Goal: Task Accomplishment & Management: Manage account settings

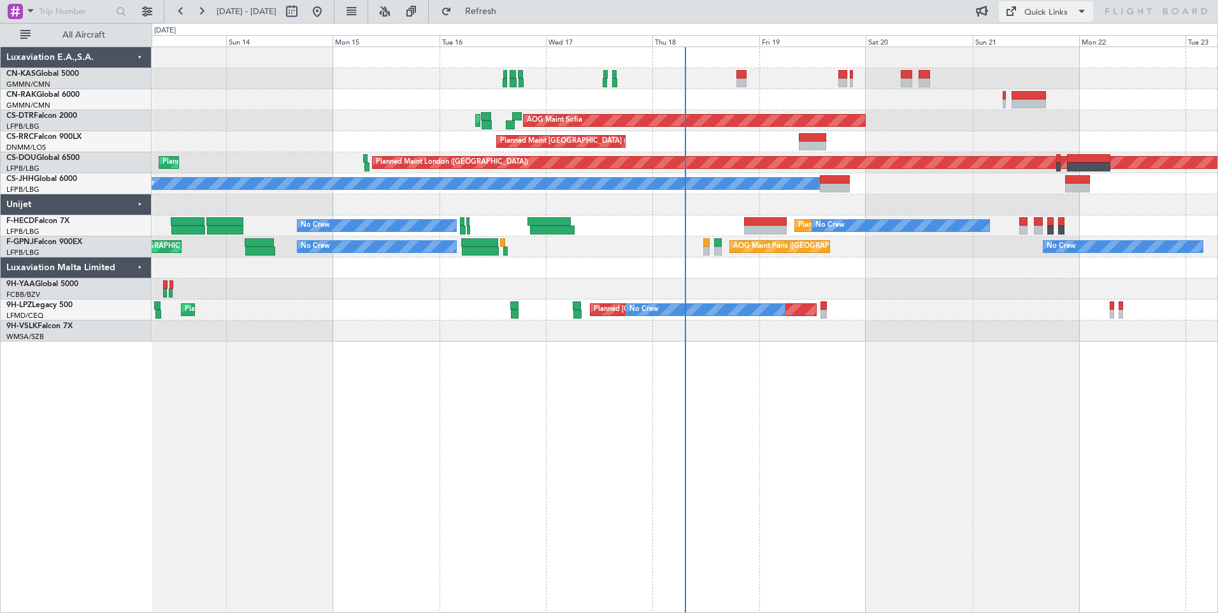
click at [1029, 11] on div "Quick Links" at bounding box center [1045, 12] width 43 height 13
click at [1052, 76] on button "Crew Board" at bounding box center [1047, 72] width 96 height 31
click at [1045, 9] on div "Quick Links" at bounding box center [1045, 12] width 43 height 13
click at [1038, 43] on button "Trip Builder" at bounding box center [1047, 42] width 96 height 31
click at [508, 13] on span "Refresh" at bounding box center [481, 11] width 54 height 9
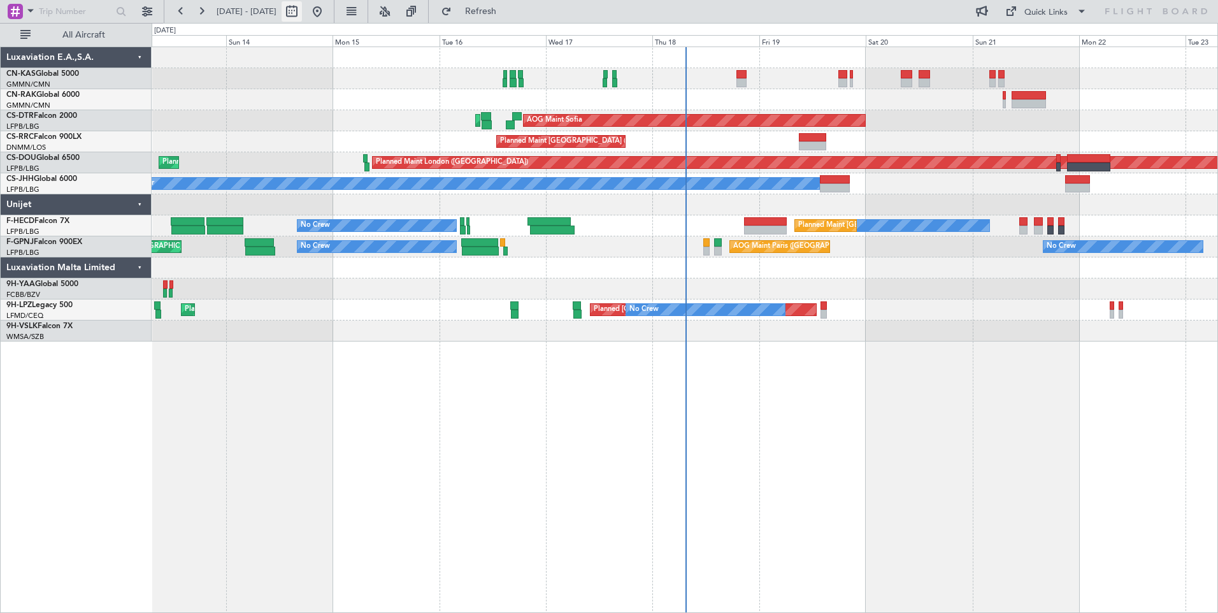
click at [302, 5] on button at bounding box center [292, 11] width 20 height 20
select select "9"
select select "2025"
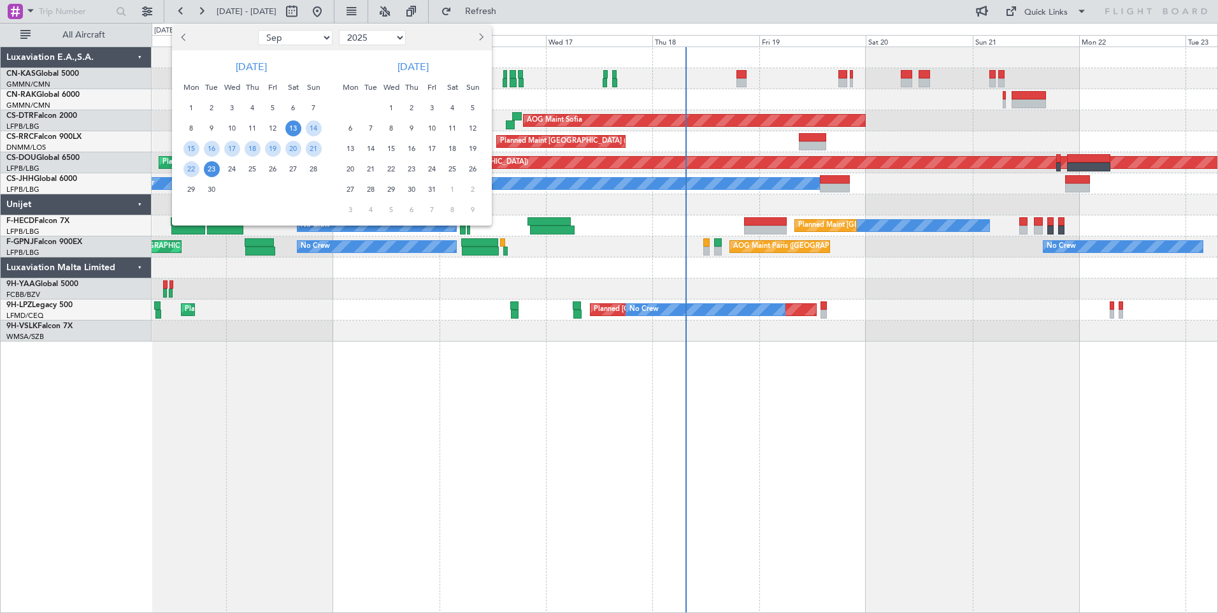
click at [290, 139] on div "20" at bounding box center [293, 148] width 20 height 20
click at [455, 108] on span "4" at bounding box center [453, 108] width 16 height 16
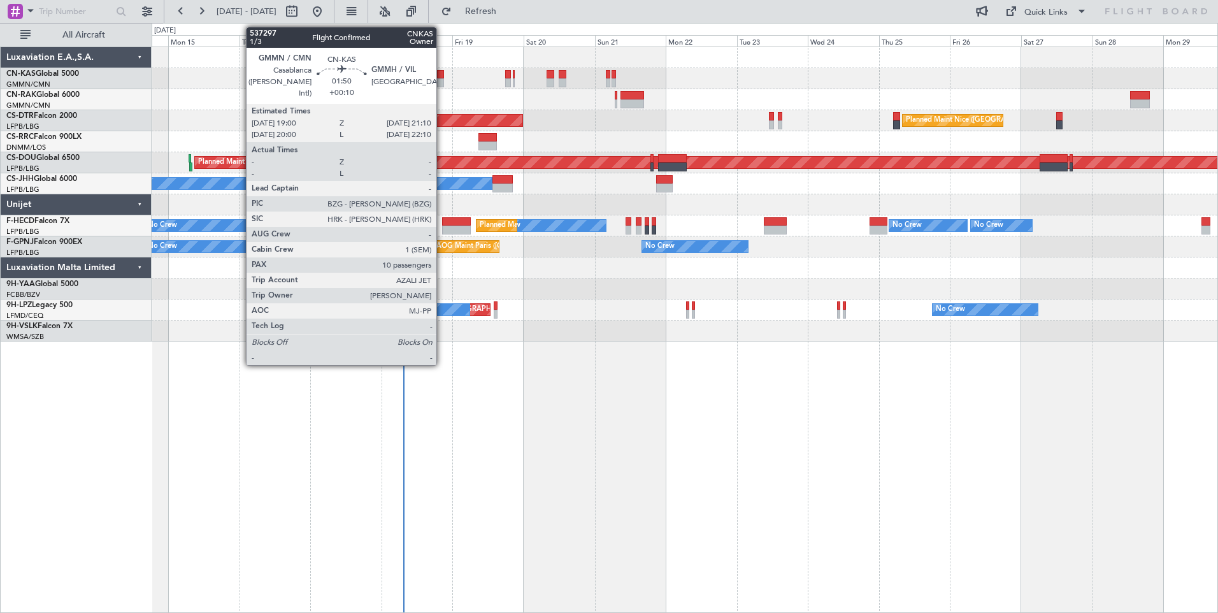
click at [442, 77] on div at bounding box center [440, 74] width 7 height 9
click at [440, 79] on div at bounding box center [440, 82] width 7 height 9
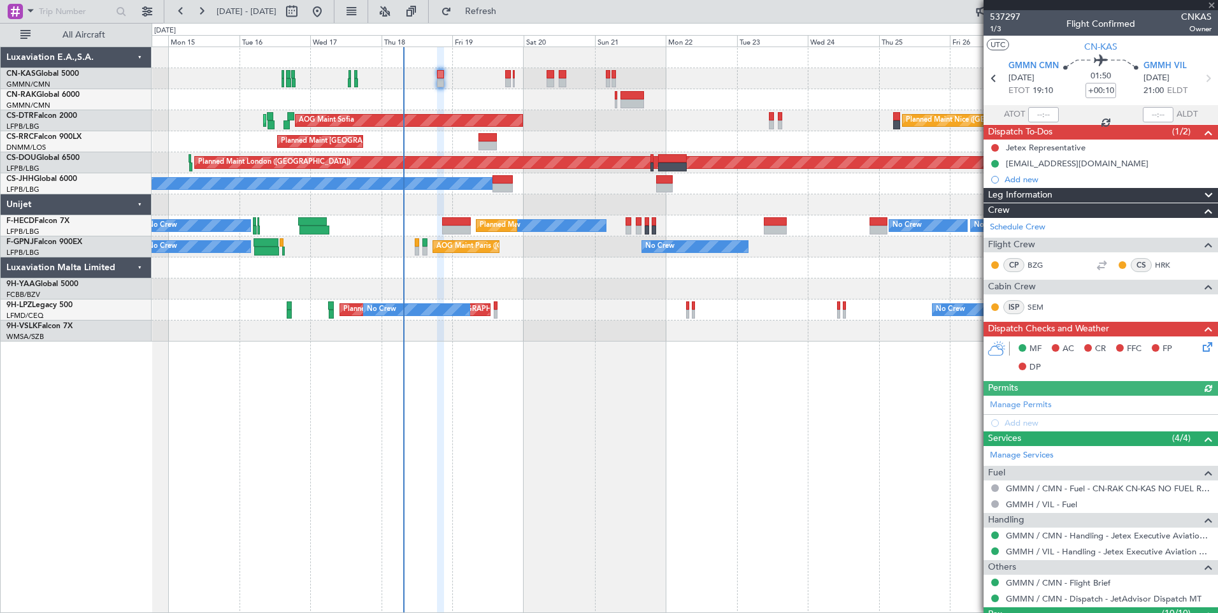
type input "[PERSON_NAME] ([PERSON_NAME])"
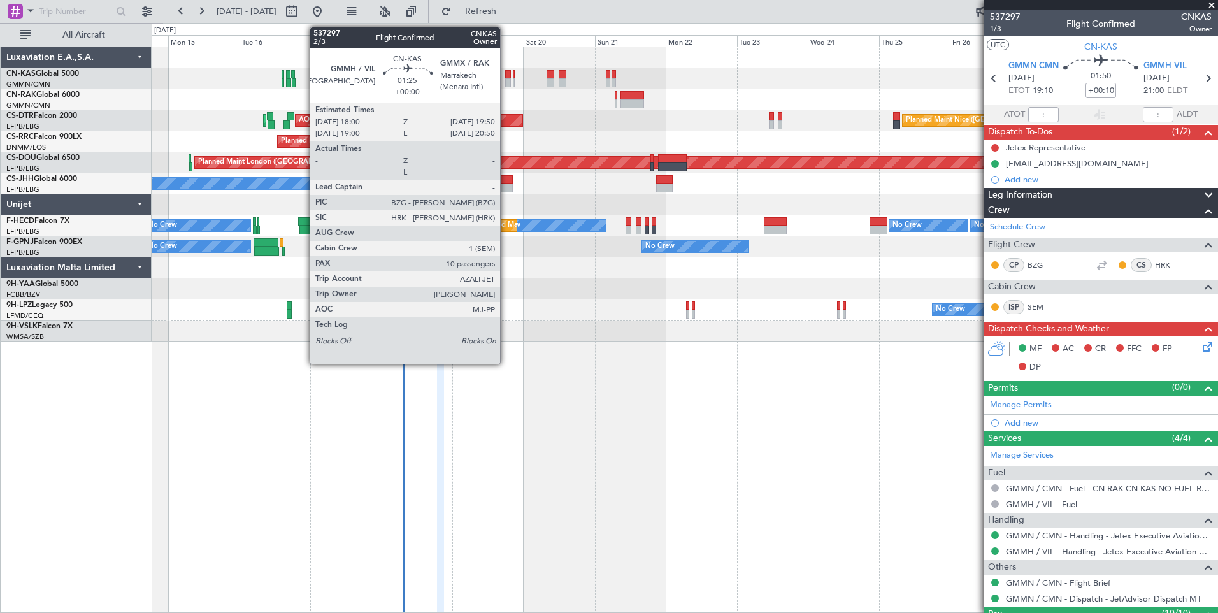
click at [506, 77] on div at bounding box center [508, 74] width 6 height 9
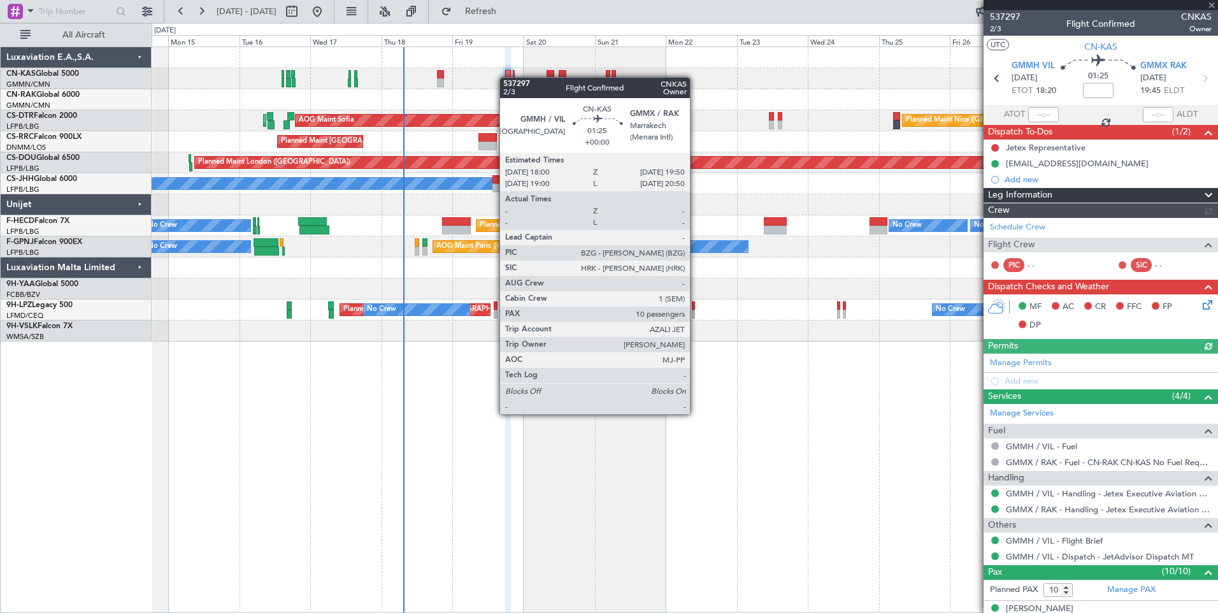
type input "[PERSON_NAME] ([PERSON_NAME])"
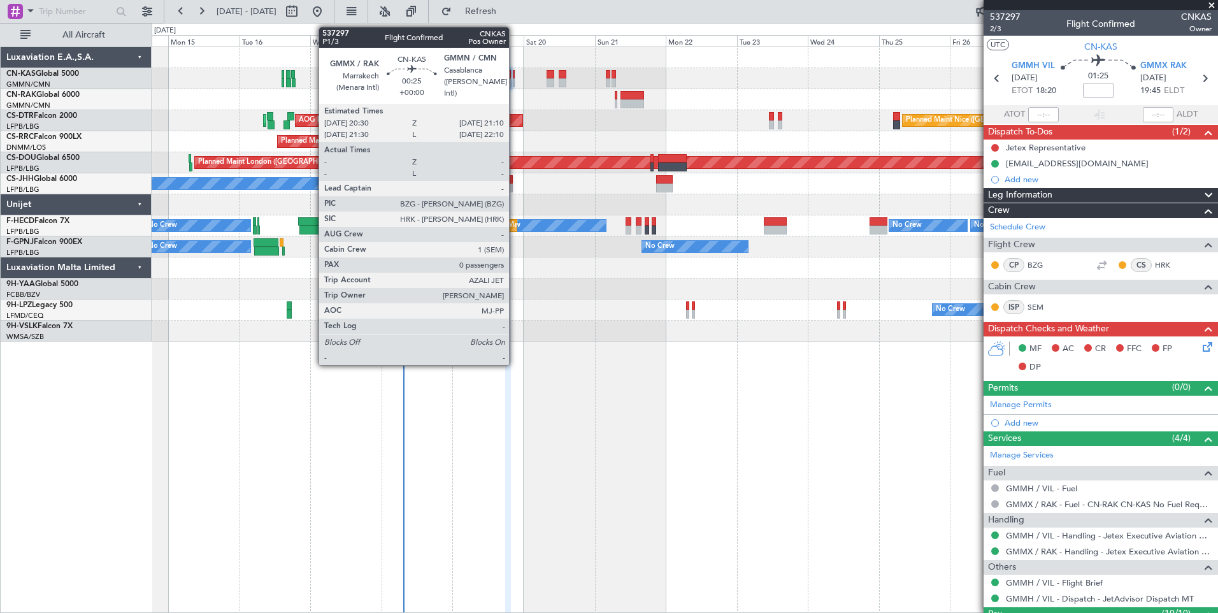
click at [515, 80] on div at bounding box center [514, 82] width 3 height 9
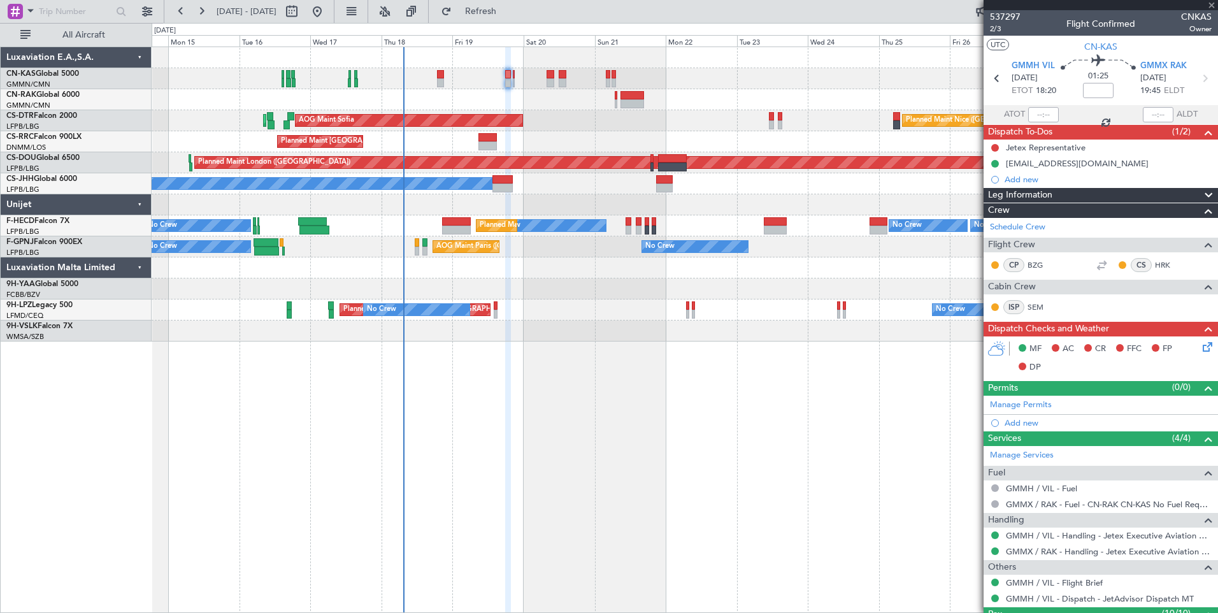
type input "0"
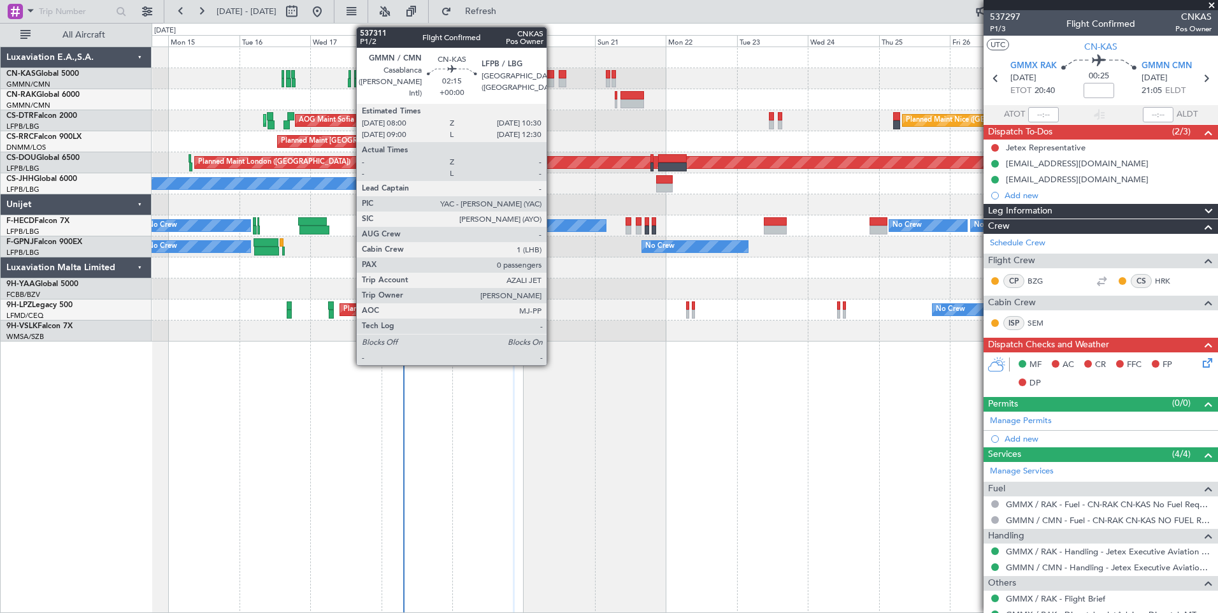
click at [552, 82] on div at bounding box center [551, 82] width 8 height 9
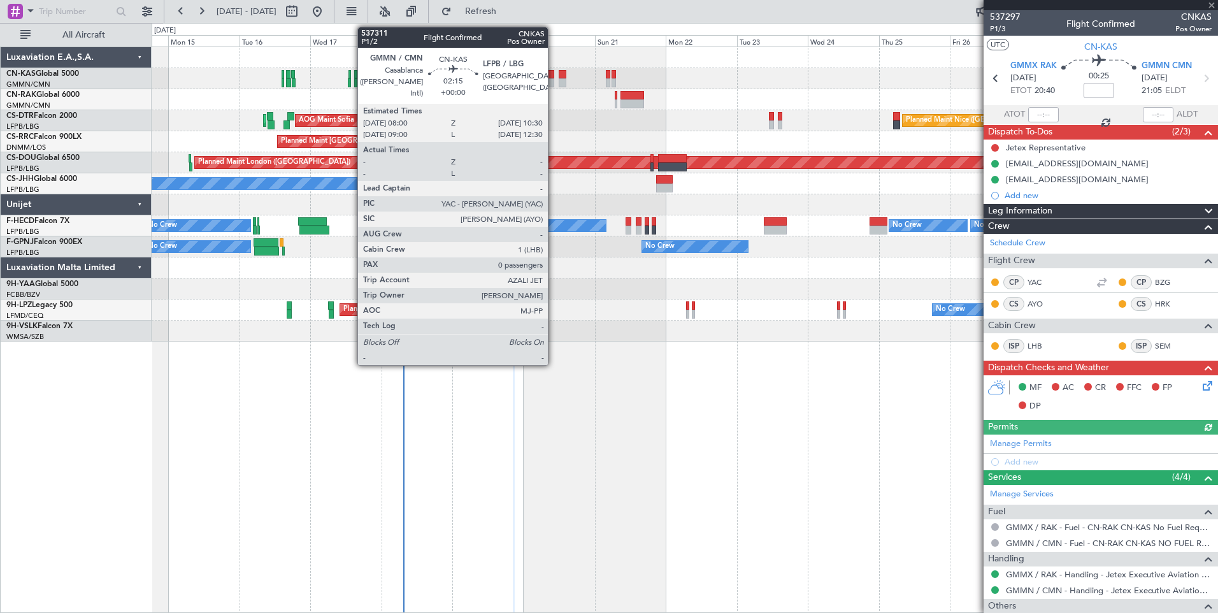
click at [553, 82] on div at bounding box center [551, 82] width 8 height 9
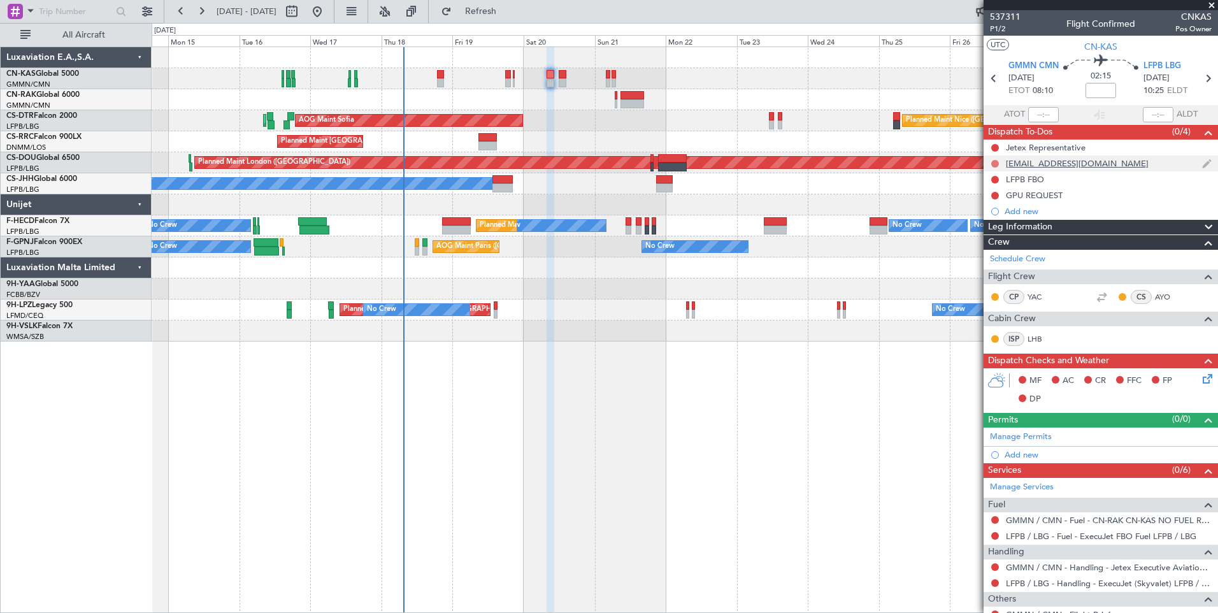
click at [995, 162] on button at bounding box center [995, 164] width 8 height 8
click at [989, 221] on span "Completed" at bounding box center [1001, 219] width 42 height 13
click at [995, 192] on button at bounding box center [995, 196] width 8 height 8
click at [995, 253] on span "Completed" at bounding box center [1001, 251] width 42 height 13
click at [995, 519] on button at bounding box center [995, 520] width 8 height 8
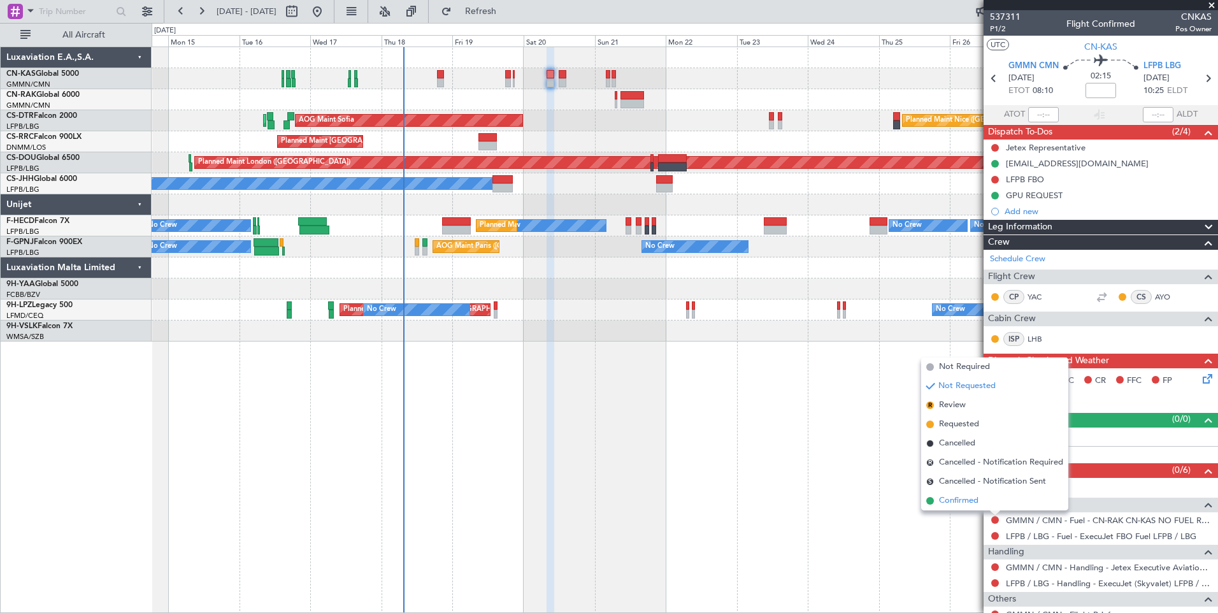
click at [988, 505] on li "Confirmed" at bounding box center [994, 500] width 147 height 19
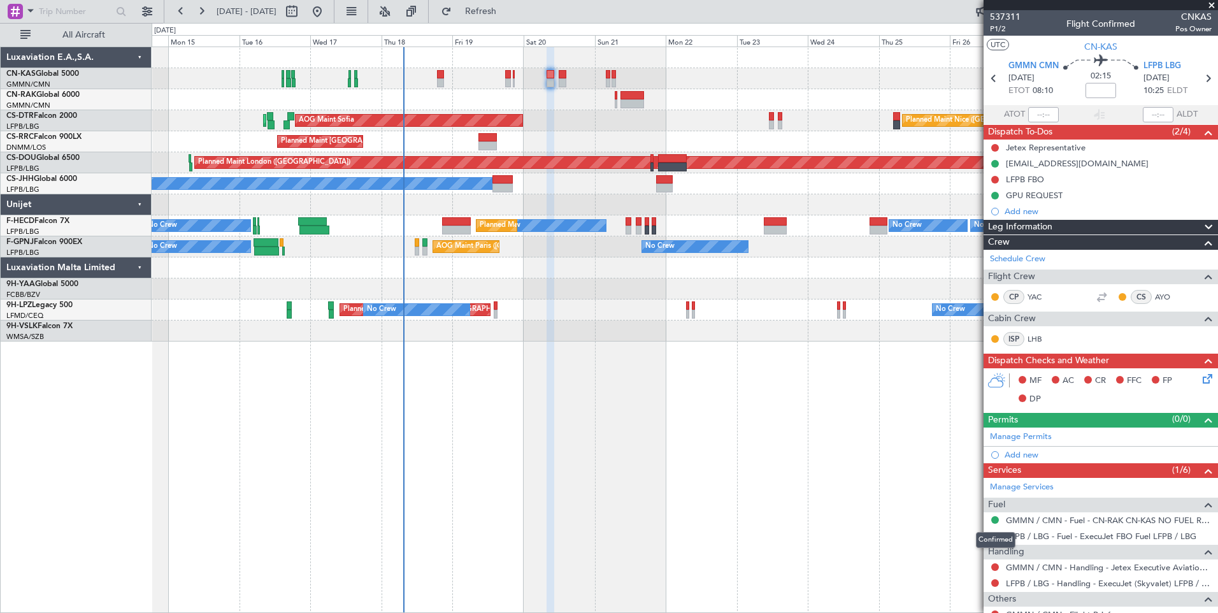
click at [995, 520] on button at bounding box center [995, 520] width 8 height 8
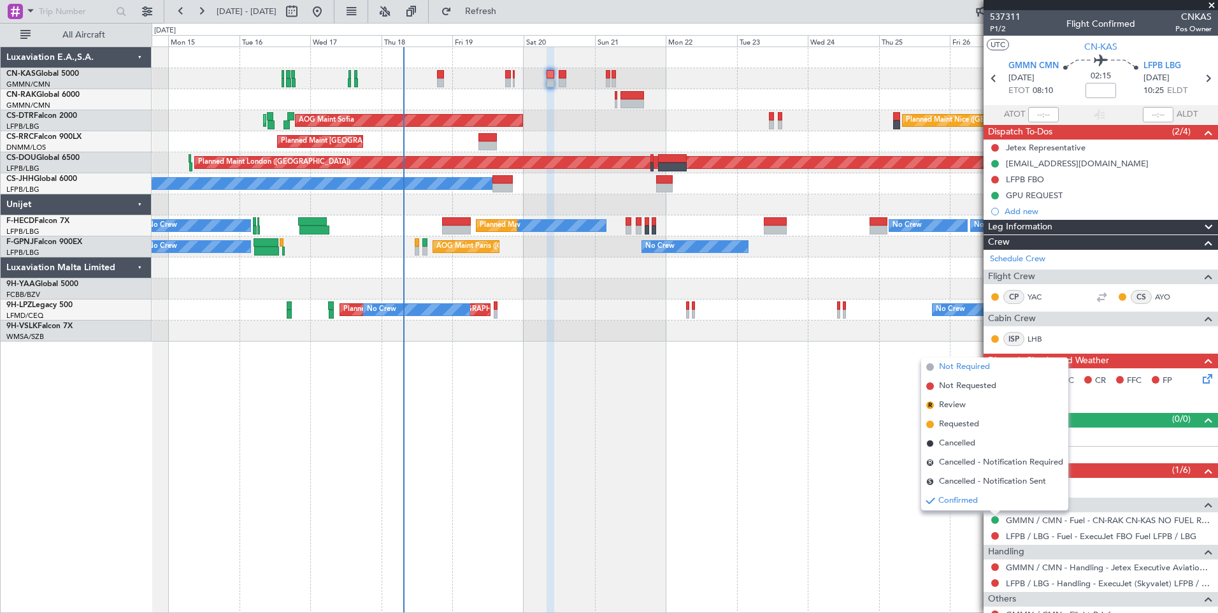
click at [971, 364] on span "Not Required" at bounding box center [964, 367] width 51 height 13
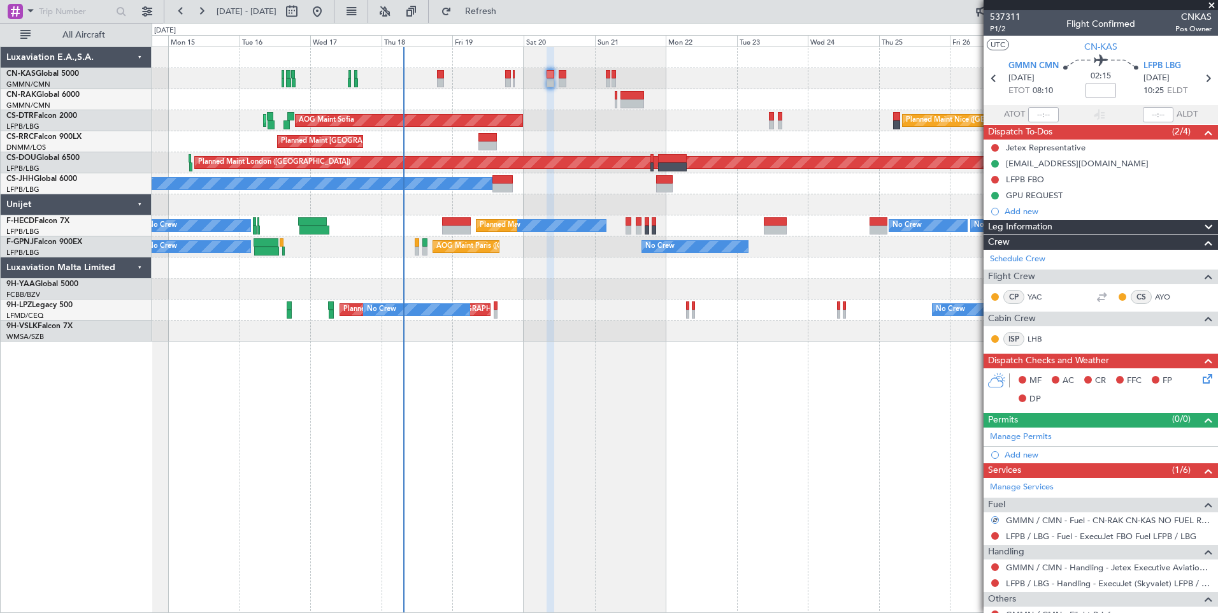
click at [1200, 379] on icon at bounding box center [1205, 376] width 10 height 10
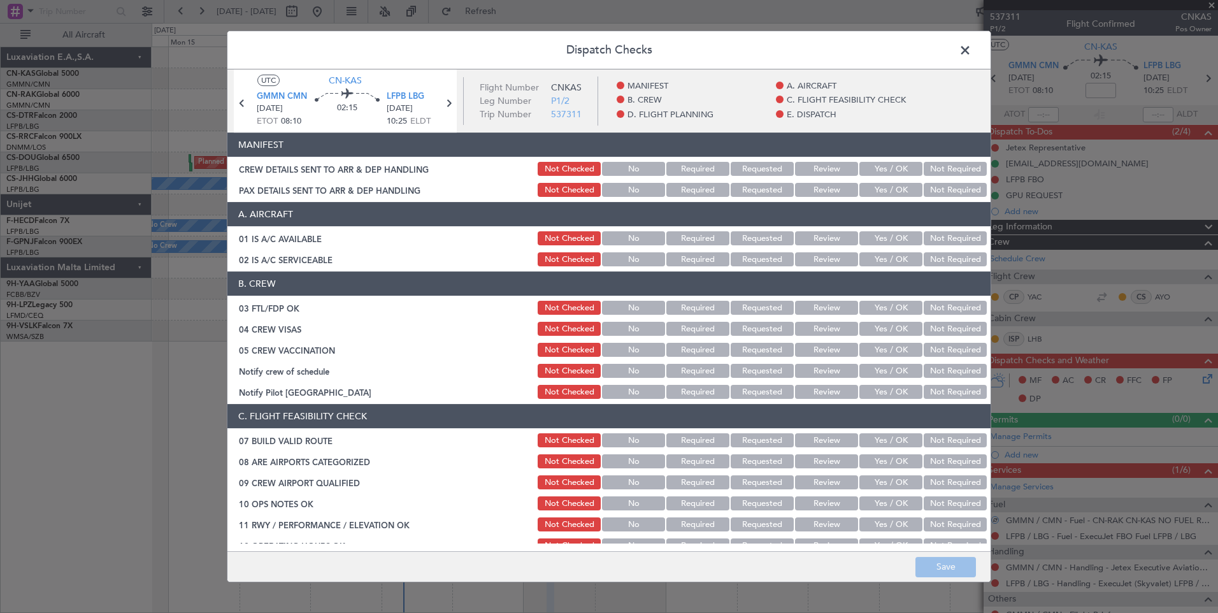
click at [892, 170] on button "Yes / OK" at bounding box center [890, 169] width 63 height 14
click at [891, 185] on button "Yes / OK" at bounding box center [890, 190] width 63 height 14
click at [936, 560] on button "Save" at bounding box center [945, 567] width 61 height 20
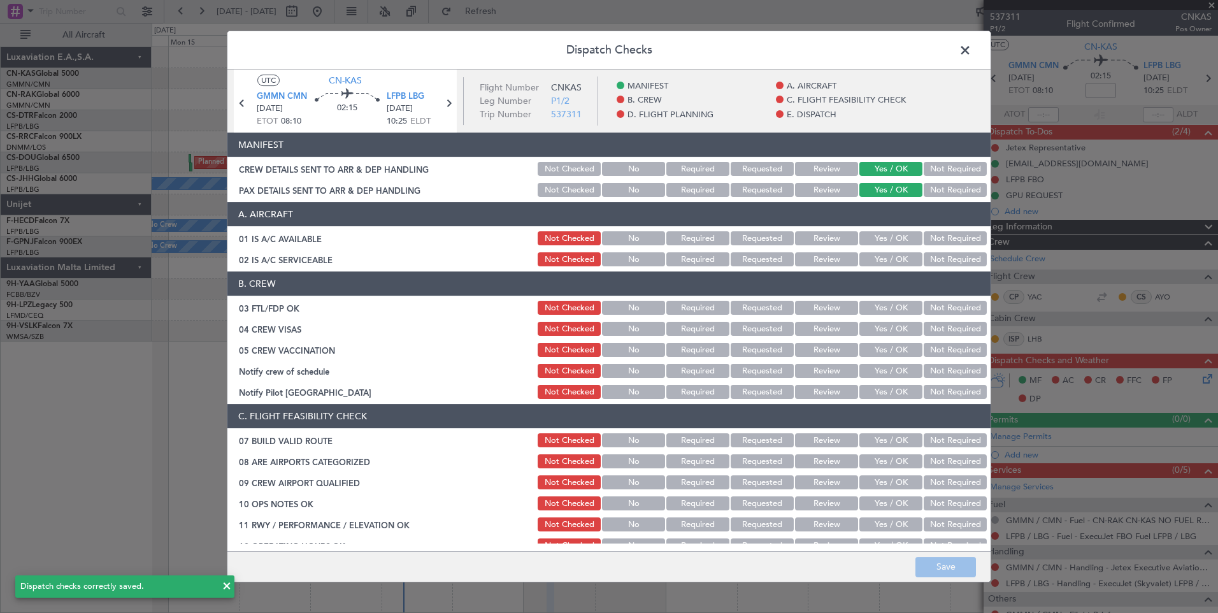
click at [971, 52] on span at bounding box center [971, 53] width 0 height 25
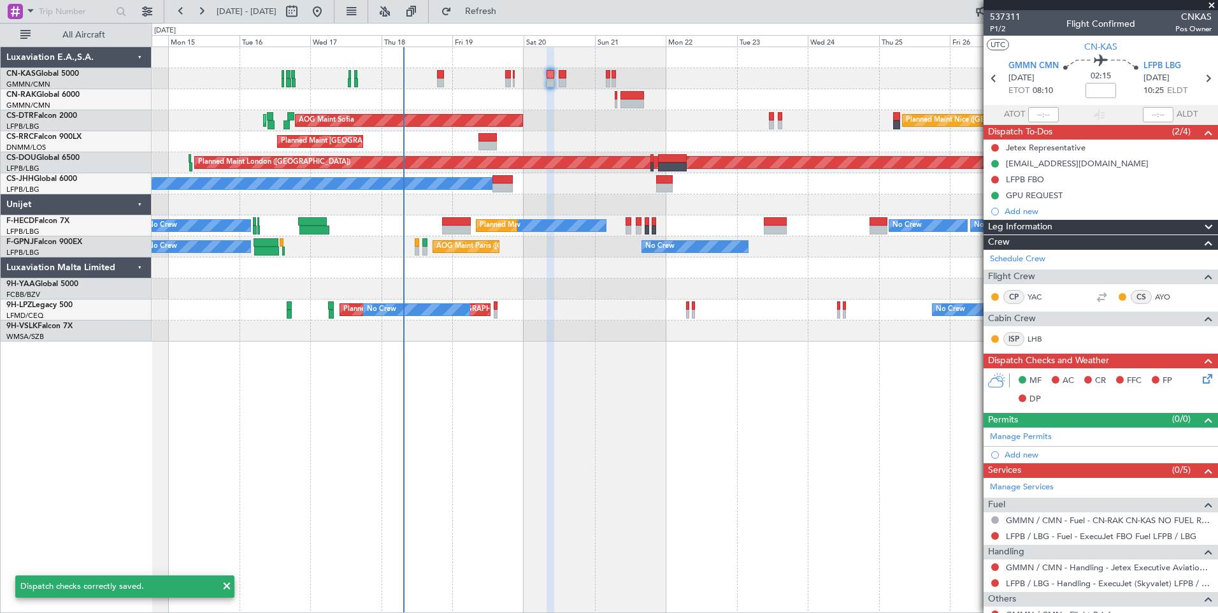
scroll to position [61, 0]
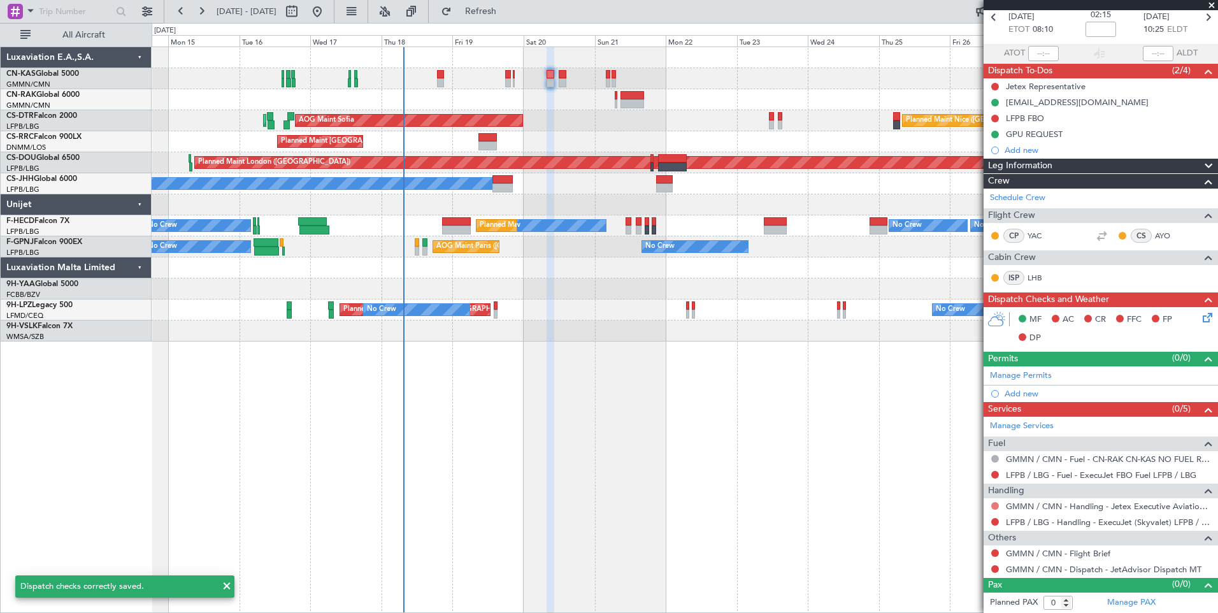
click at [997, 504] on button at bounding box center [995, 506] width 8 height 8
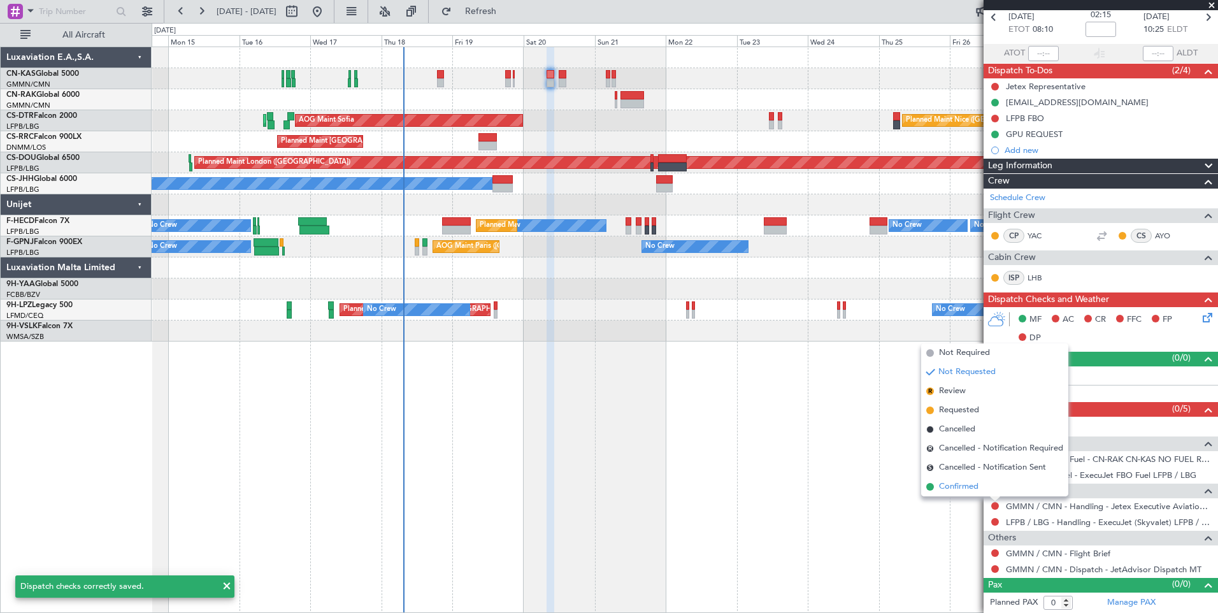
click at [984, 489] on li "Confirmed" at bounding box center [994, 486] width 147 height 19
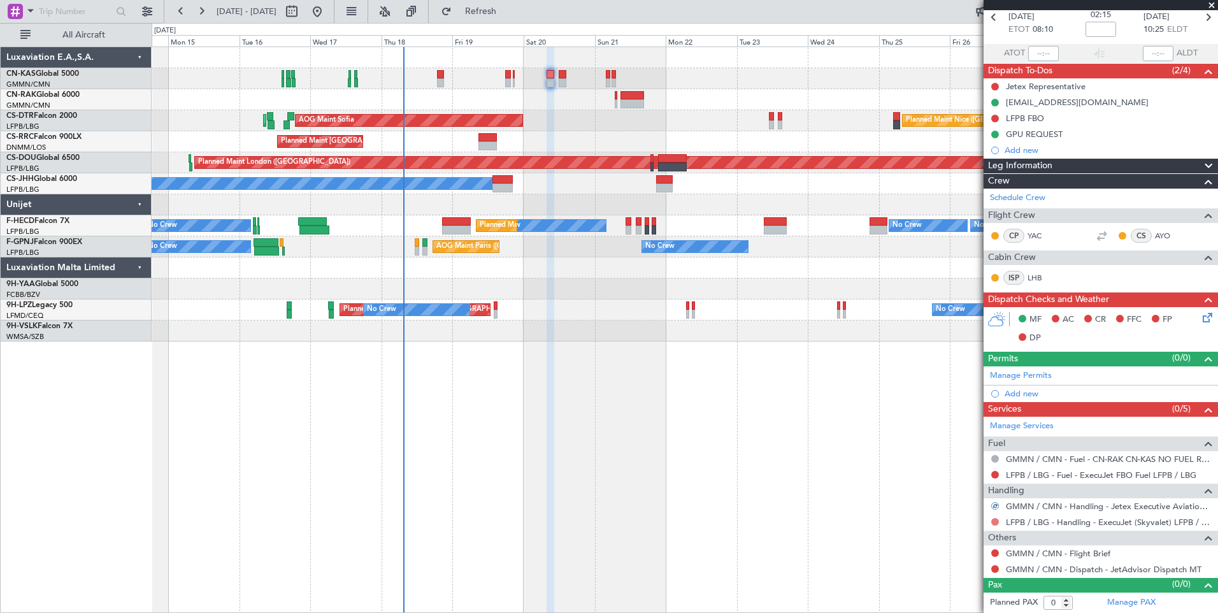
click at [995, 520] on button at bounding box center [995, 522] width 8 height 8
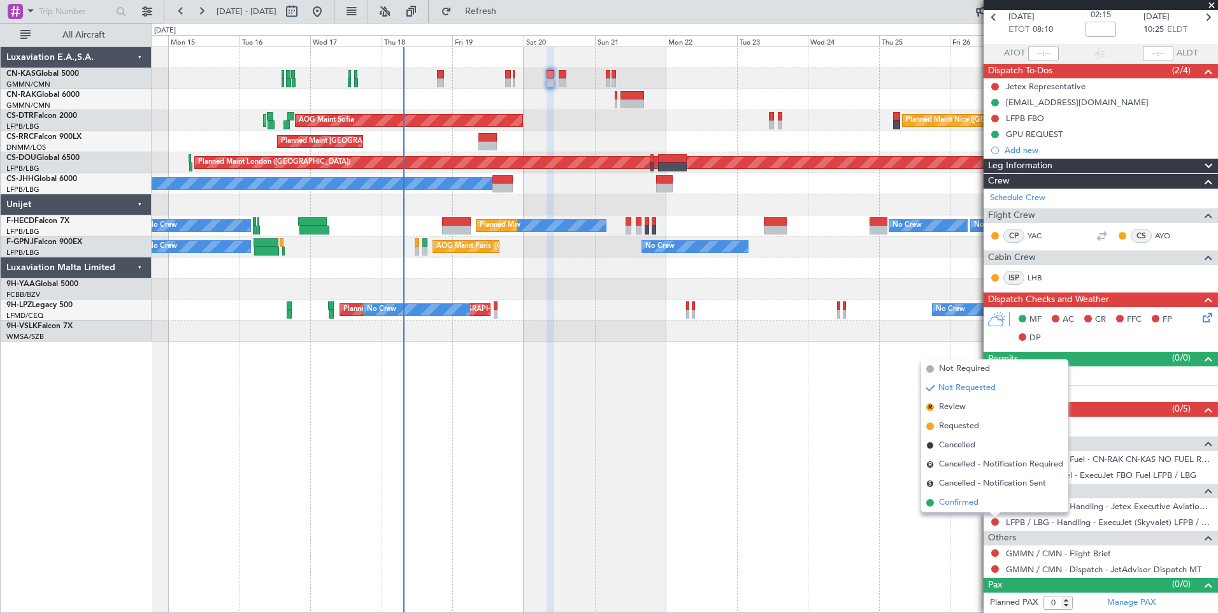
click at [972, 499] on span "Confirmed" at bounding box center [958, 502] width 39 height 13
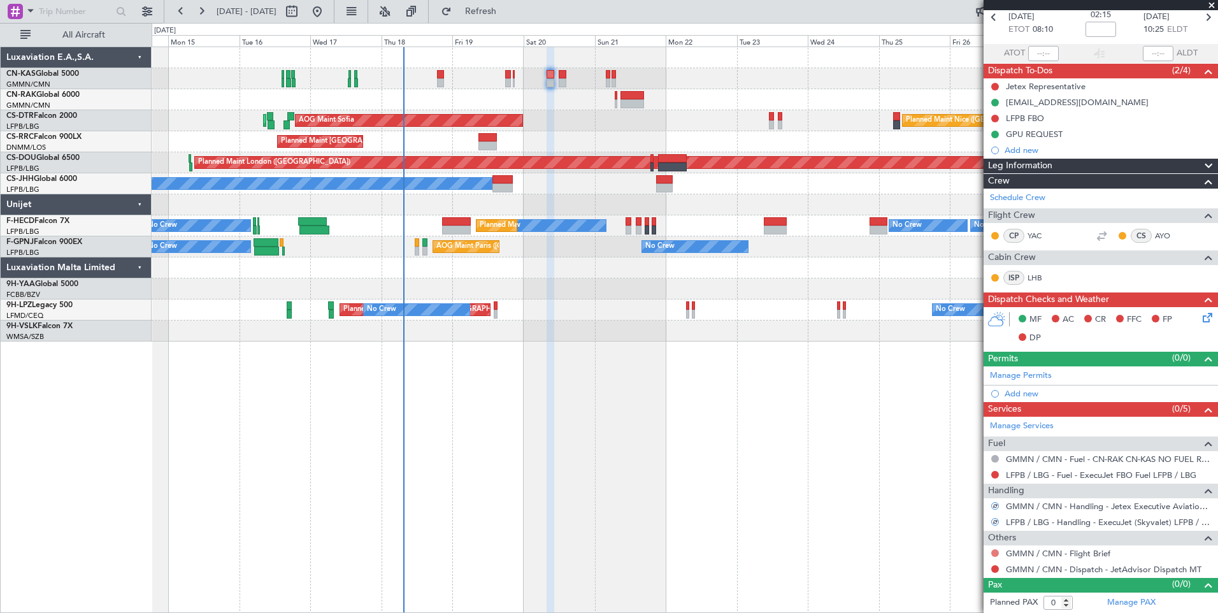
click at [996, 552] on button at bounding box center [995, 553] width 8 height 8
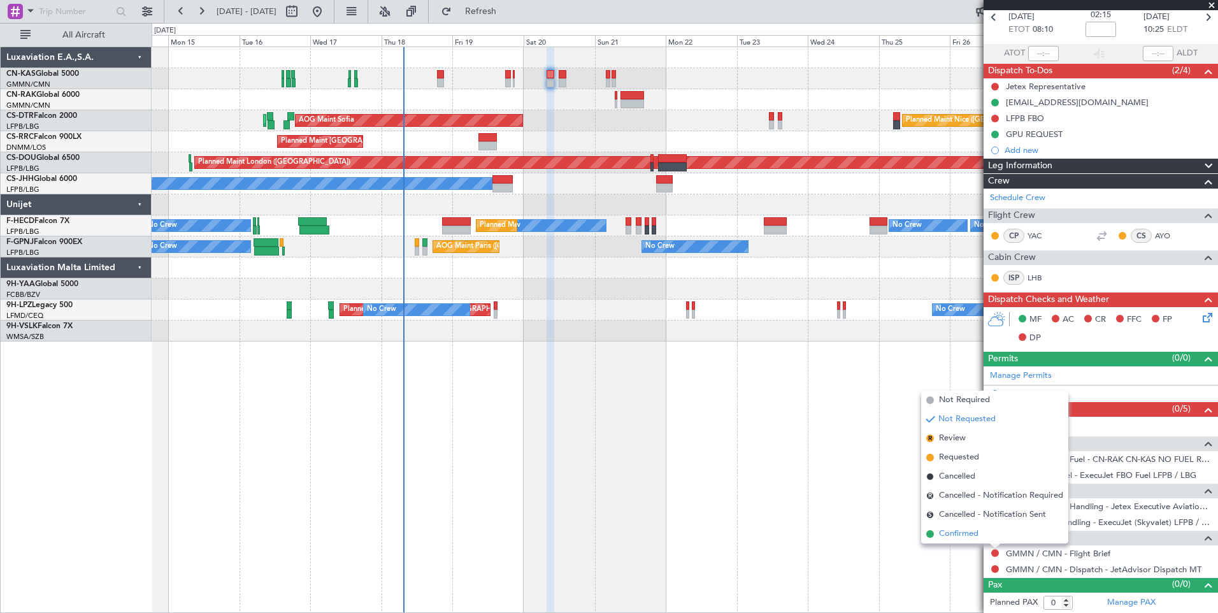
click at [977, 530] on span "Confirmed" at bounding box center [958, 533] width 39 height 13
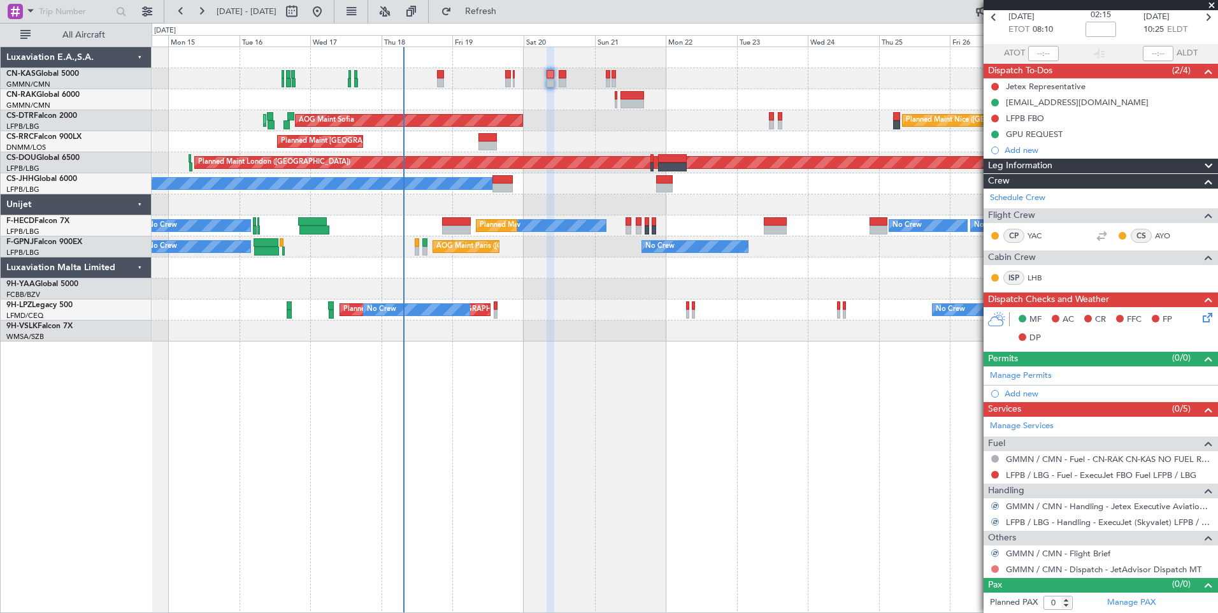
click at [993, 567] on button at bounding box center [995, 569] width 8 height 8
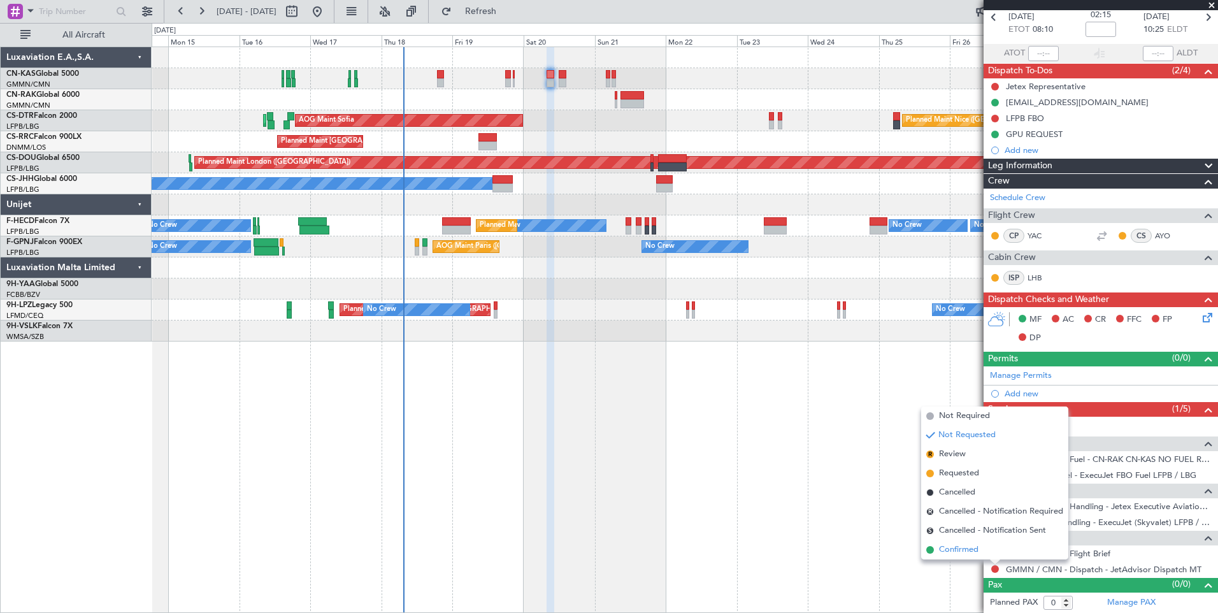
click at [970, 545] on span "Confirmed" at bounding box center [958, 549] width 39 height 13
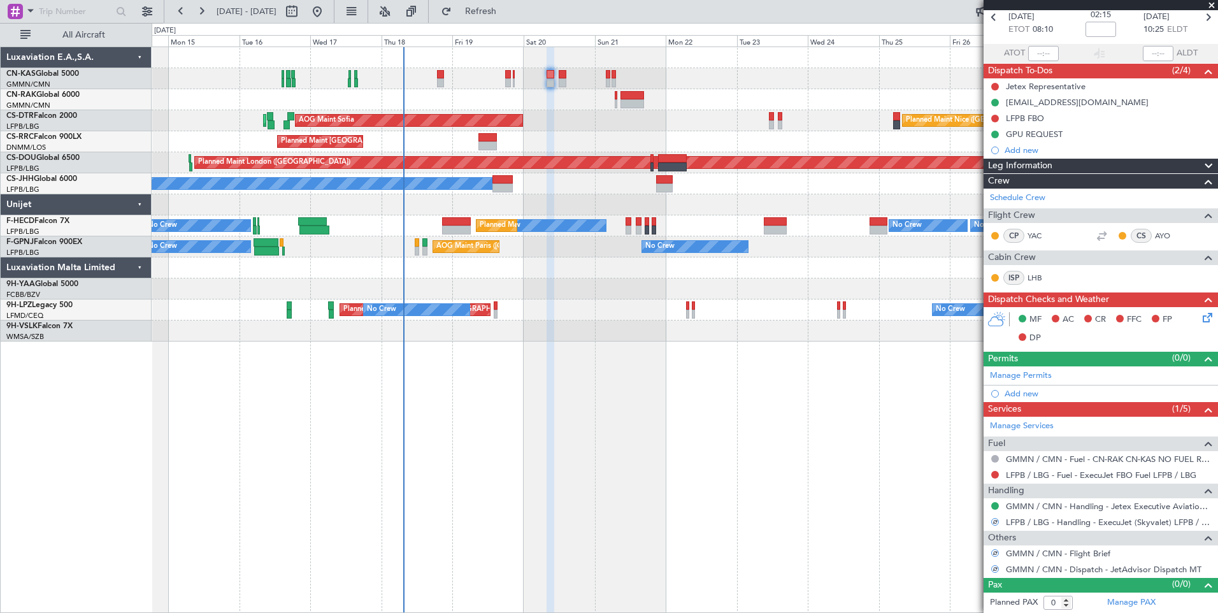
scroll to position [0, 0]
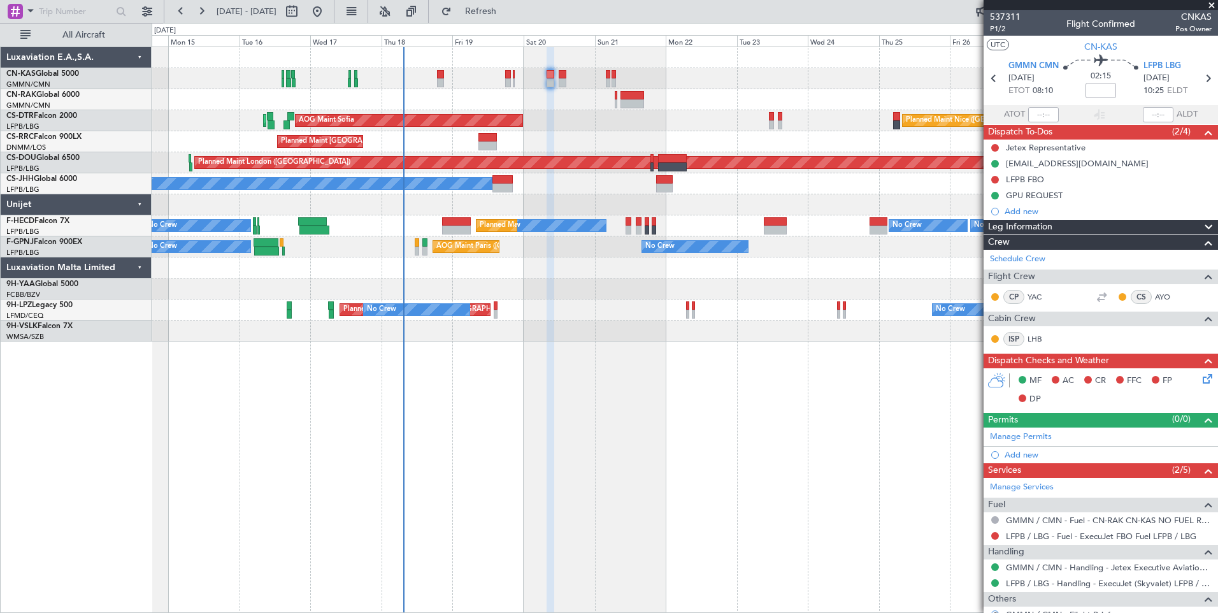
click at [1005, 224] on span "Leg Information" at bounding box center [1020, 227] width 64 height 15
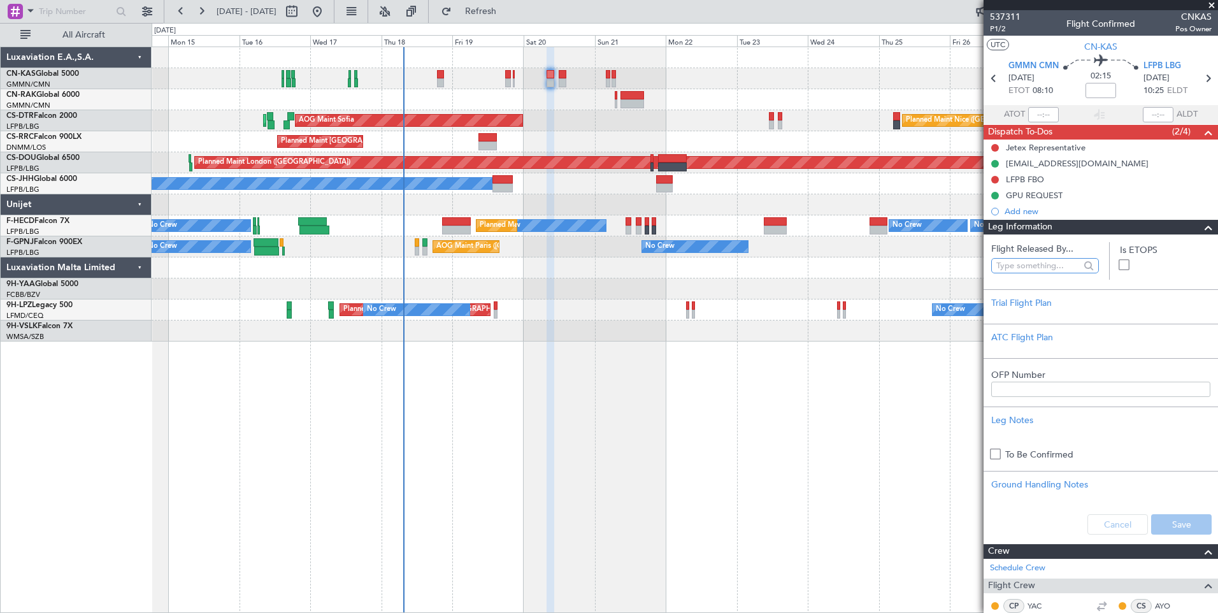
click at [1007, 262] on input "text" at bounding box center [1037, 265] width 83 height 19
click at [1050, 315] on span "[PERSON_NAME] ([PERSON_NAME])" at bounding box center [1042, 321] width 82 height 19
type input "[PERSON_NAME] ([PERSON_NAME])"
click at [1175, 519] on button "Save" at bounding box center [1181, 524] width 61 height 20
click at [1083, 227] on div "Leg Information" at bounding box center [1101, 227] width 234 height 15
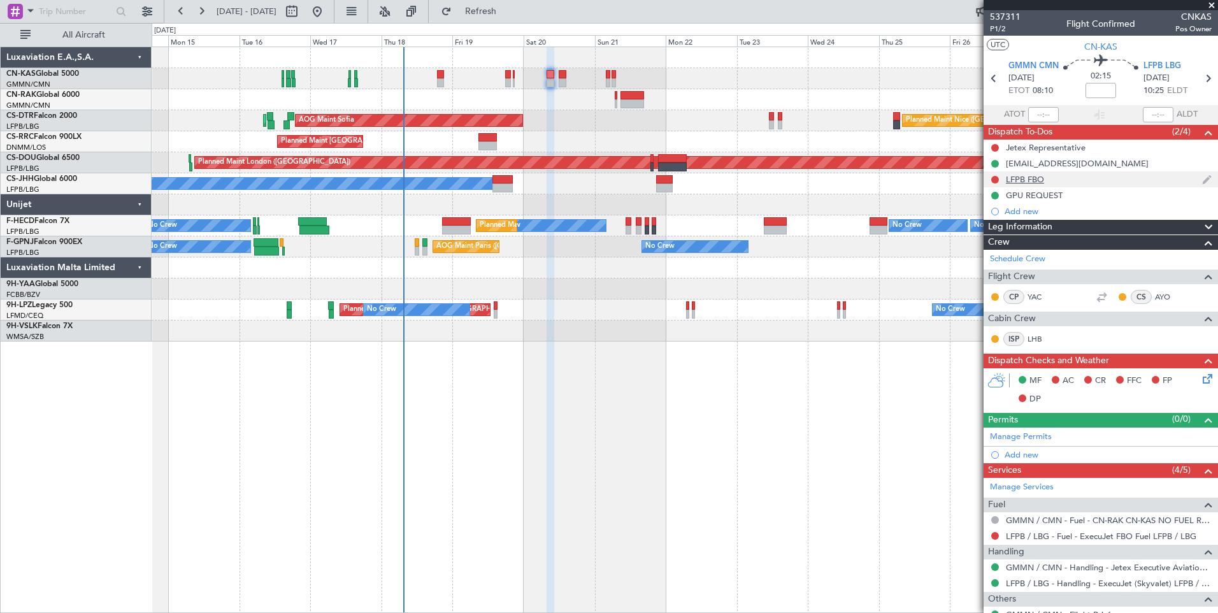
click at [1015, 180] on div "LFPB FBO" at bounding box center [1025, 179] width 38 height 11
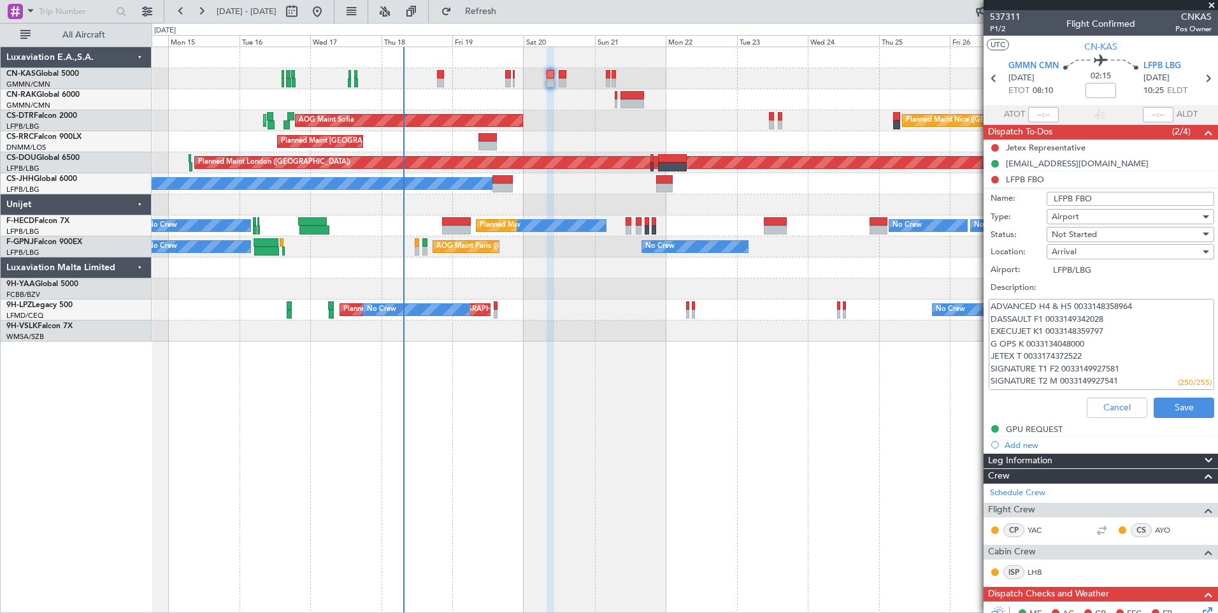
drag, startPoint x: 1115, startPoint y: 329, endPoint x: 987, endPoint y: 329, distance: 127.4
click at [987, 329] on div "ADVANCED H4 & H5 0033148358964 DASSAULT F1 0033149342028 EXECUJET K1 0033148359…" at bounding box center [1100, 344] width 247 height 96
click at [1110, 234] on div "Not Started" at bounding box center [1126, 234] width 148 height 19
click at [1109, 301] on span "Completed" at bounding box center [1124, 298] width 149 height 19
type textarea "ADVANCED H4 & H5 0033148358964 DASSAULT F1 0033149342028 EXECUJET K1 0033148359…"
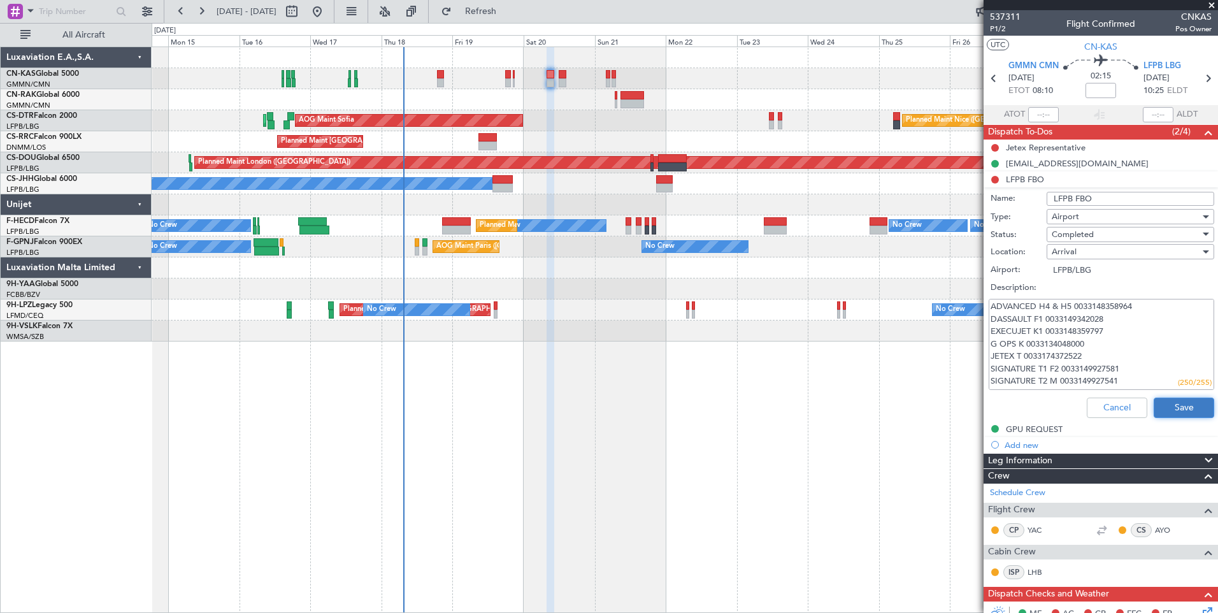
click at [1168, 401] on button "Save" at bounding box center [1184, 408] width 61 height 20
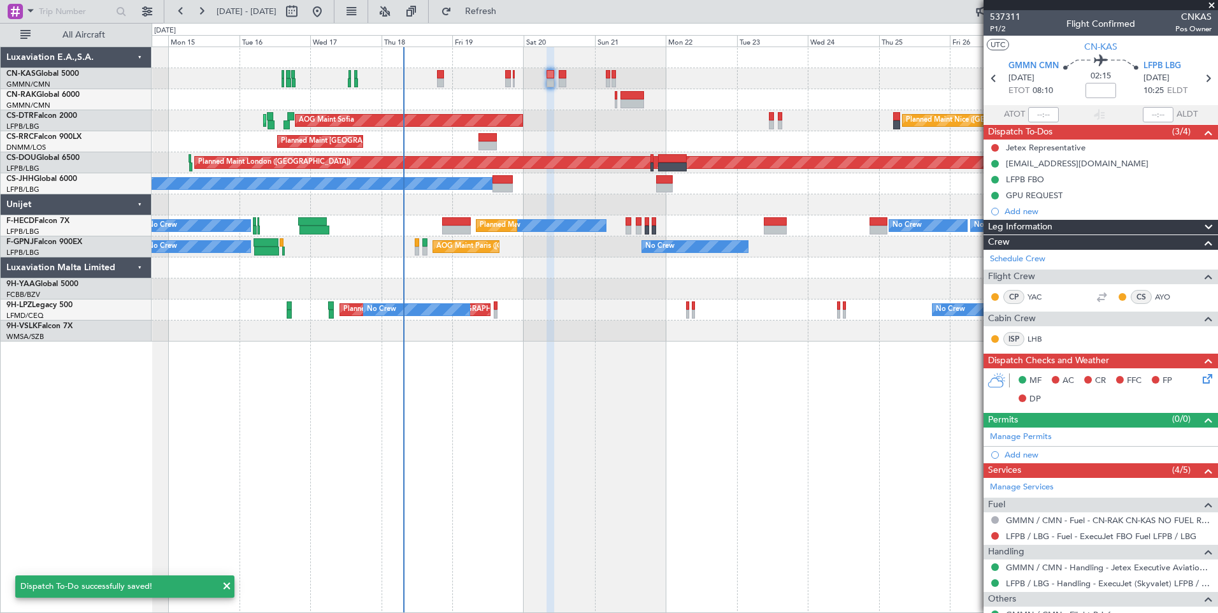
click at [1032, 225] on span "Leg Information" at bounding box center [1020, 227] width 64 height 15
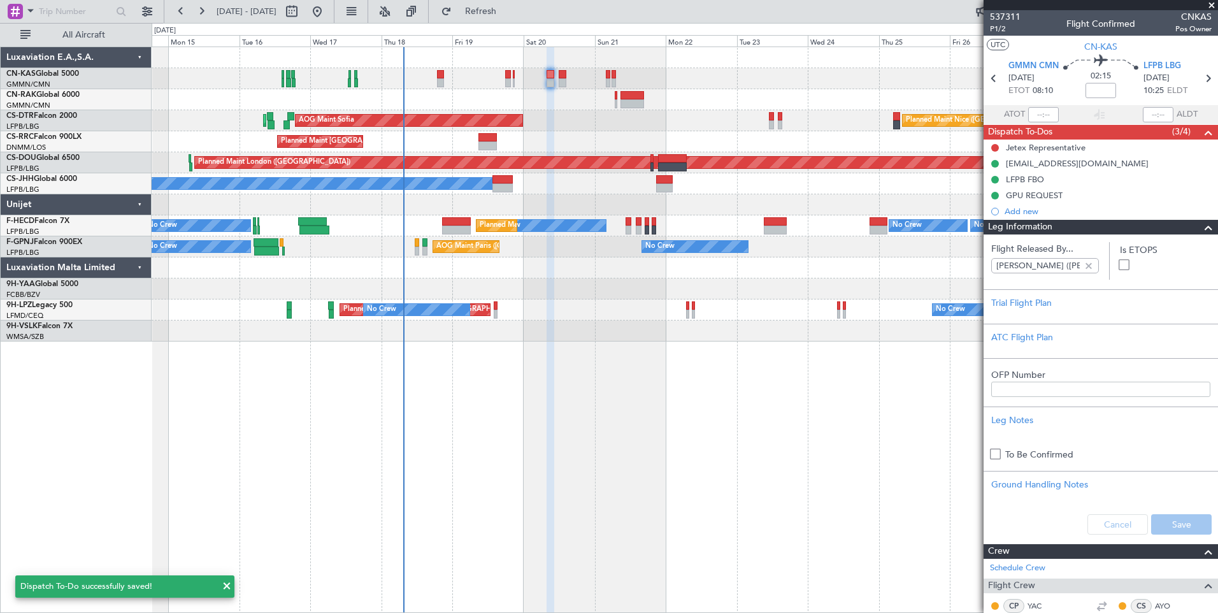
click at [1032, 225] on span "Leg Information" at bounding box center [1020, 227] width 64 height 15
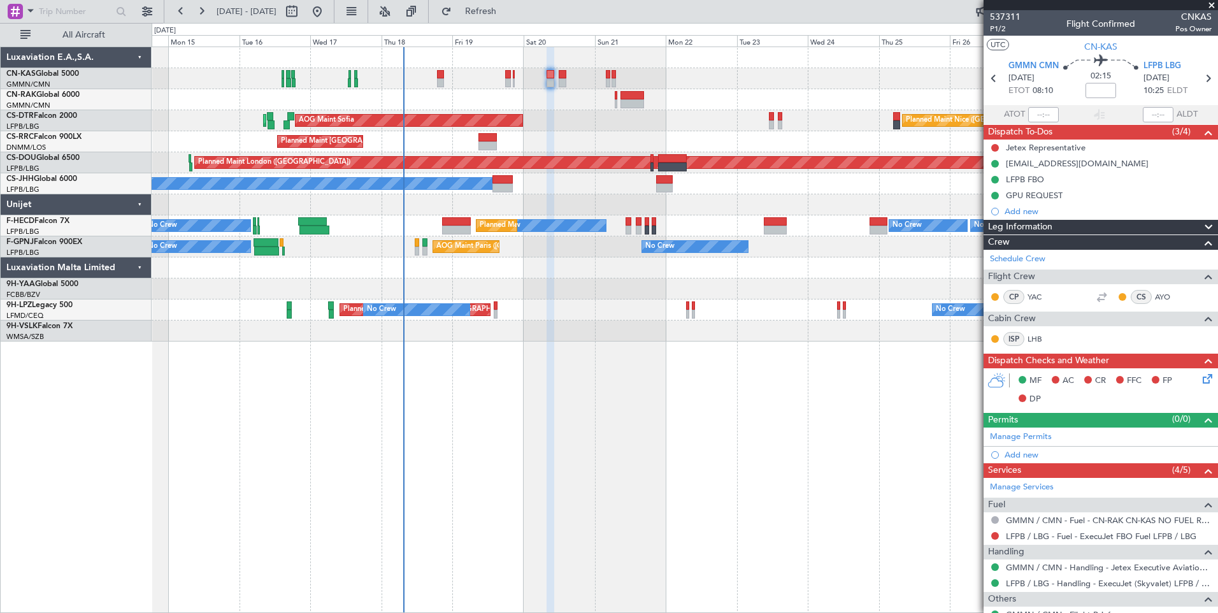
type input "[PERSON_NAME] ([PERSON_NAME])"
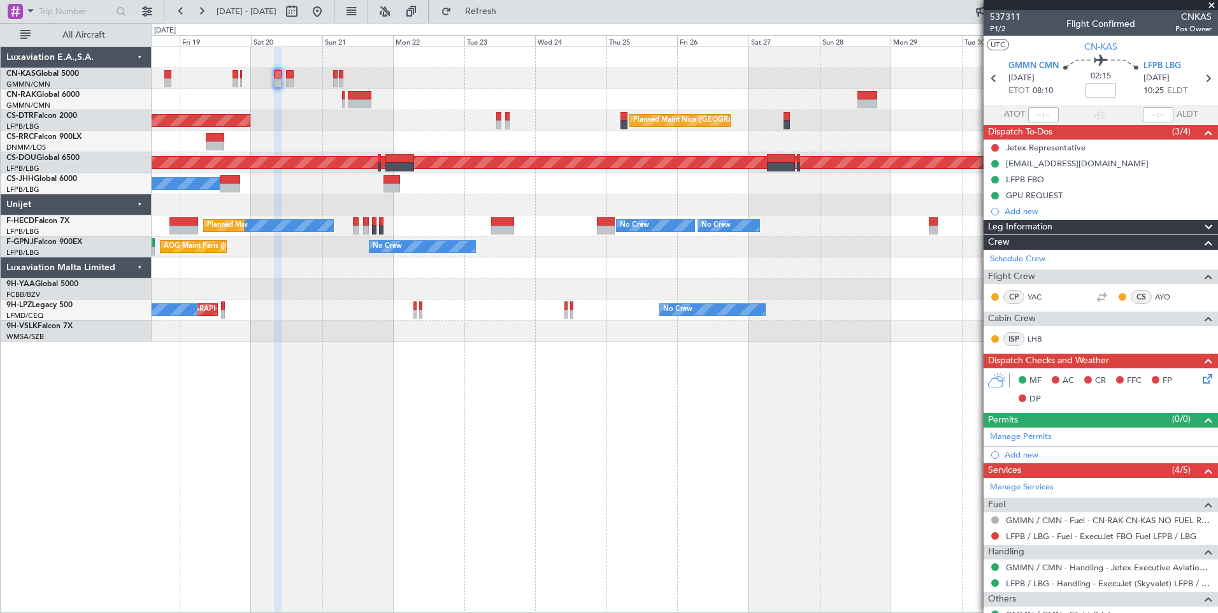
click at [565, 417] on div "Planned Maint Nice ([GEOGRAPHIC_DATA]) AOG Maint Sofia Planned Maint Sofia Plan…" at bounding box center [685, 330] width 1066 height 566
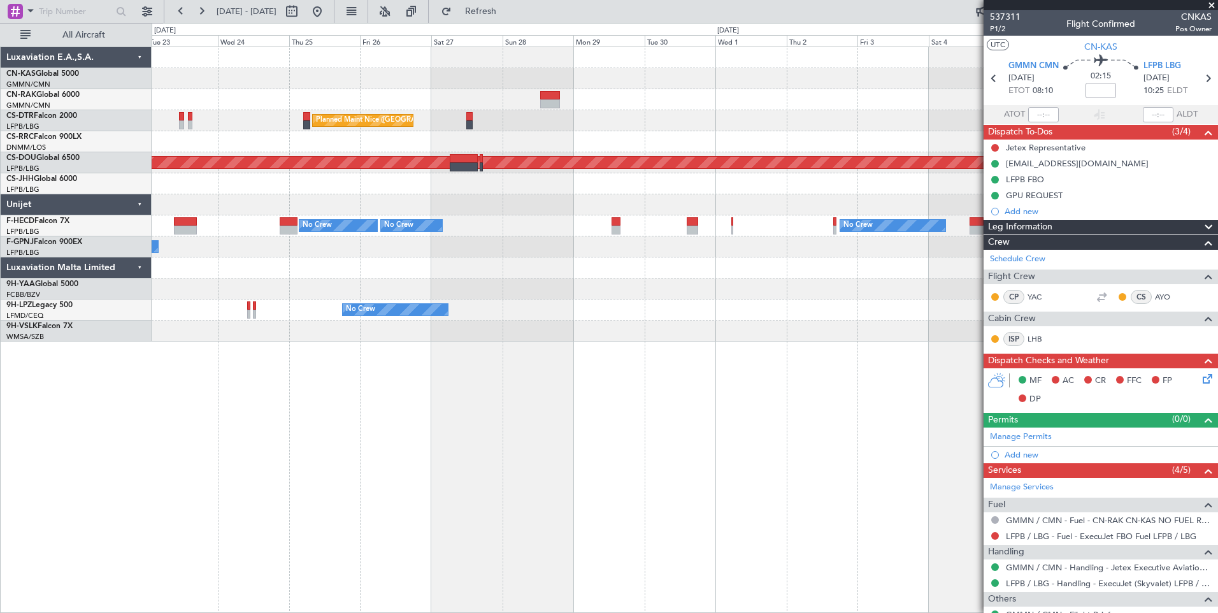
click at [612, 446] on div "Planned Maint Nice ([GEOGRAPHIC_DATA]) AOG Maint Sofia Planned Maint [GEOGRAPHI…" at bounding box center [685, 330] width 1066 height 566
click at [1013, 19] on span "537311" at bounding box center [1005, 16] width 31 height 13
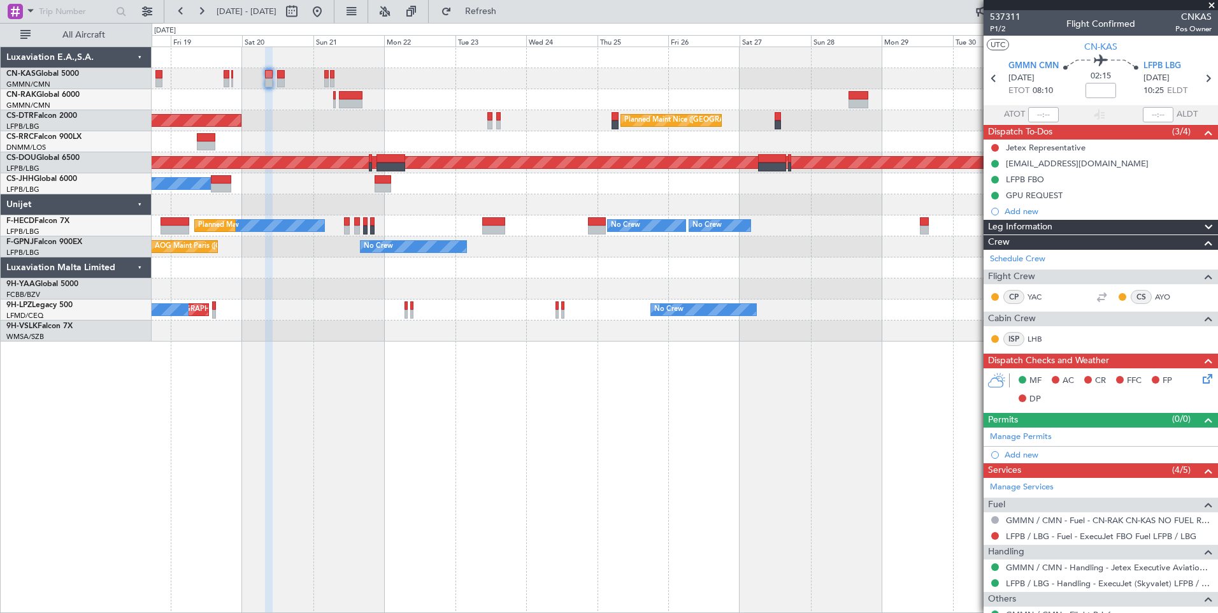
click at [577, 98] on div "Planned Maint Nice ([GEOGRAPHIC_DATA]) AOG Maint Sofia Planned Maint Sofia Plan…" at bounding box center [685, 194] width 1066 height 294
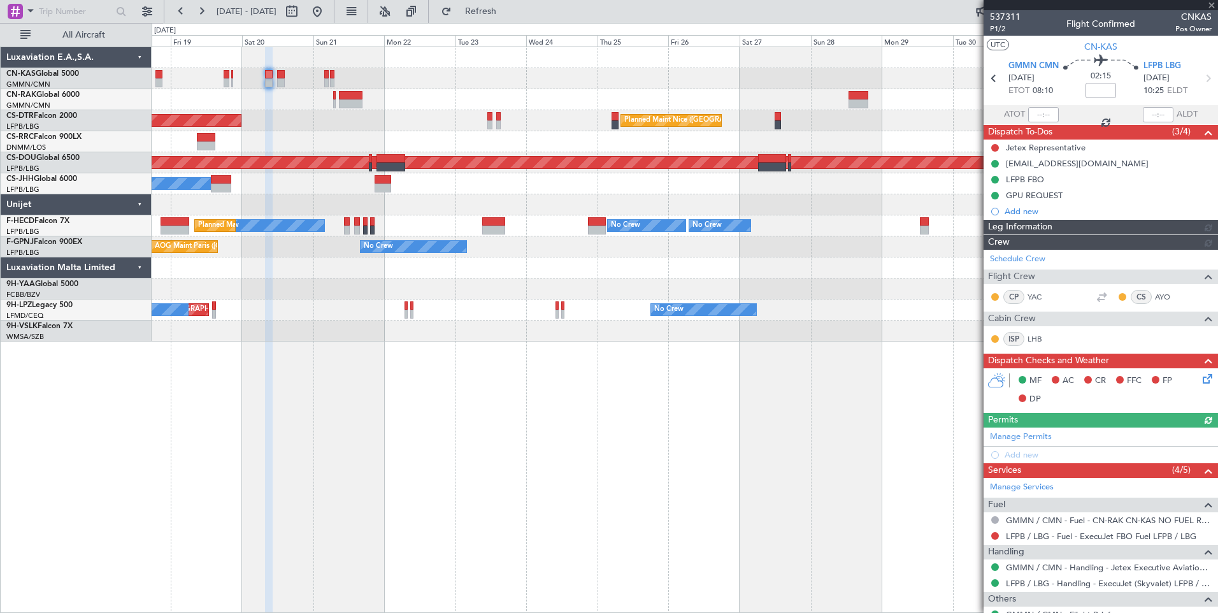
type input "[PERSON_NAME] ([PERSON_NAME])"
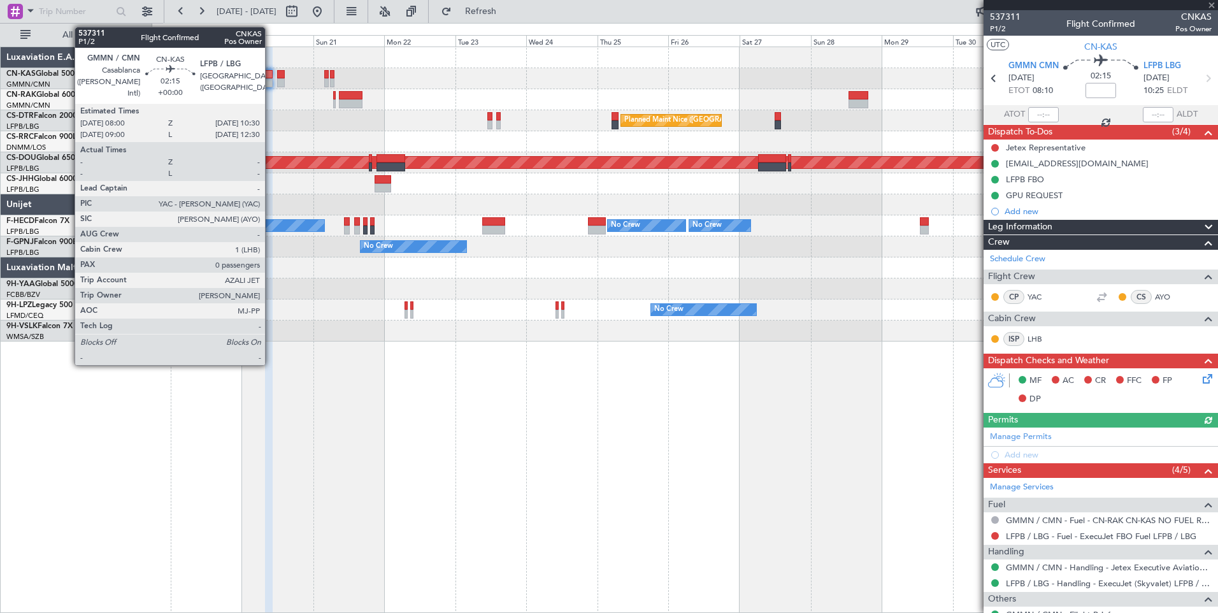
click at [271, 76] on div at bounding box center [269, 74] width 8 height 9
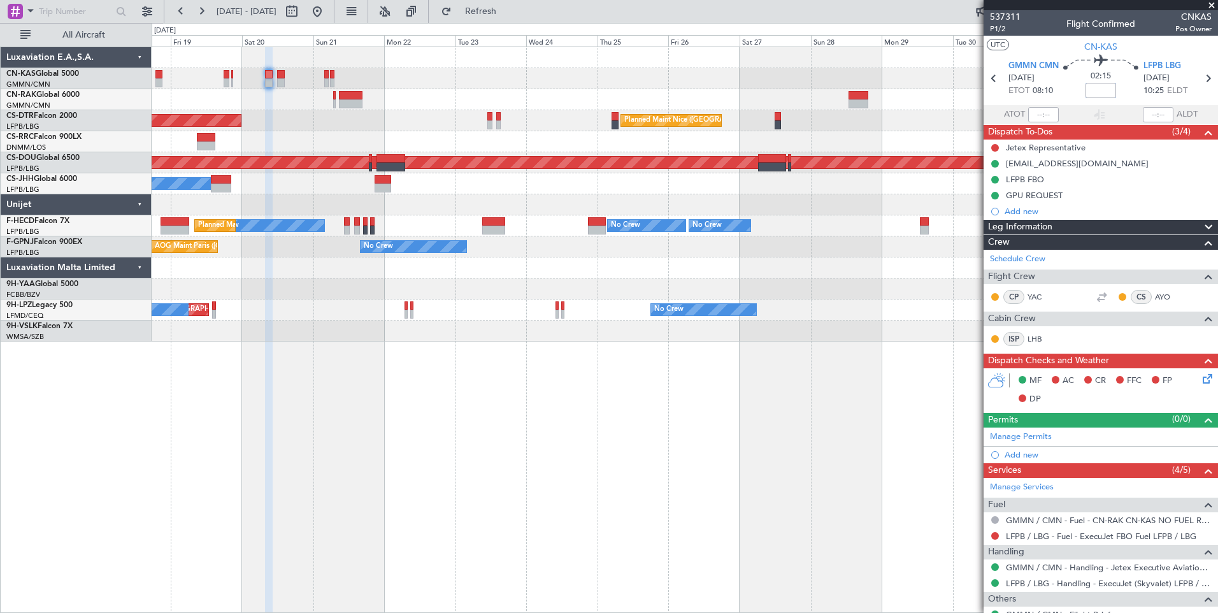
click at [1094, 87] on input at bounding box center [1101, 90] width 31 height 15
type input "+00:05"
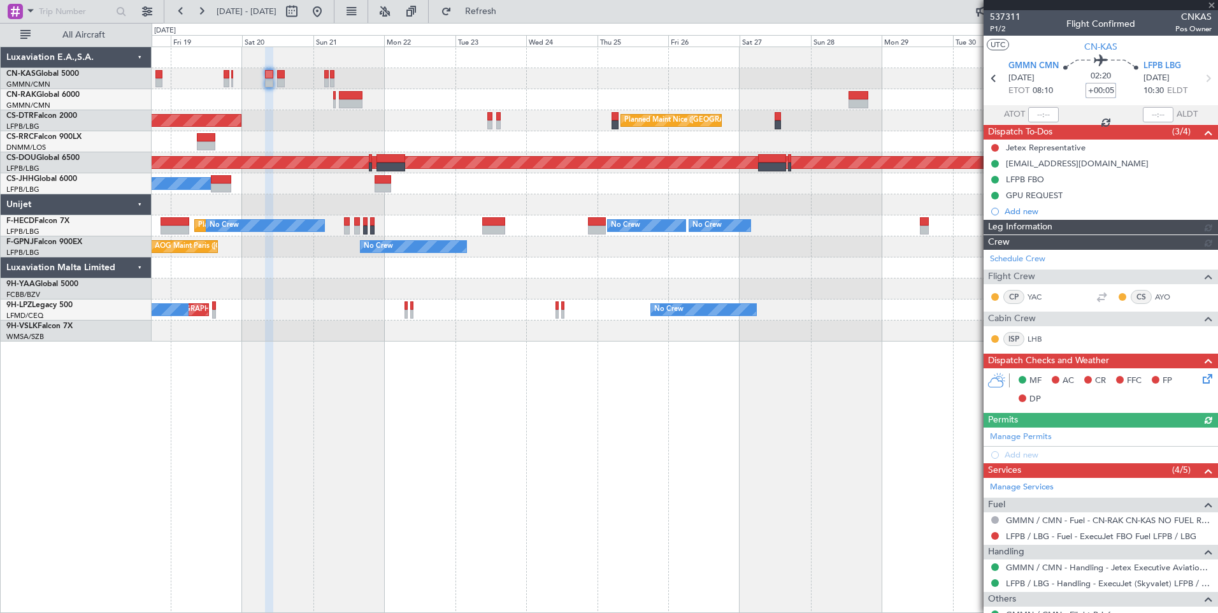
type input "[PERSON_NAME] ([PERSON_NAME])"
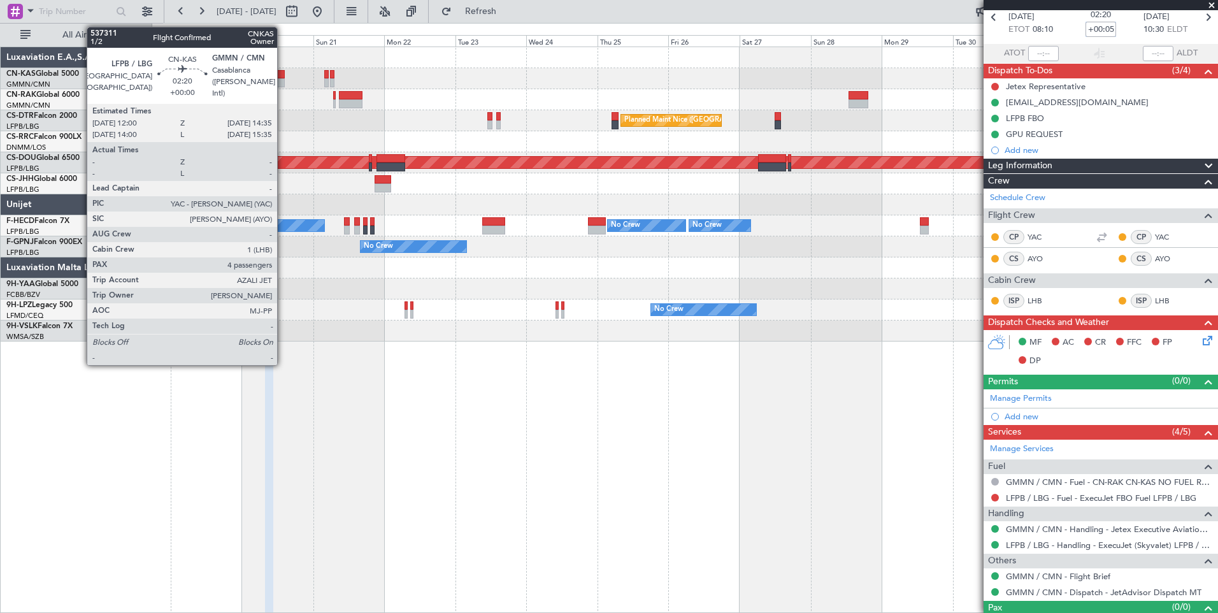
click at [283, 78] on div at bounding box center [281, 82] width 8 height 9
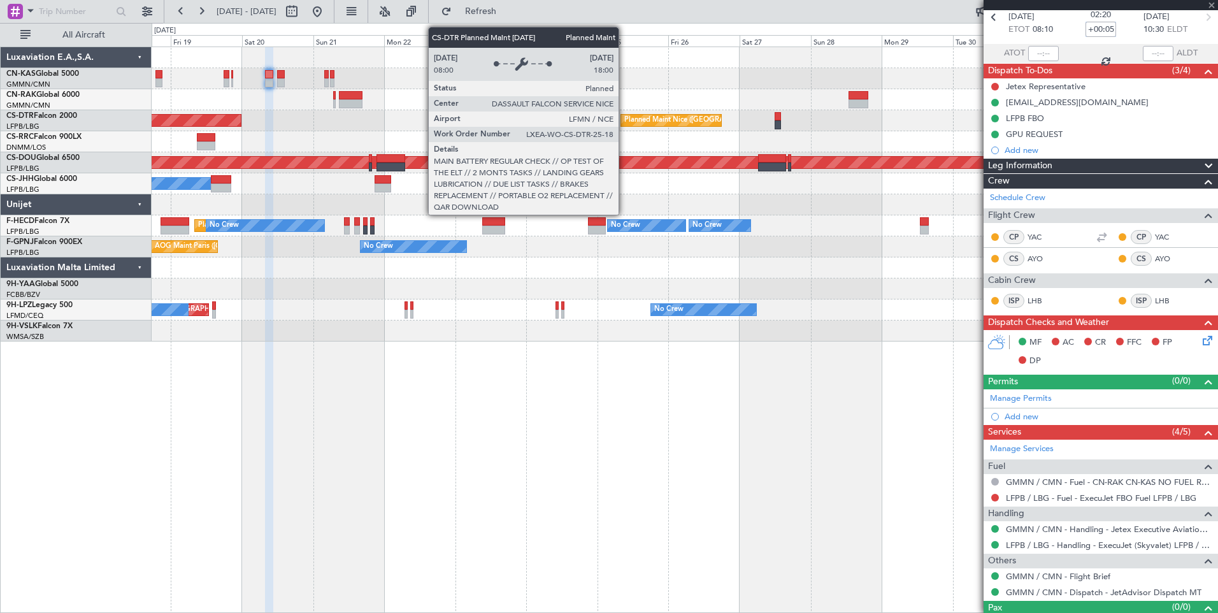
type input "4"
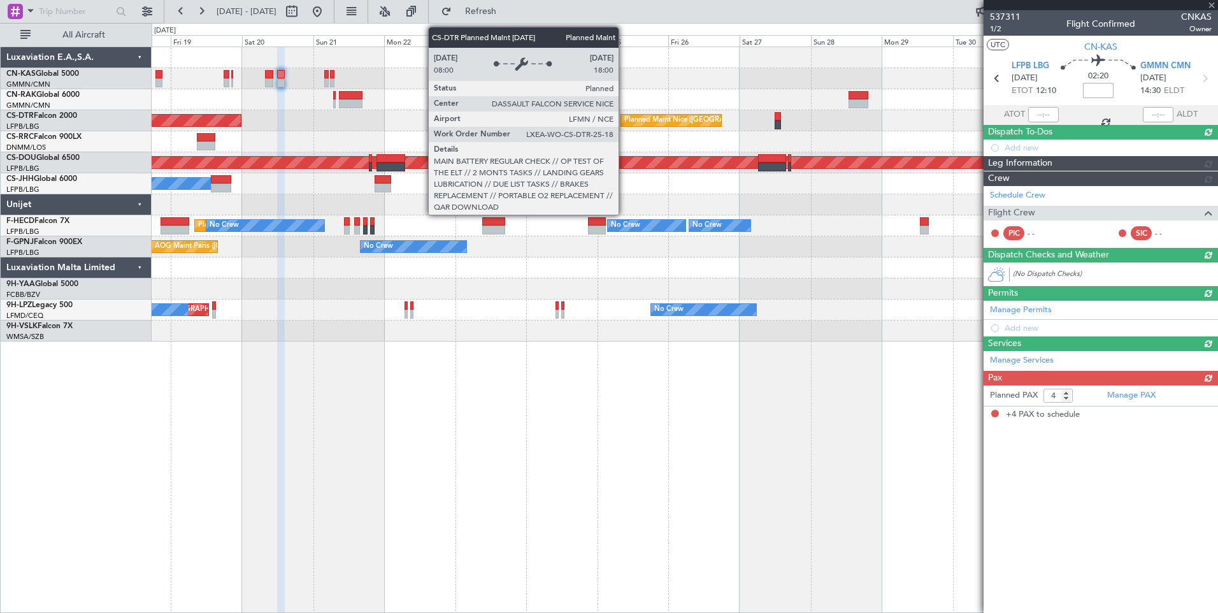
scroll to position [0, 0]
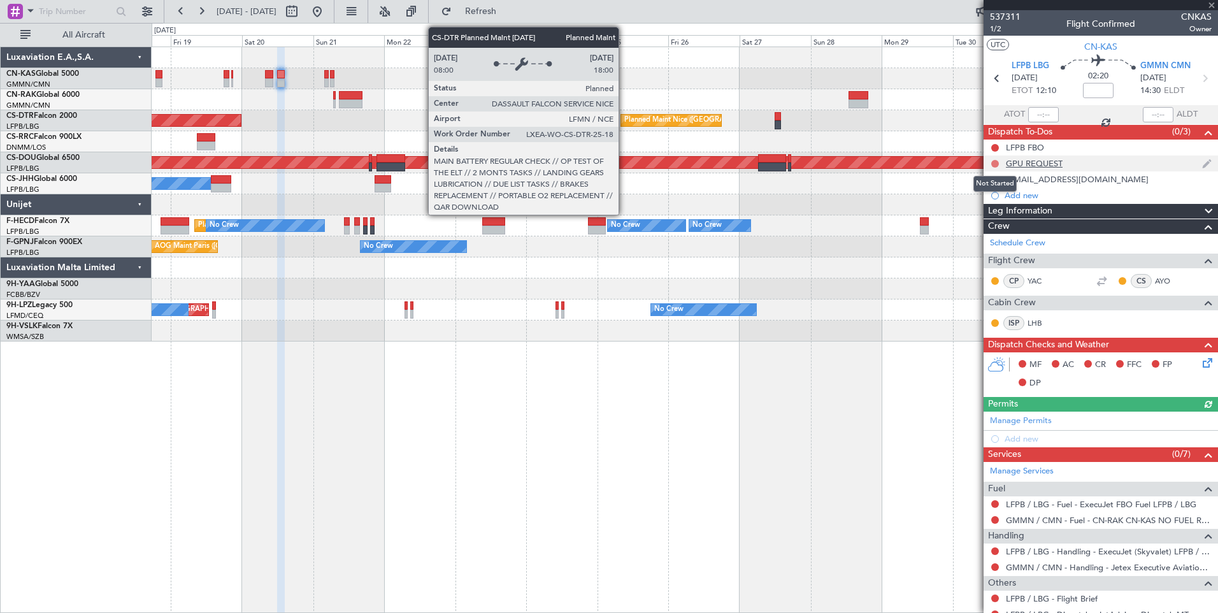
click at [993, 166] on button at bounding box center [995, 164] width 8 height 8
click at [989, 222] on span "Completed" at bounding box center [1001, 219] width 42 height 13
click at [994, 180] on button at bounding box center [995, 180] width 8 height 8
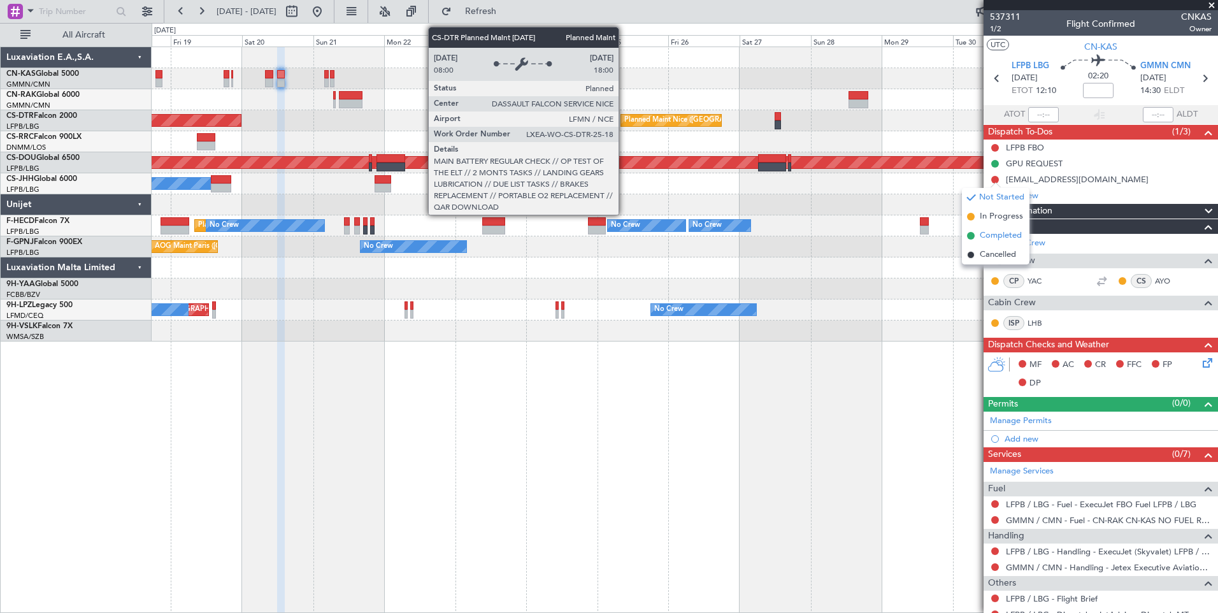
click at [988, 234] on span "Completed" at bounding box center [1001, 235] width 42 height 13
click at [1024, 208] on span "Leg Information" at bounding box center [1020, 211] width 64 height 15
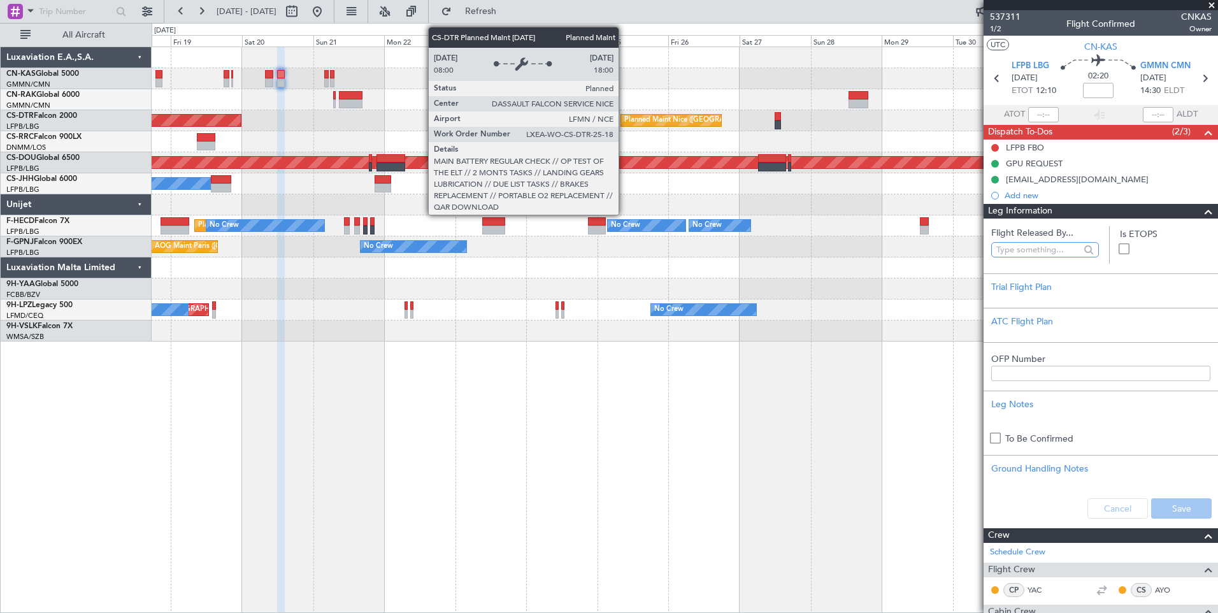
click at [1017, 251] on input "text" at bounding box center [1037, 249] width 83 height 19
click at [1049, 301] on span "[PERSON_NAME] ([PERSON_NAME])" at bounding box center [1042, 305] width 82 height 19
type input "[PERSON_NAME] ([PERSON_NAME])"
click at [1180, 501] on button "Save" at bounding box center [1181, 508] width 61 height 20
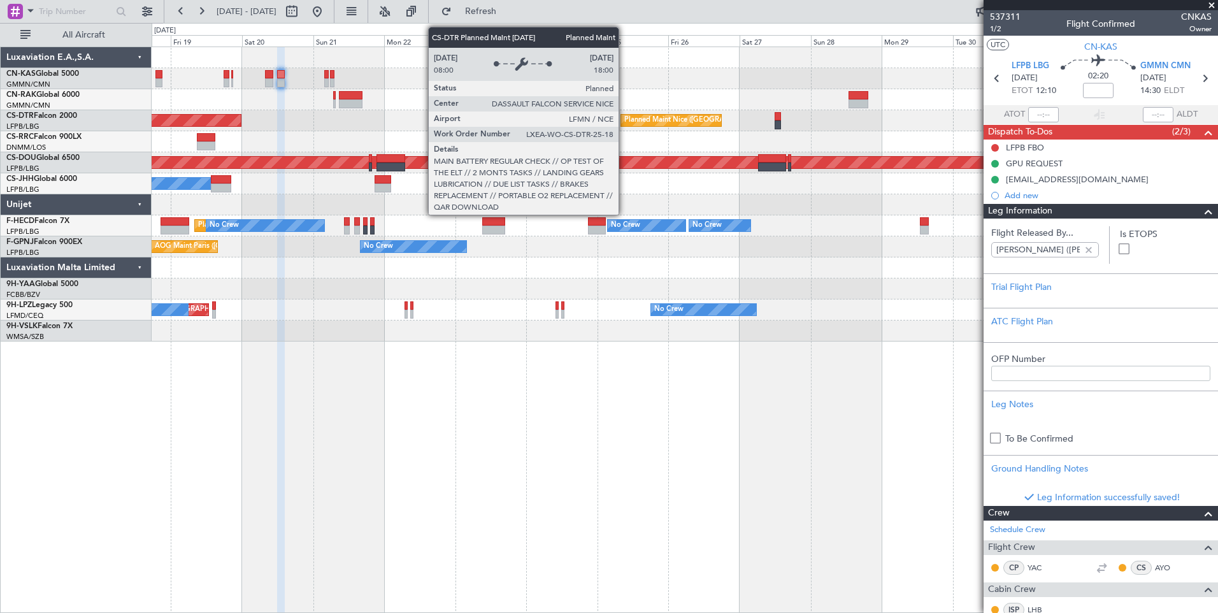
click at [1090, 212] on div "Leg Information" at bounding box center [1101, 211] width 234 height 15
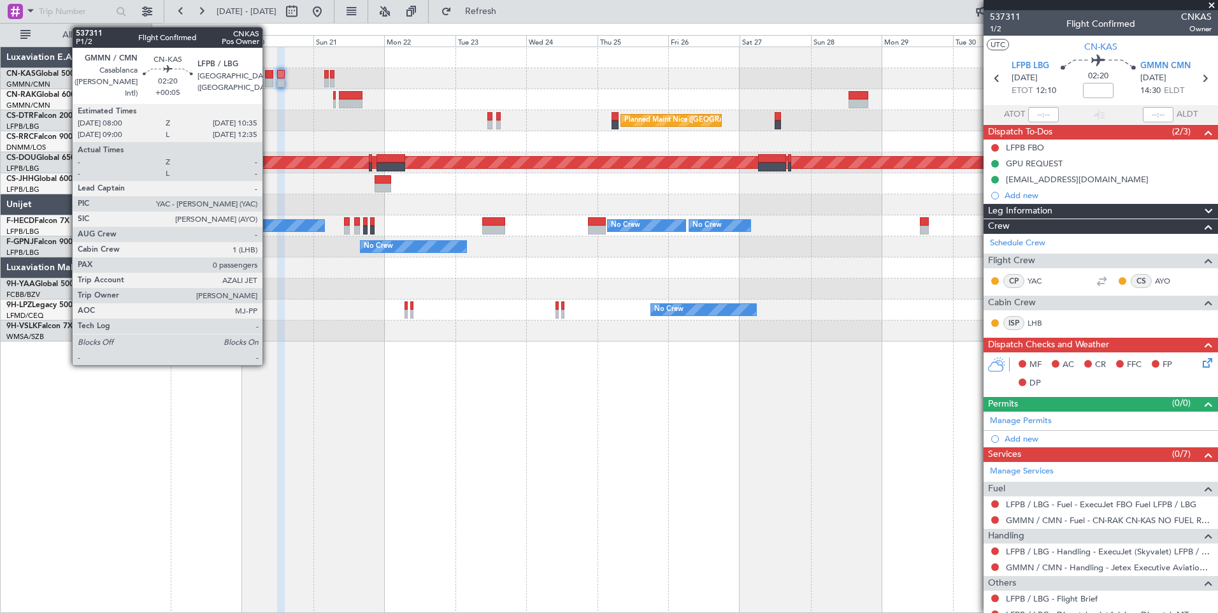
click at [268, 78] on div at bounding box center [269, 74] width 8 height 9
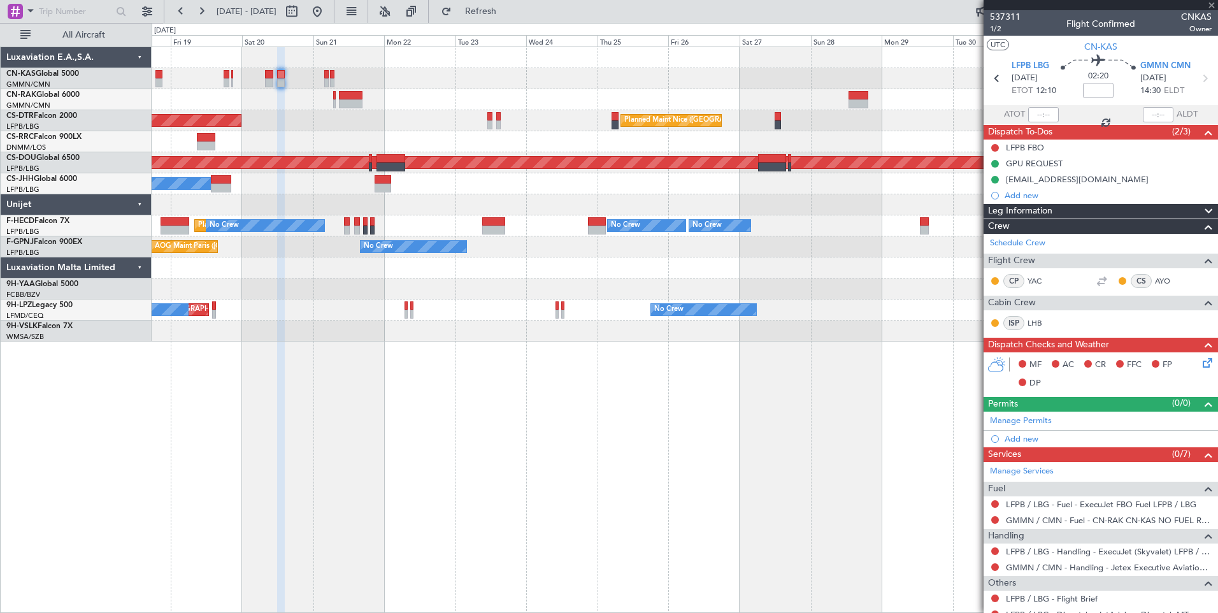
type input "+00:05"
type input "0"
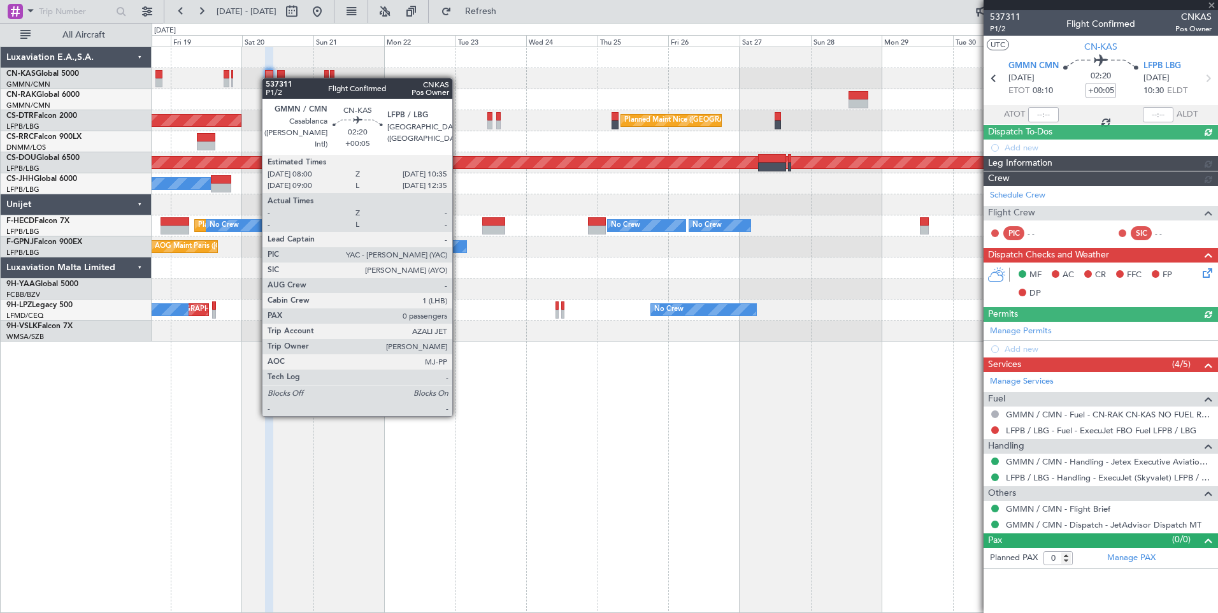
type input "[PERSON_NAME] ([PERSON_NAME])"
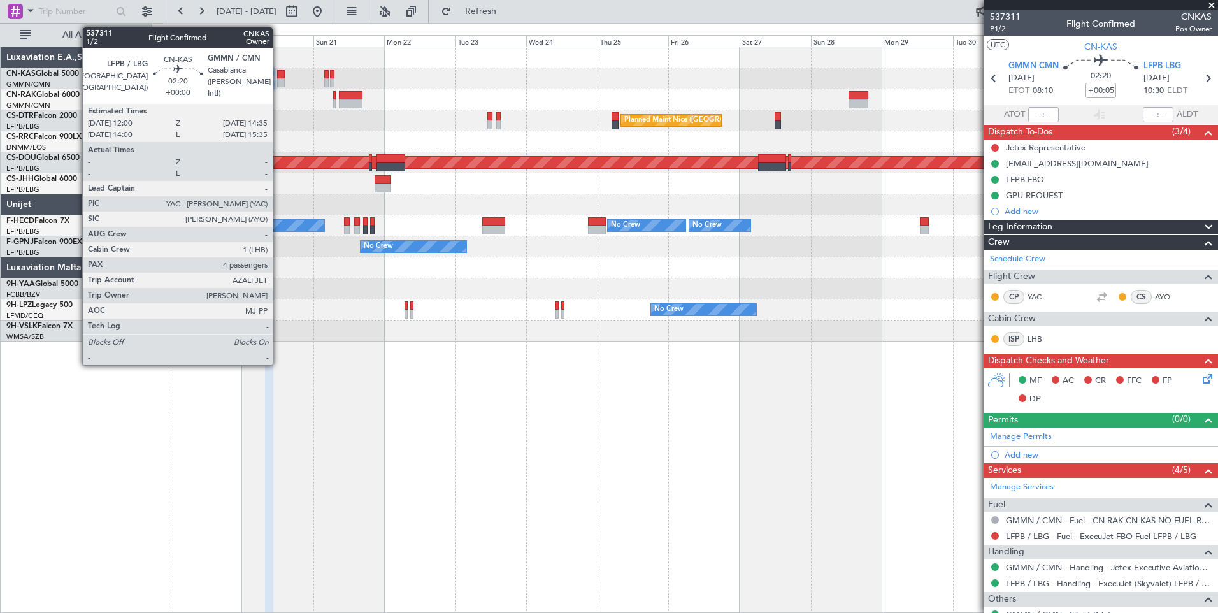
click at [278, 79] on div at bounding box center [281, 82] width 8 height 9
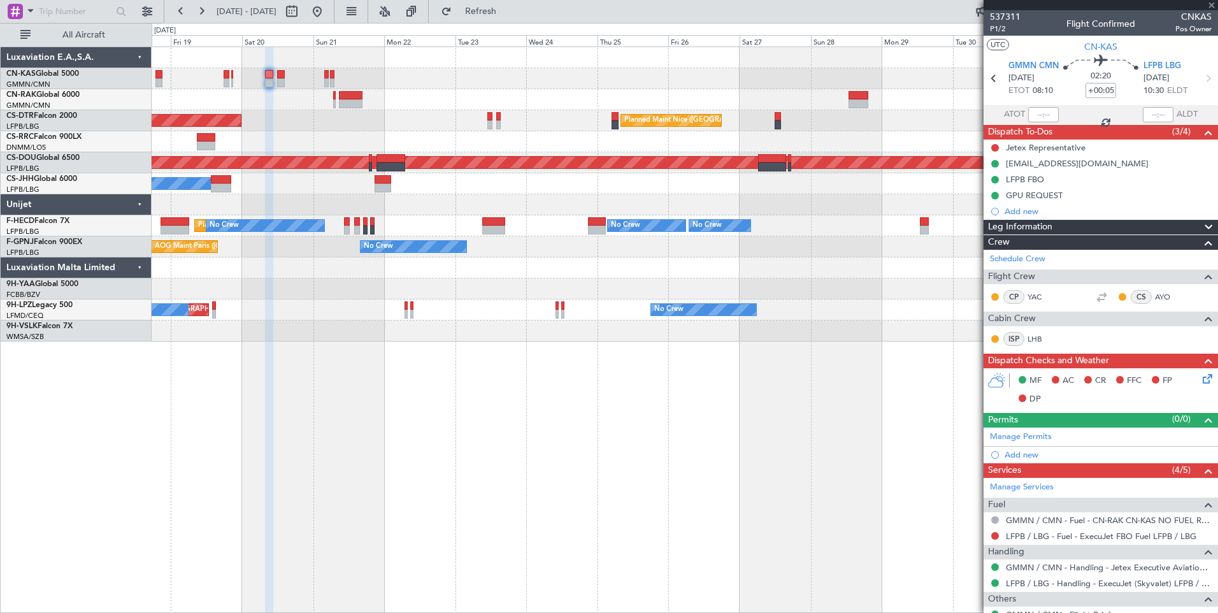
type input "4"
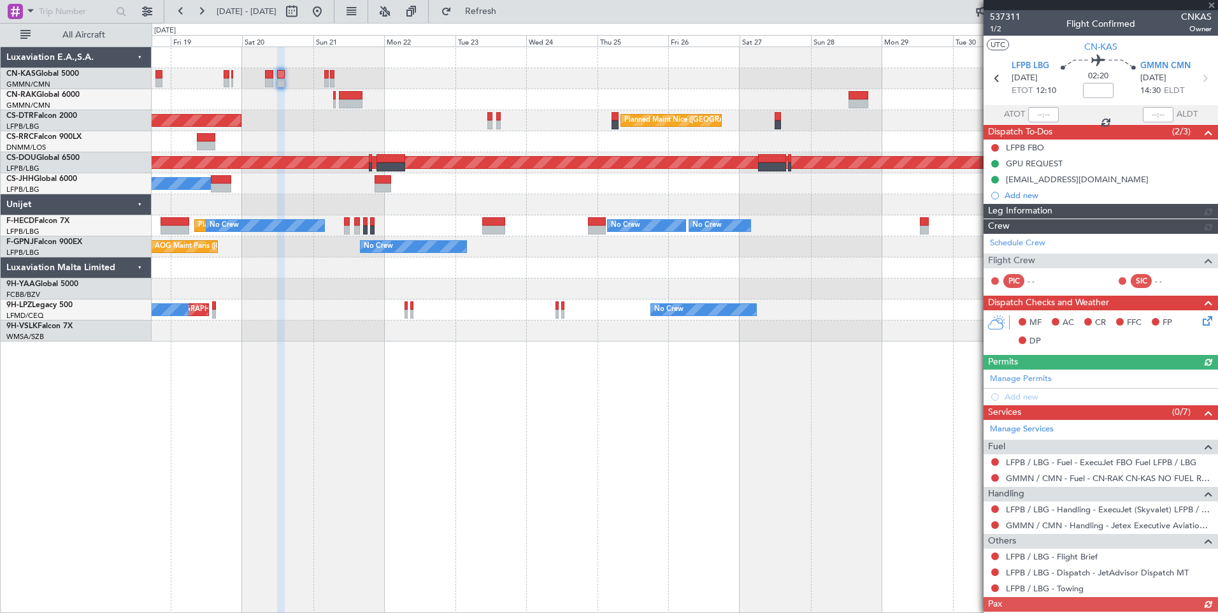
type input "[PERSON_NAME] ([PERSON_NAME])"
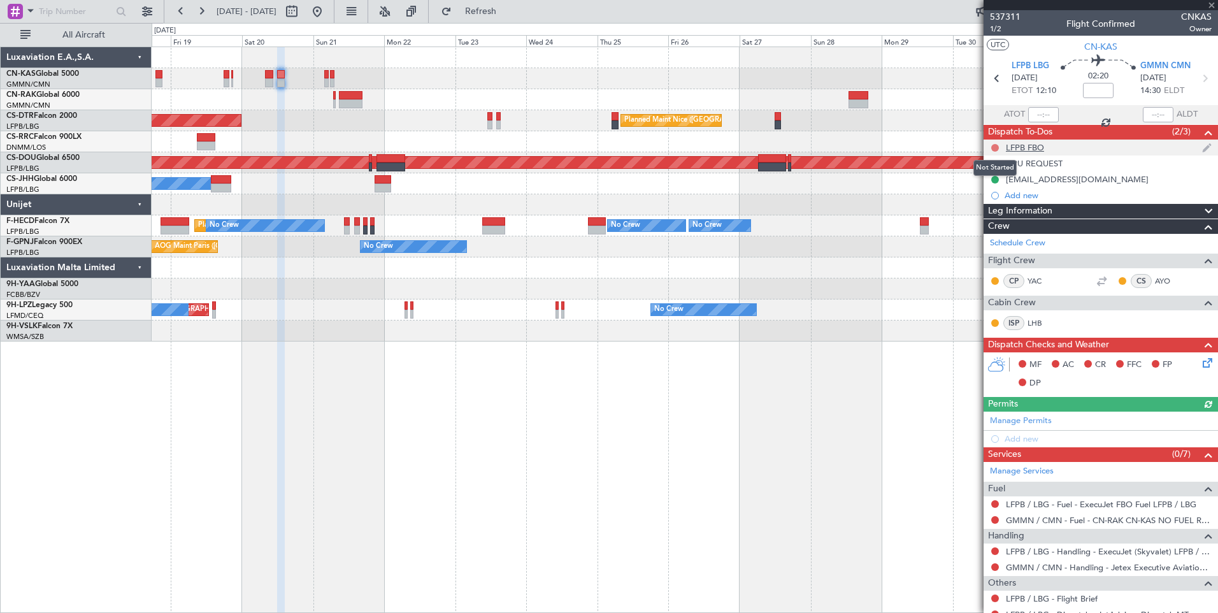
click at [995, 145] on button at bounding box center [995, 148] width 8 height 8
click at [984, 201] on span "Completed" at bounding box center [1001, 203] width 42 height 13
click at [1017, 211] on span "Leg Information" at bounding box center [1020, 211] width 64 height 15
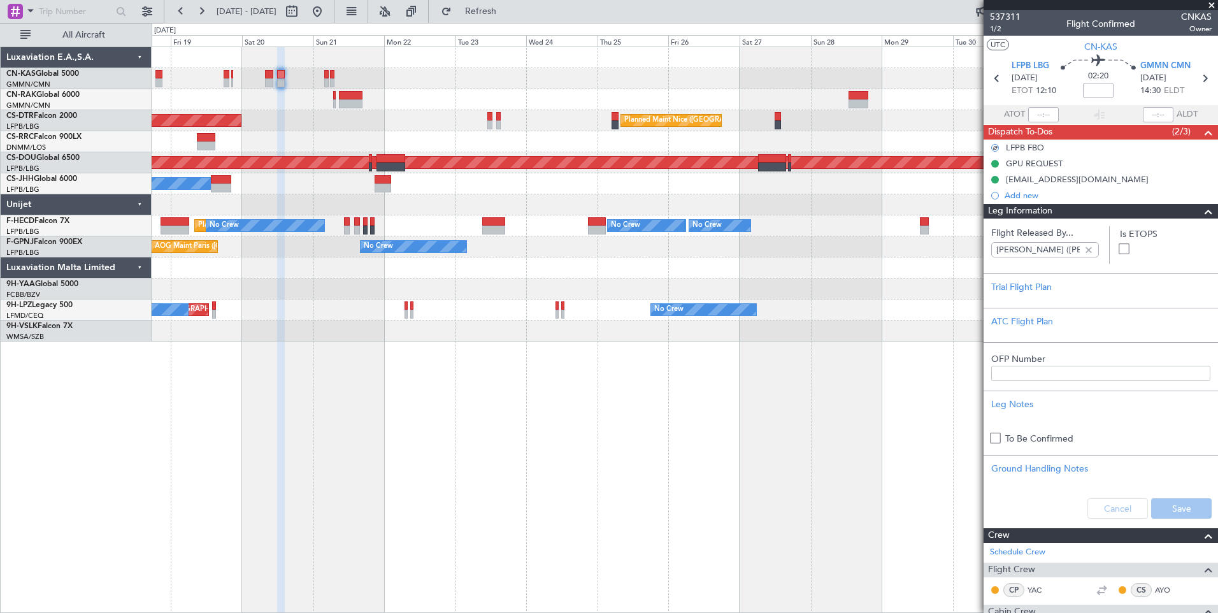
click at [1017, 211] on span "Leg Information" at bounding box center [1020, 211] width 64 height 15
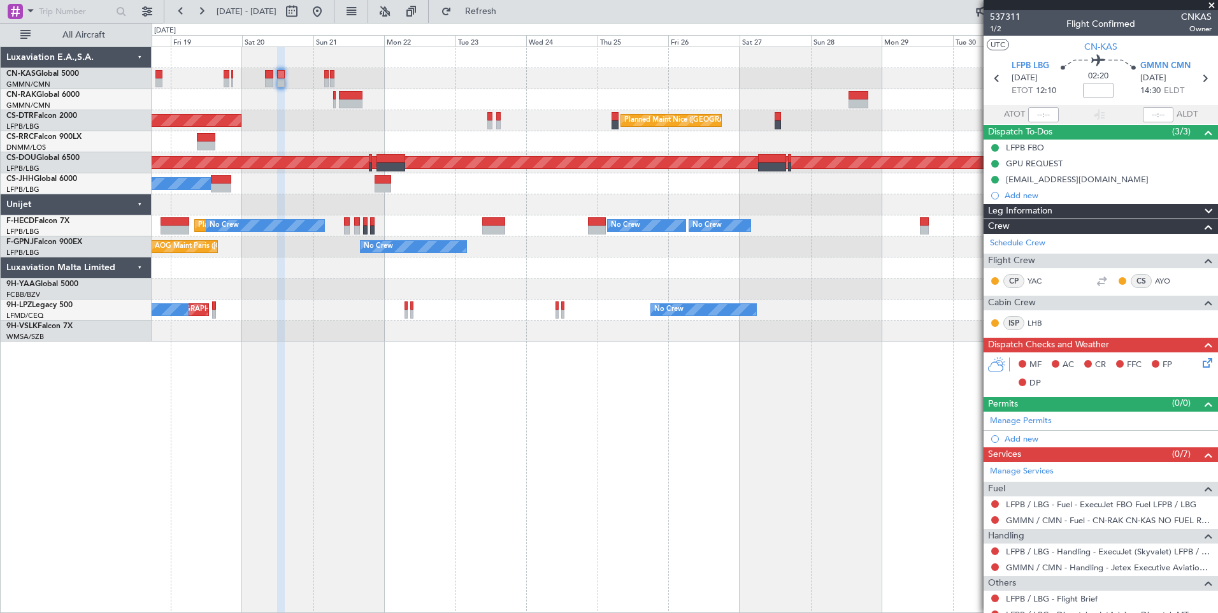
click at [1200, 359] on icon at bounding box center [1205, 360] width 10 height 10
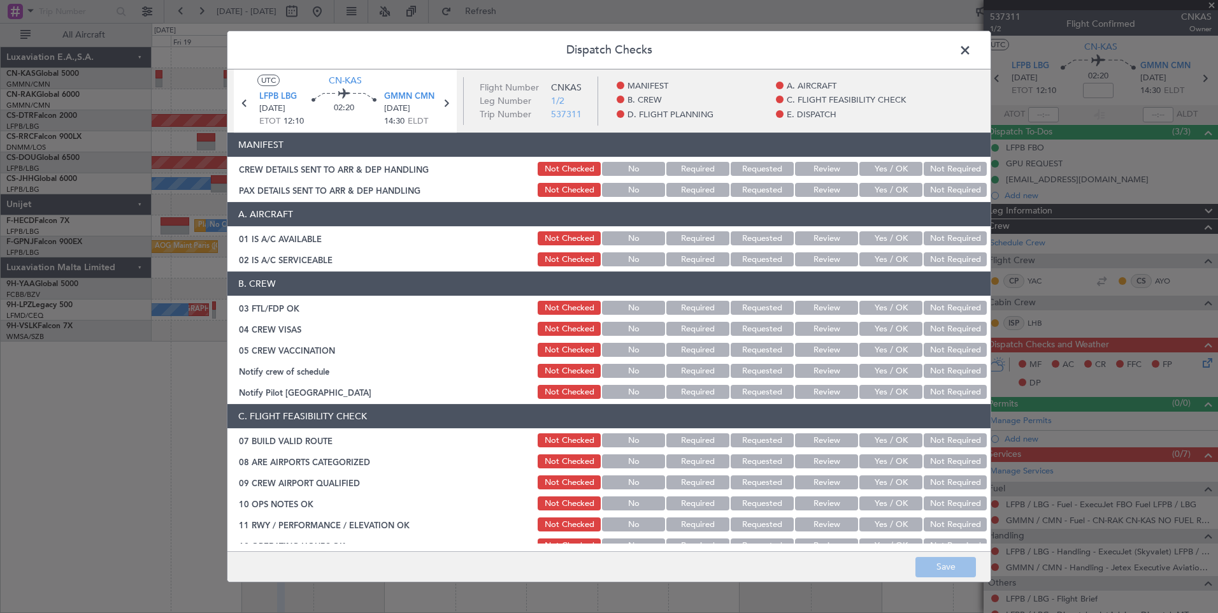
click at [892, 170] on button "Yes / OK" at bounding box center [890, 169] width 63 height 14
click at [891, 194] on button "Yes / OK" at bounding box center [890, 190] width 63 height 14
click at [931, 565] on button "Save" at bounding box center [945, 567] width 61 height 20
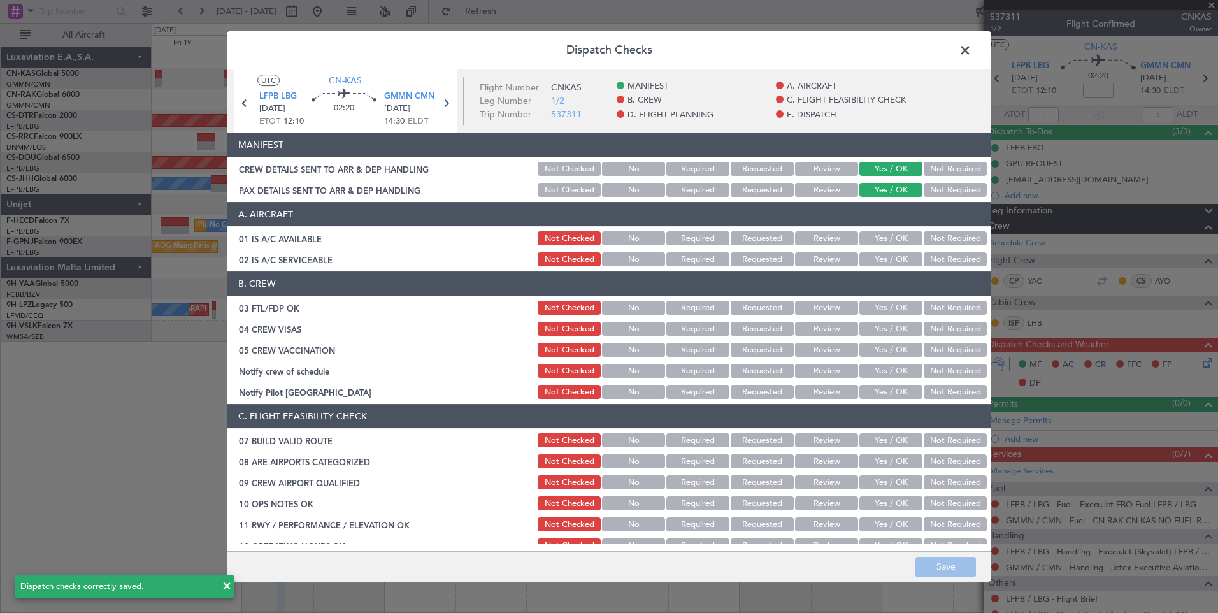
click at [971, 47] on span at bounding box center [971, 53] width 0 height 25
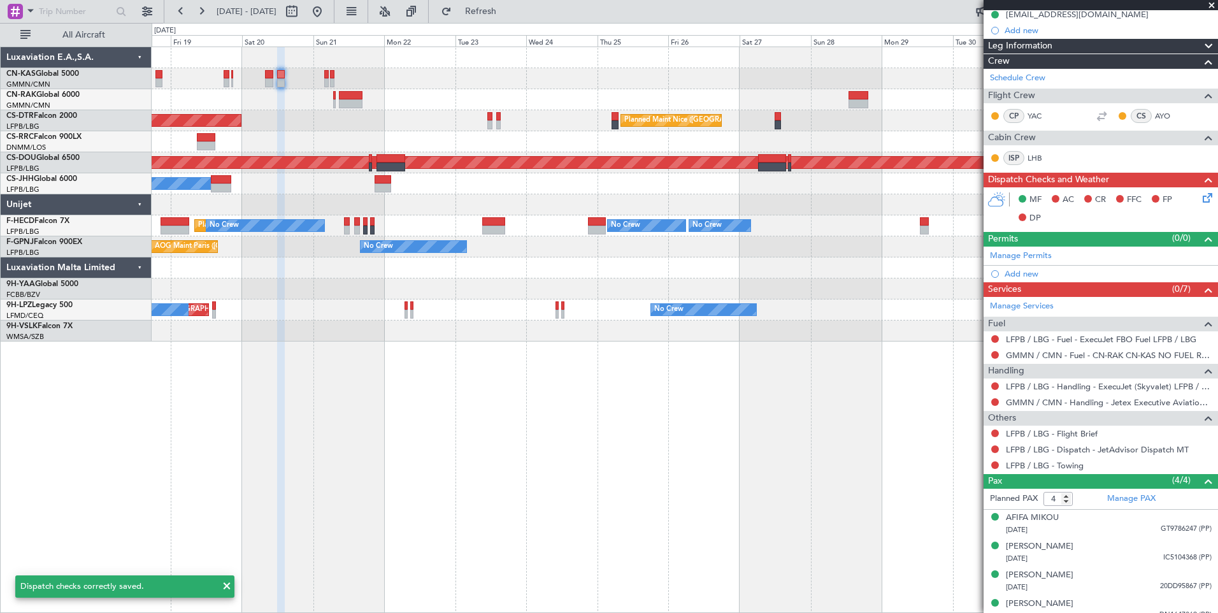
scroll to position [176, 0]
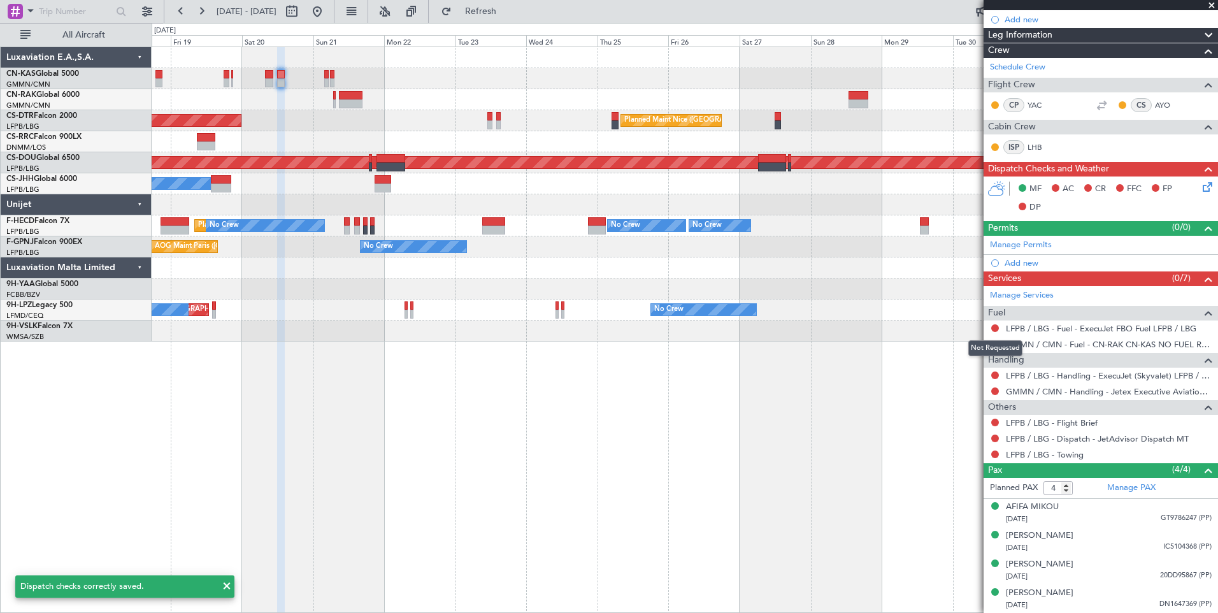
click at [993, 345] on div "Not Requested" at bounding box center [995, 348] width 54 height 16
click at [992, 344] on button at bounding box center [995, 344] width 8 height 8
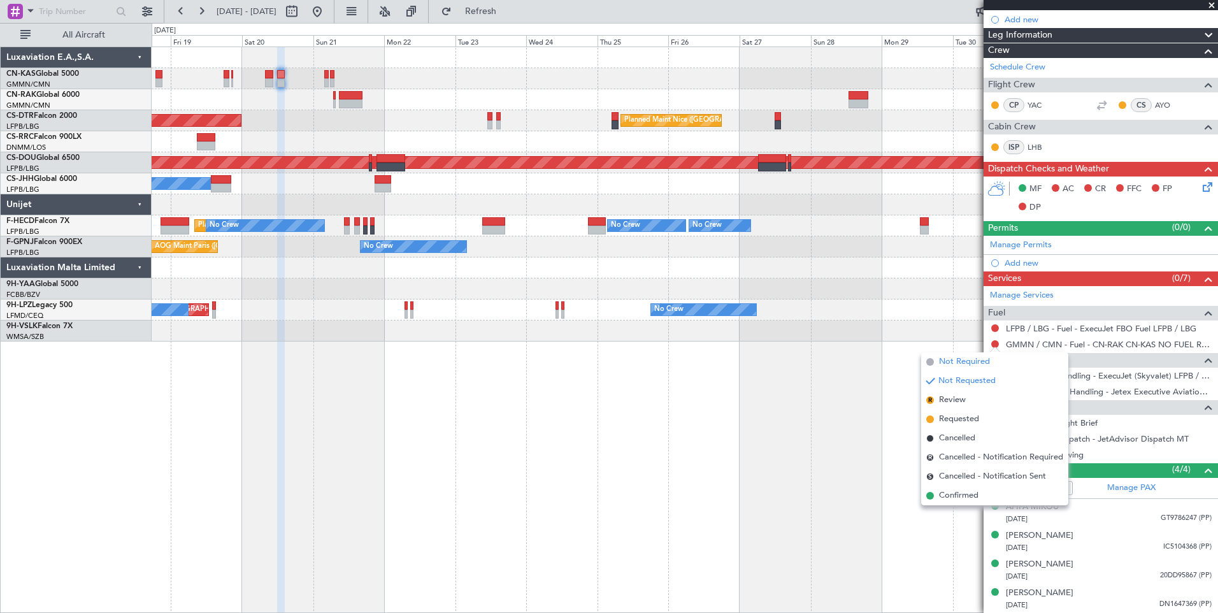
click at [964, 359] on span "Not Required" at bounding box center [964, 361] width 51 height 13
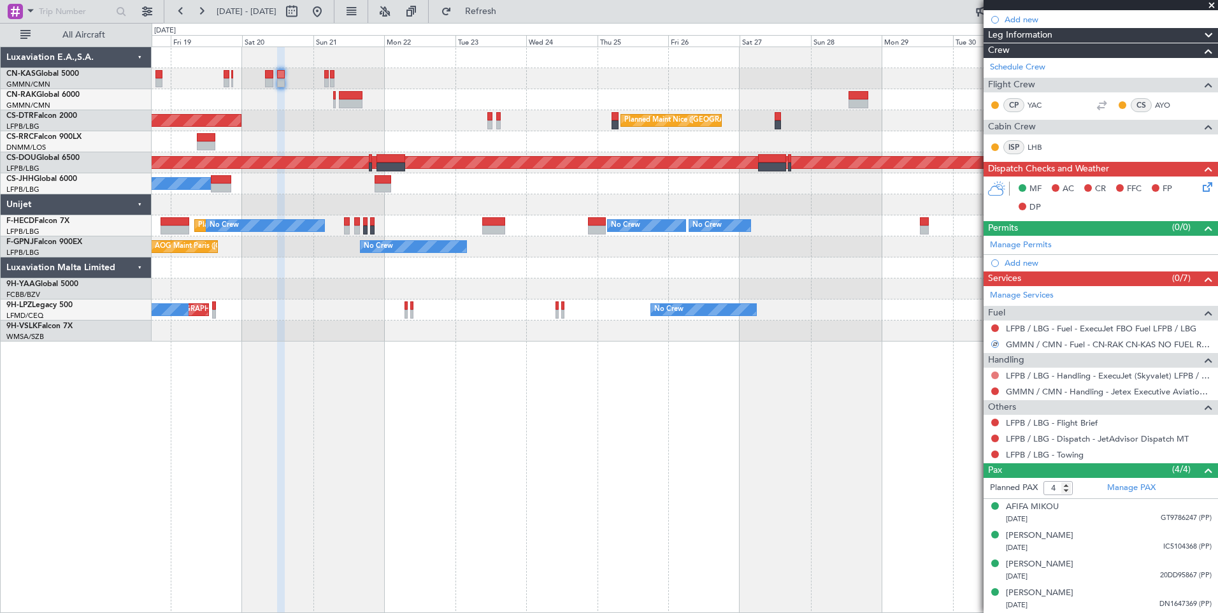
click at [994, 378] on button at bounding box center [995, 375] width 8 height 8
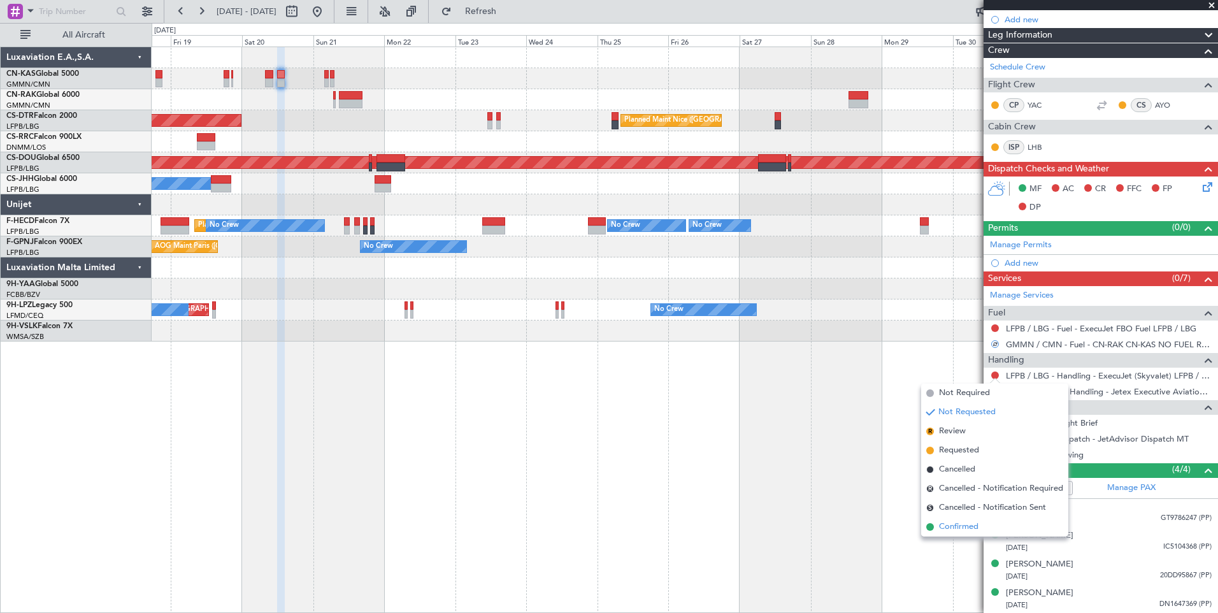
click at [963, 524] on span "Confirmed" at bounding box center [958, 526] width 39 height 13
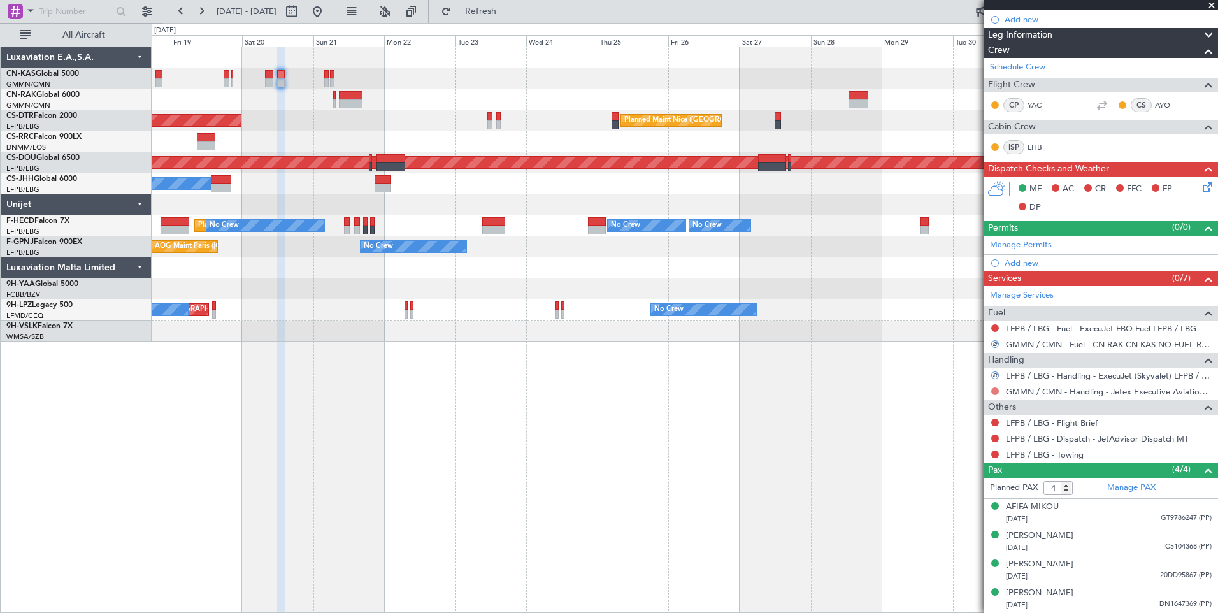
click at [996, 390] on button at bounding box center [995, 391] width 8 height 8
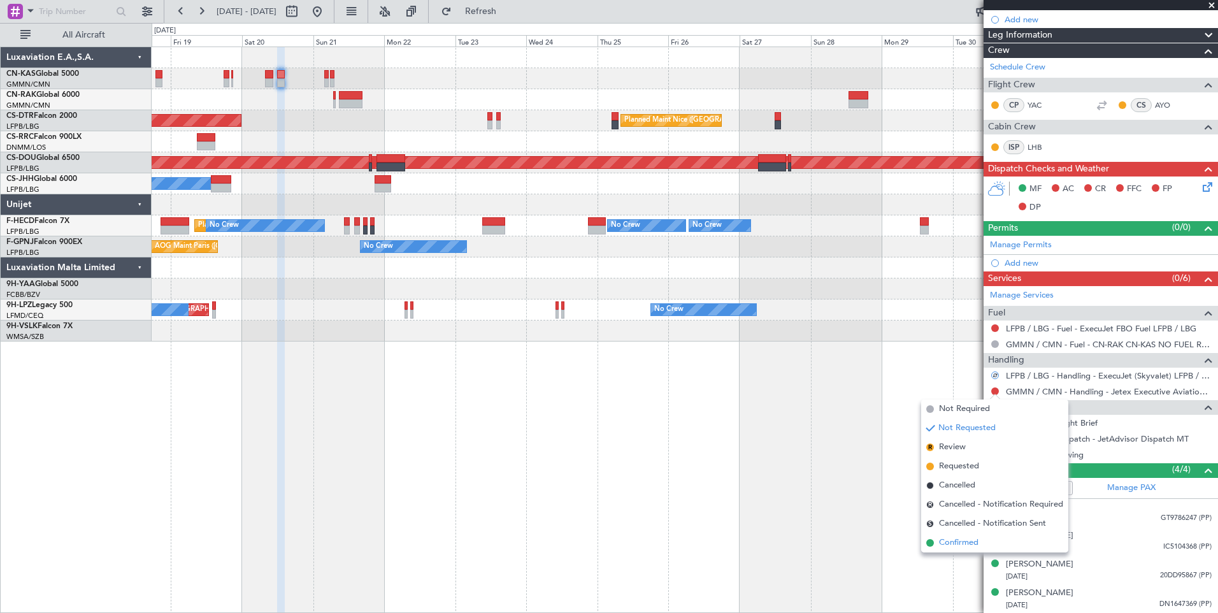
click at [966, 546] on span "Confirmed" at bounding box center [958, 542] width 39 height 13
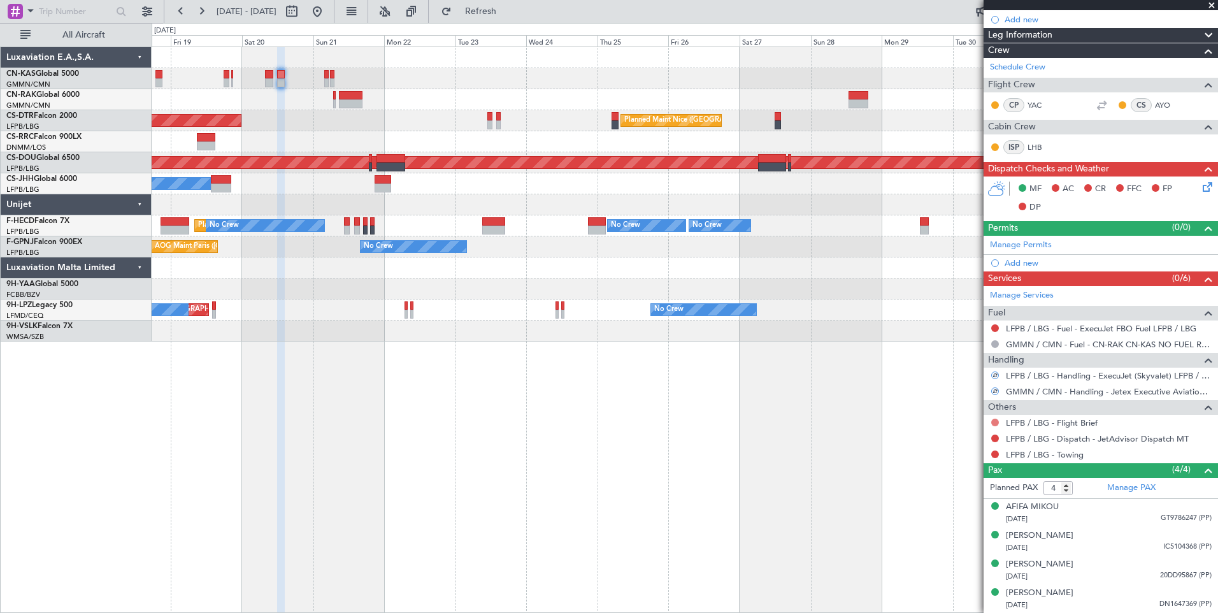
click at [993, 422] on button at bounding box center [995, 423] width 8 height 8
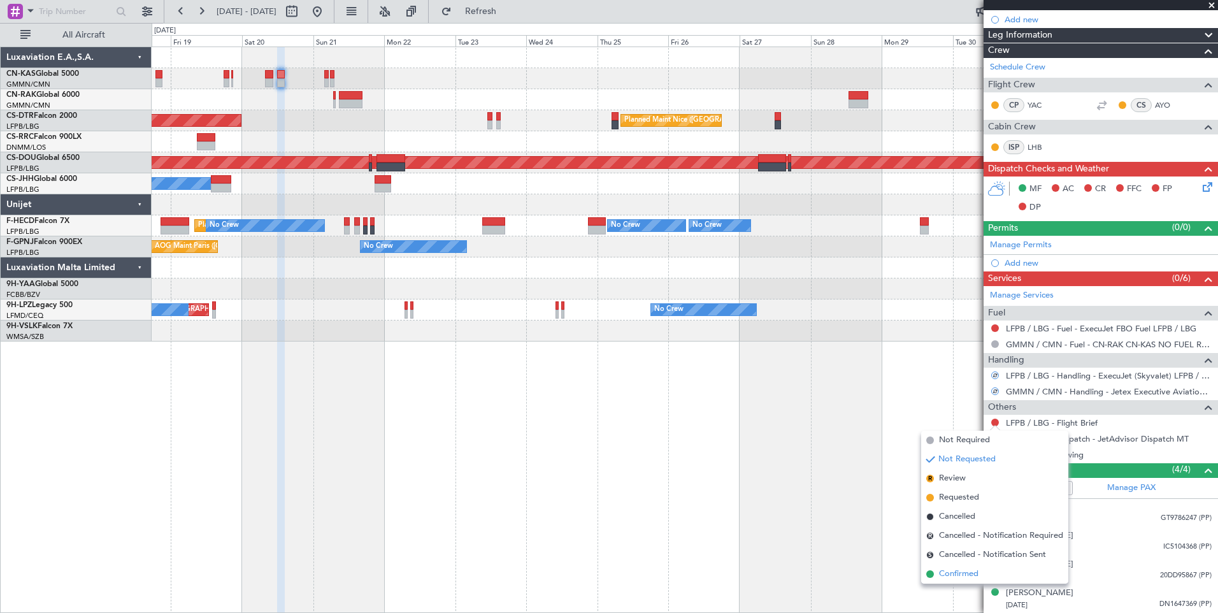
click at [969, 580] on span "Confirmed" at bounding box center [958, 574] width 39 height 13
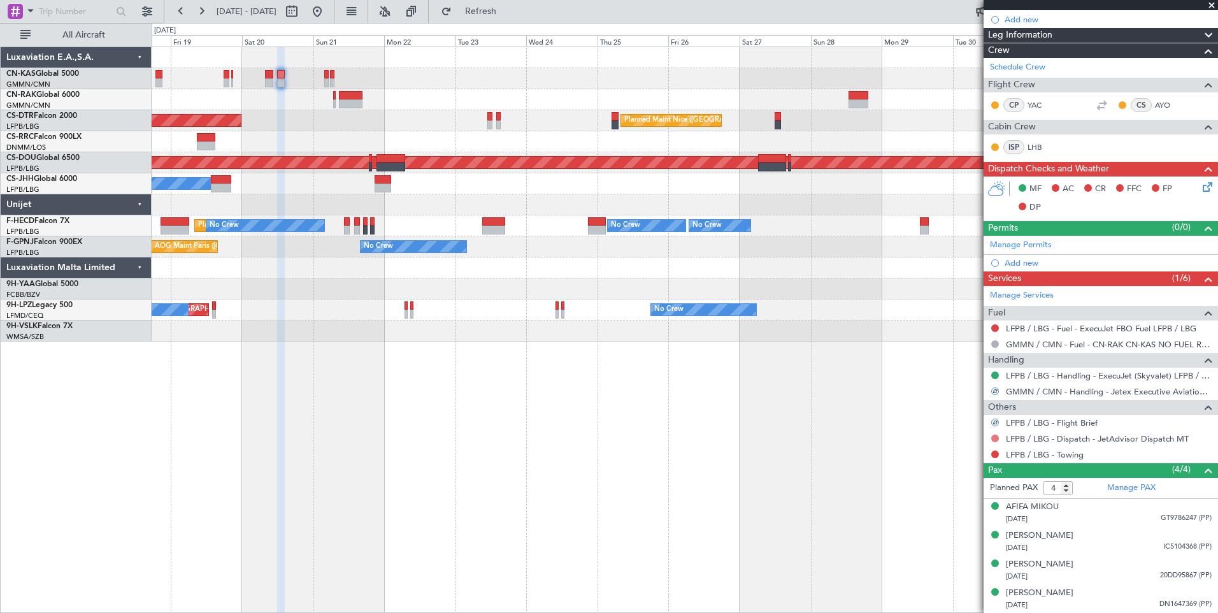
click at [993, 434] on button at bounding box center [995, 438] width 8 height 8
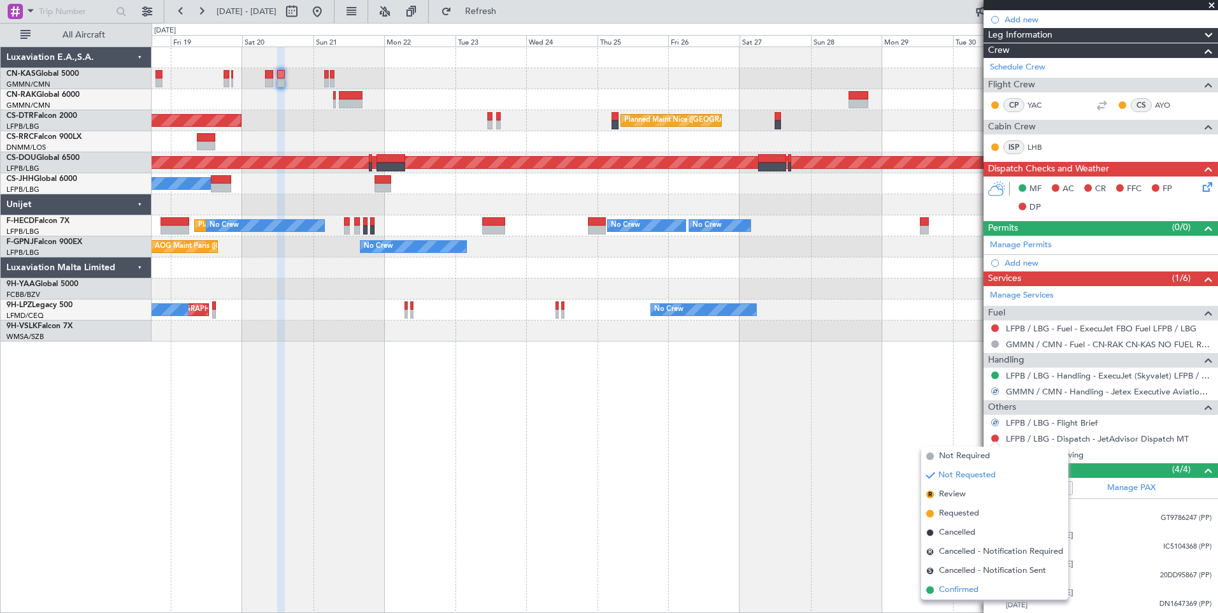
click at [974, 588] on span "Confirmed" at bounding box center [958, 590] width 39 height 13
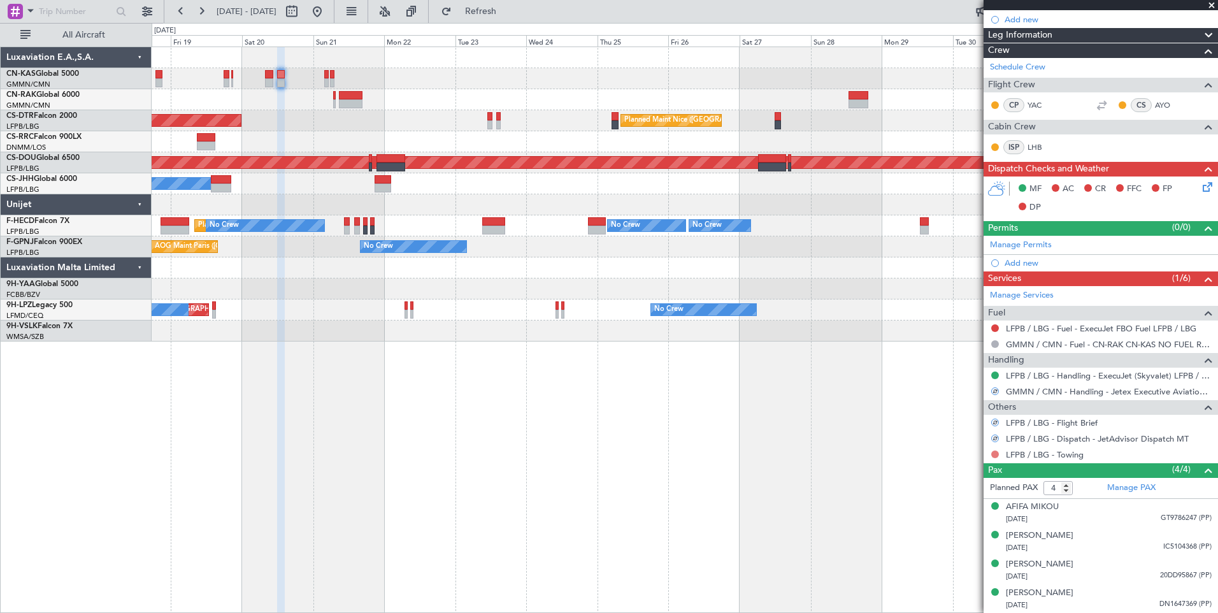
click at [996, 452] on button at bounding box center [995, 454] width 8 height 8
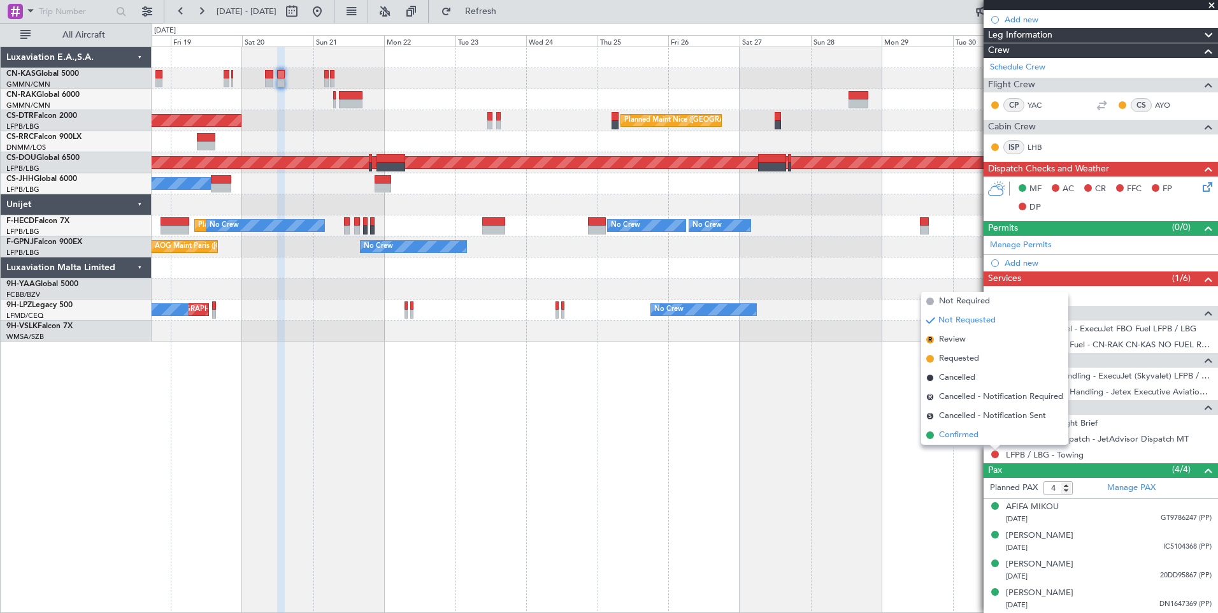
click at [961, 437] on span "Confirmed" at bounding box center [958, 435] width 39 height 13
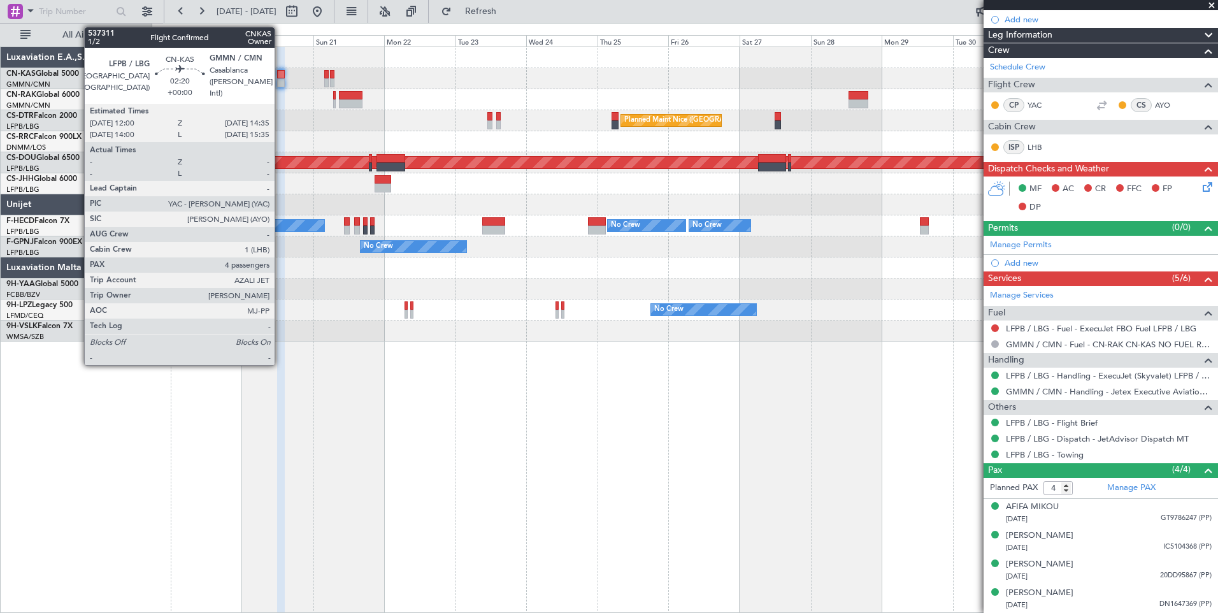
click at [280, 75] on div at bounding box center [281, 74] width 8 height 9
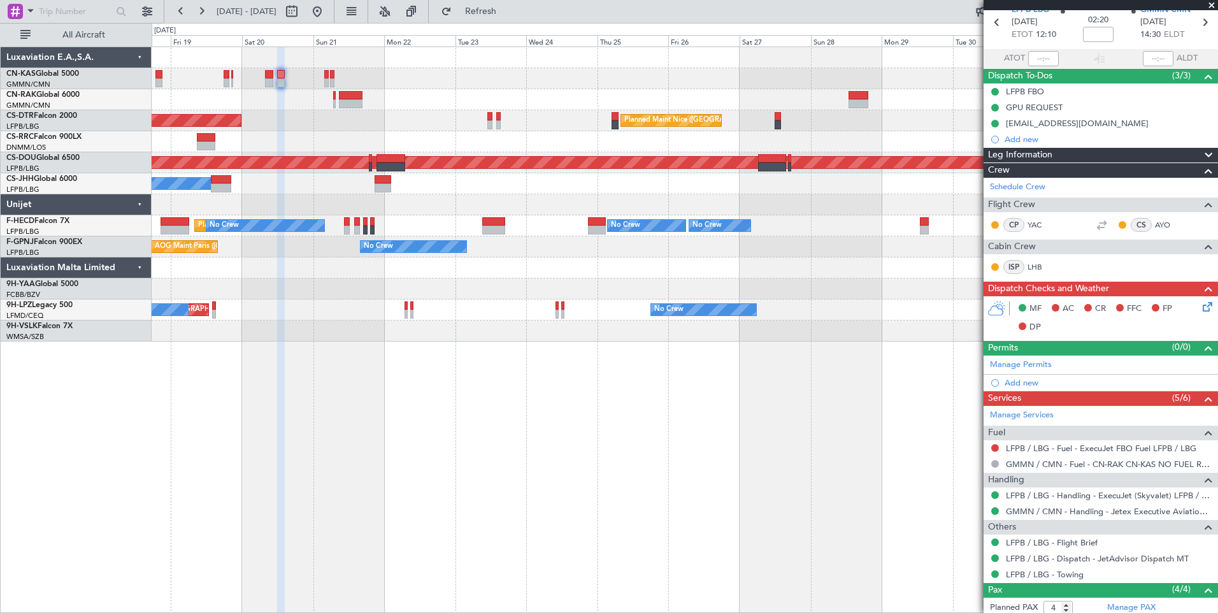
scroll to position [0, 0]
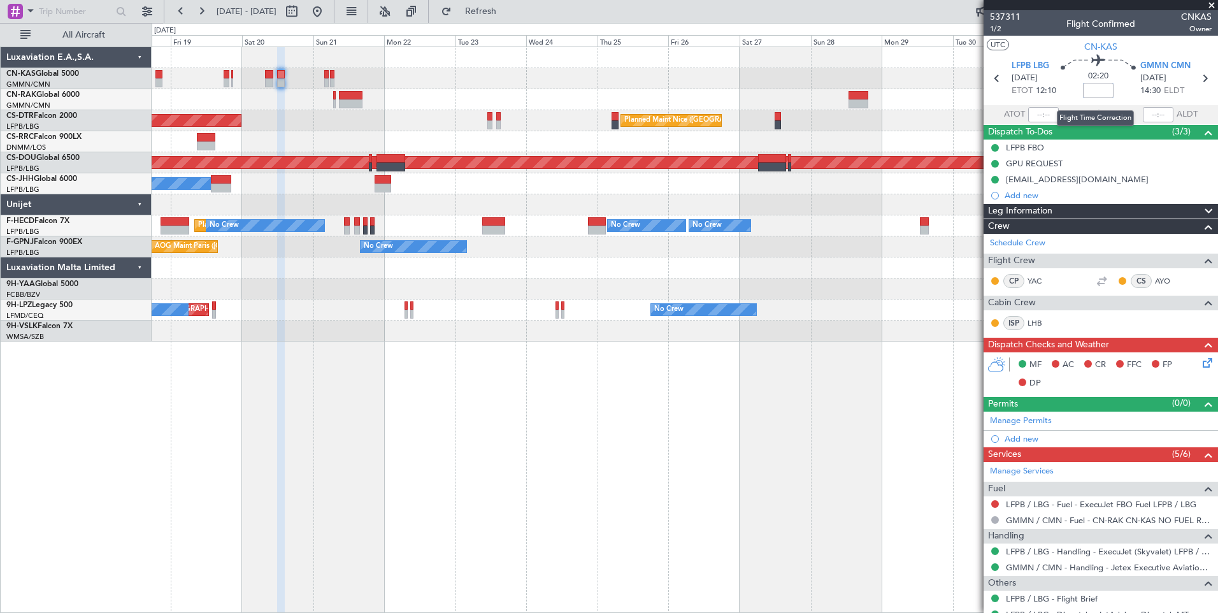
click at [1086, 97] on input at bounding box center [1098, 90] width 31 height 15
type input "+00:20"
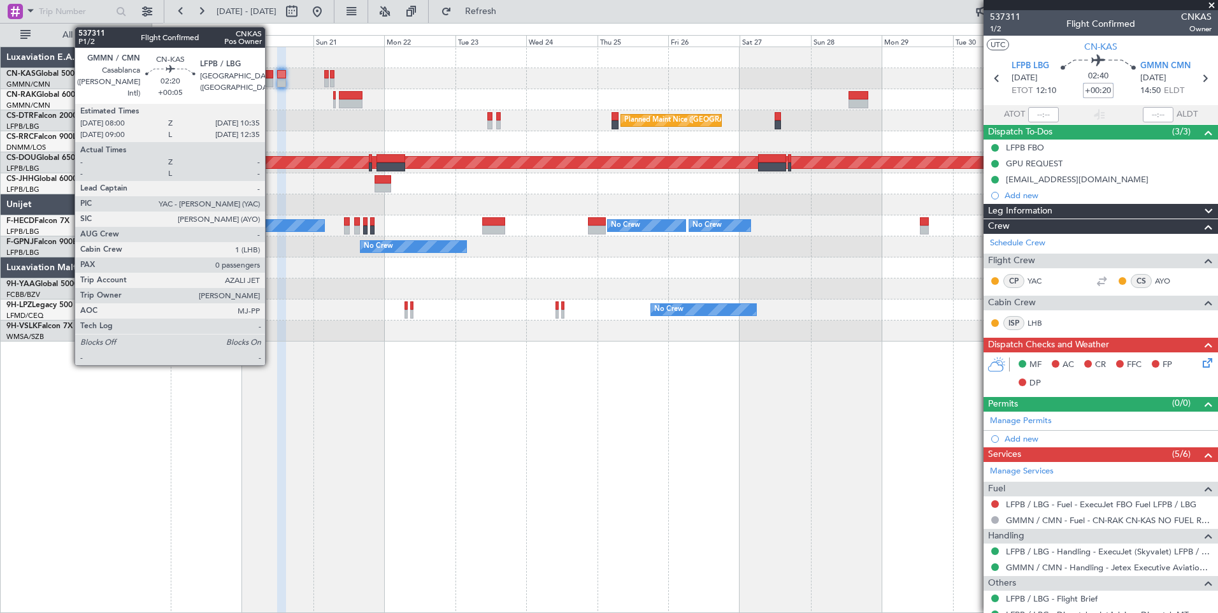
click at [271, 75] on div at bounding box center [269, 74] width 8 height 9
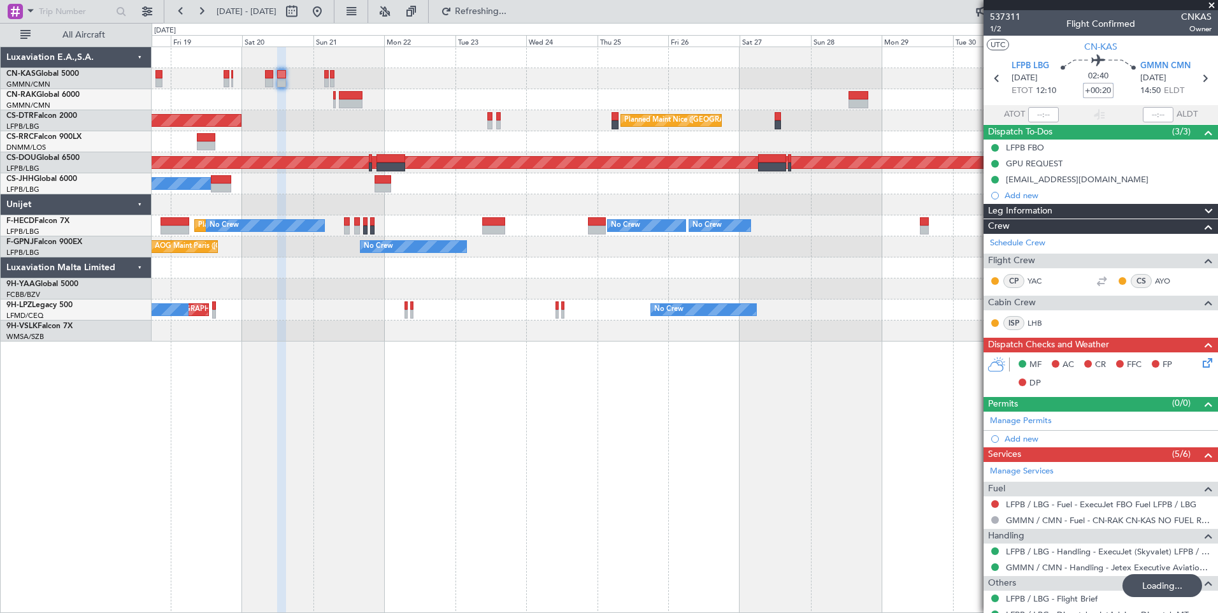
click at [260, 72] on div at bounding box center [685, 78] width 1066 height 21
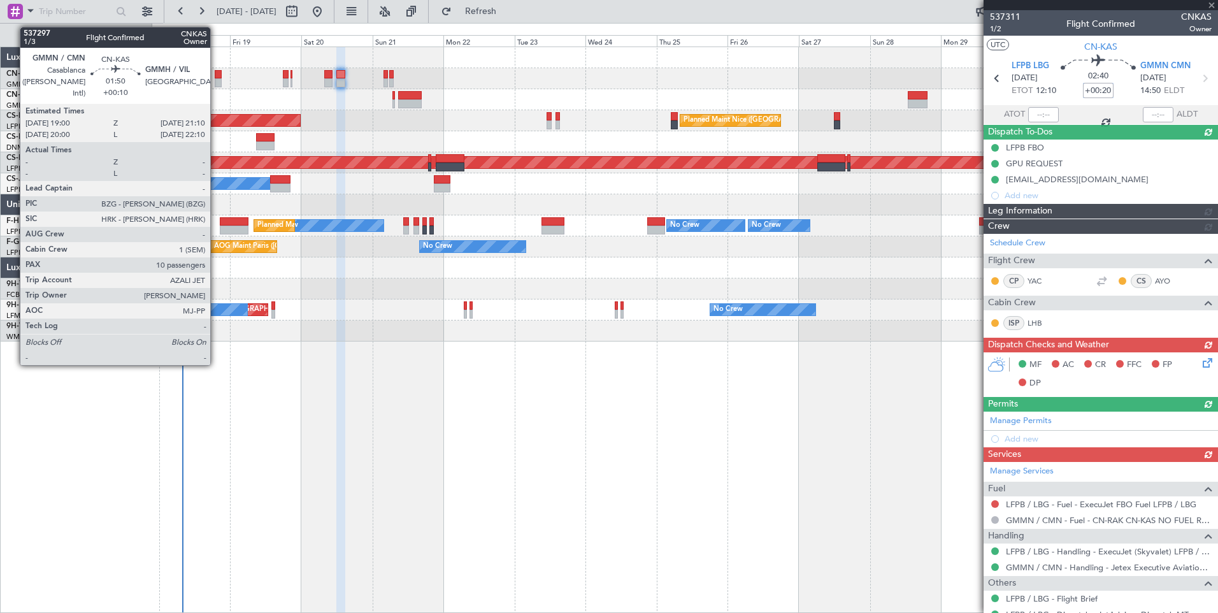
click at [216, 76] on div at bounding box center [218, 74] width 7 height 9
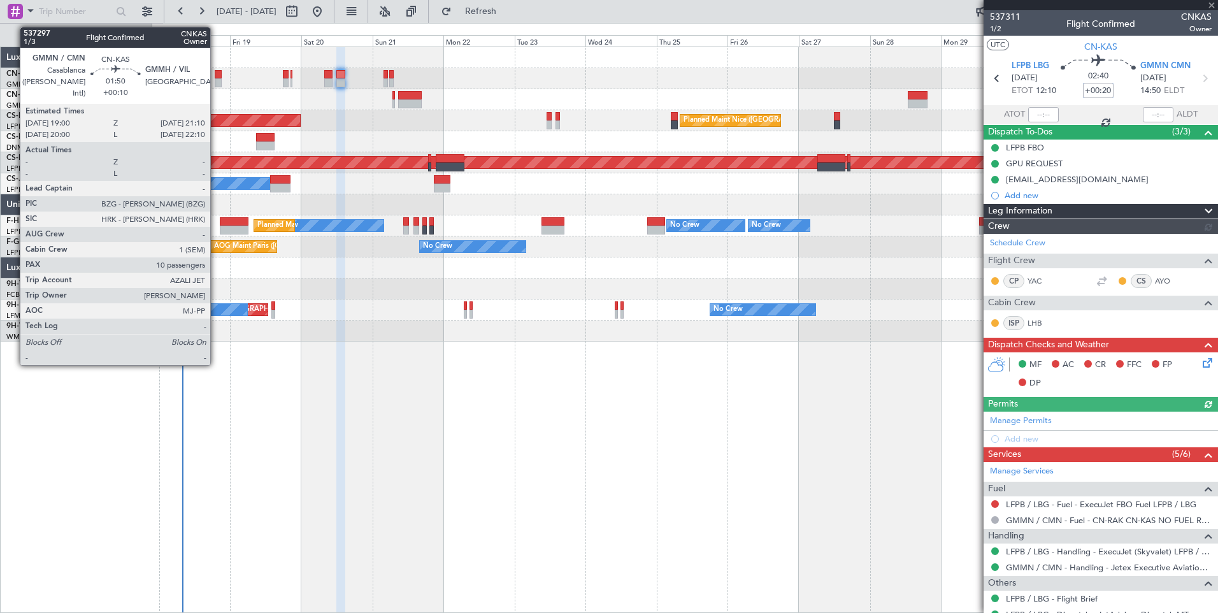
type input "[PERSON_NAME] ([PERSON_NAME])"
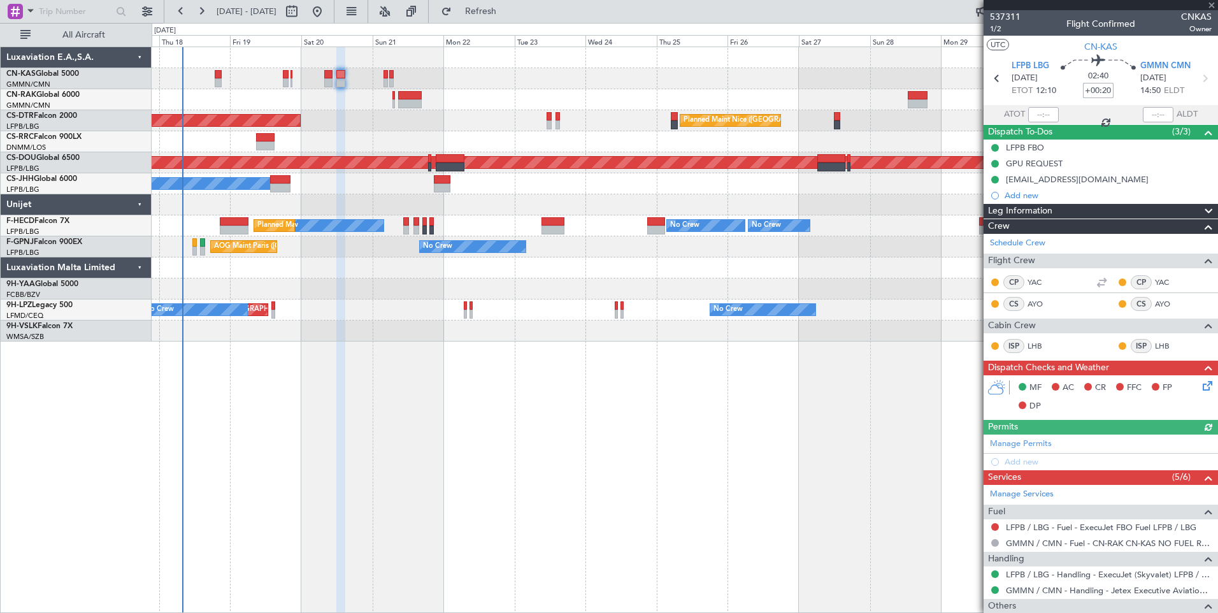
type input "+00:10"
type input "10"
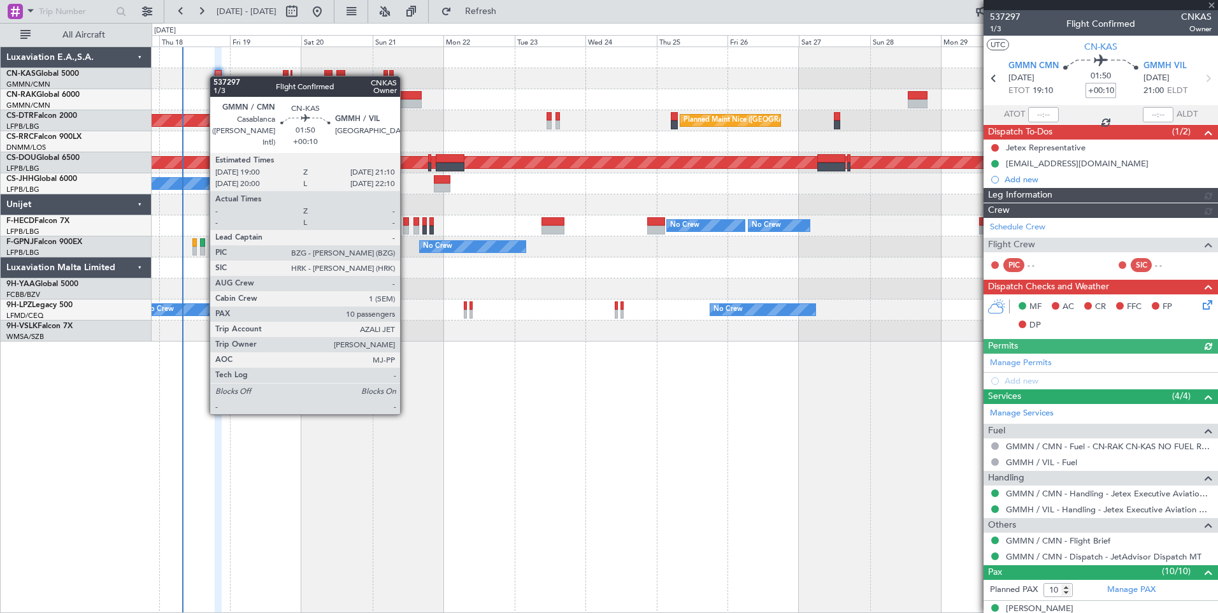
type input "[PERSON_NAME] ([PERSON_NAME])"
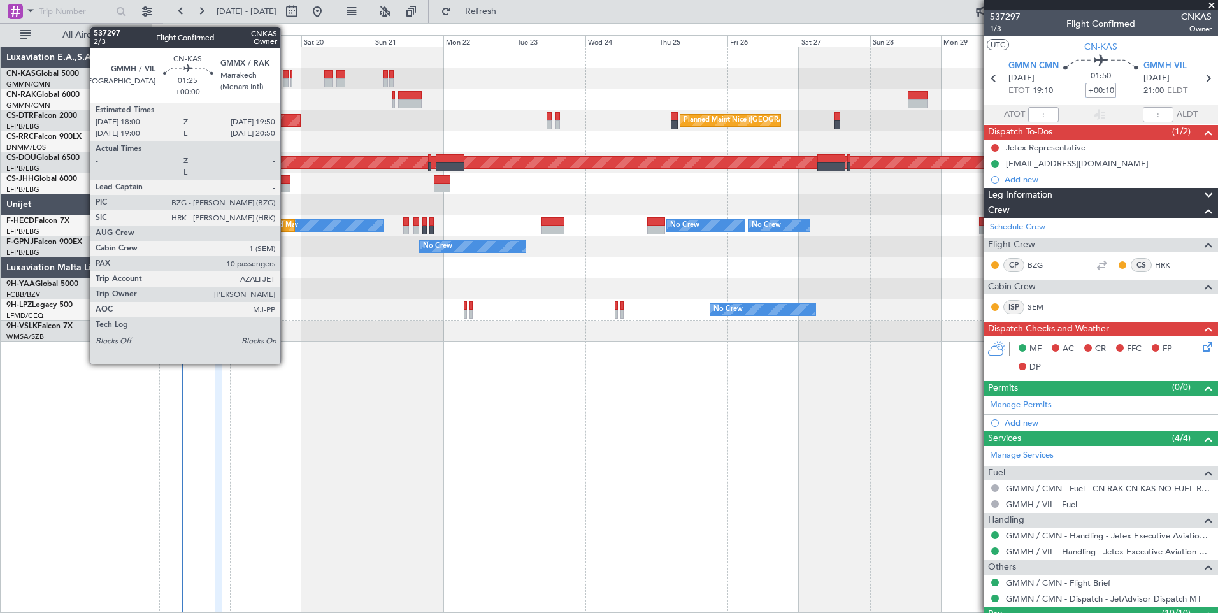
click at [286, 76] on div at bounding box center [286, 74] width 6 height 9
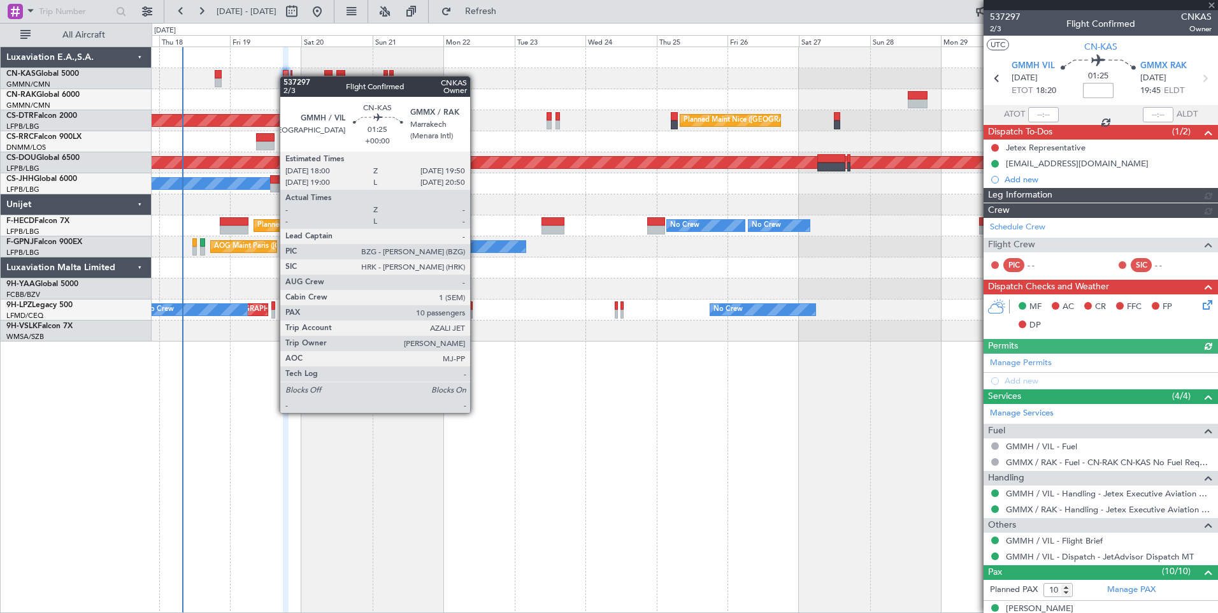
type input "[PERSON_NAME] ([PERSON_NAME])"
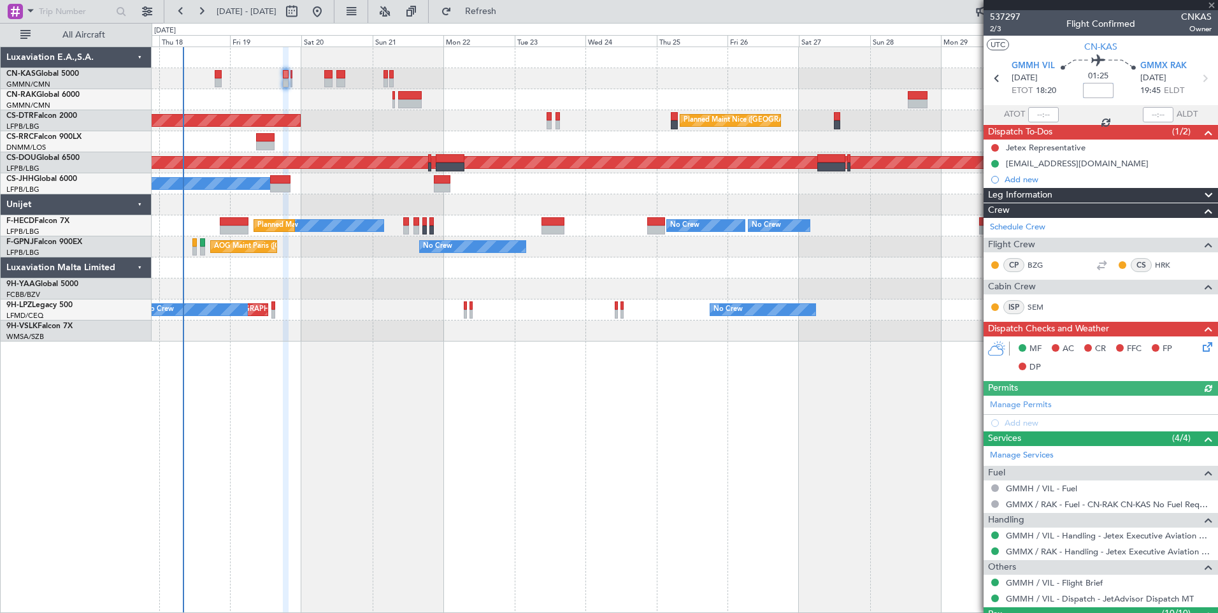
type input "[PERSON_NAME] ([PERSON_NAME])"
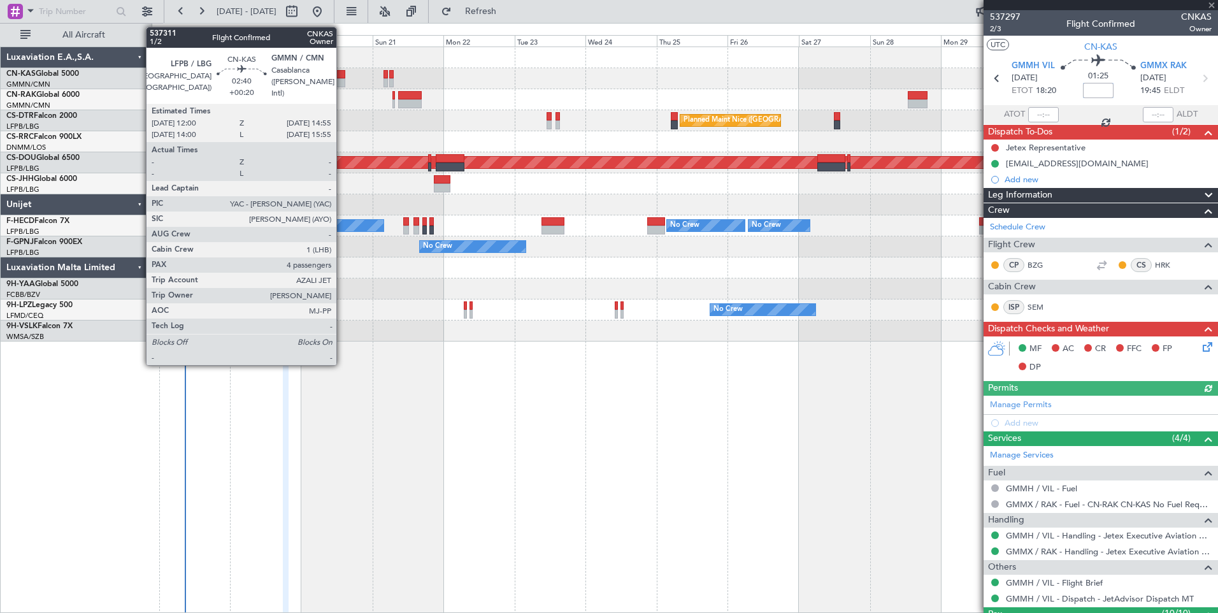
type input "[PERSON_NAME] ([PERSON_NAME])"
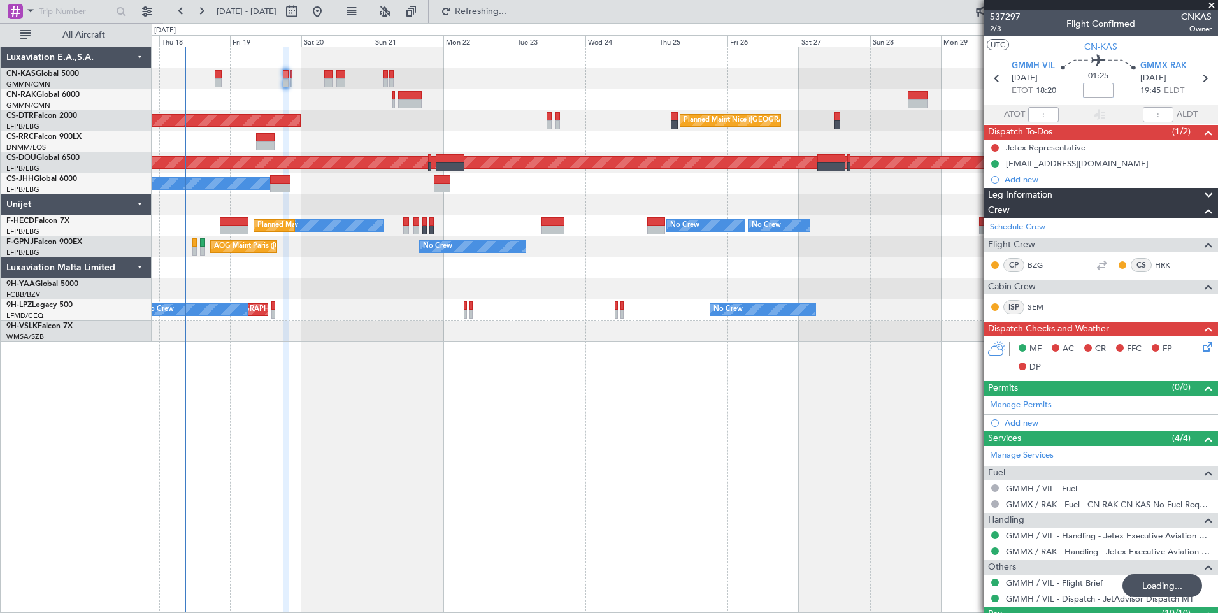
click at [229, 68] on div "Planned Maint Nice ([GEOGRAPHIC_DATA]) AOG Maint Sofia Planned Maint Sofia Plan…" at bounding box center [685, 194] width 1066 height 294
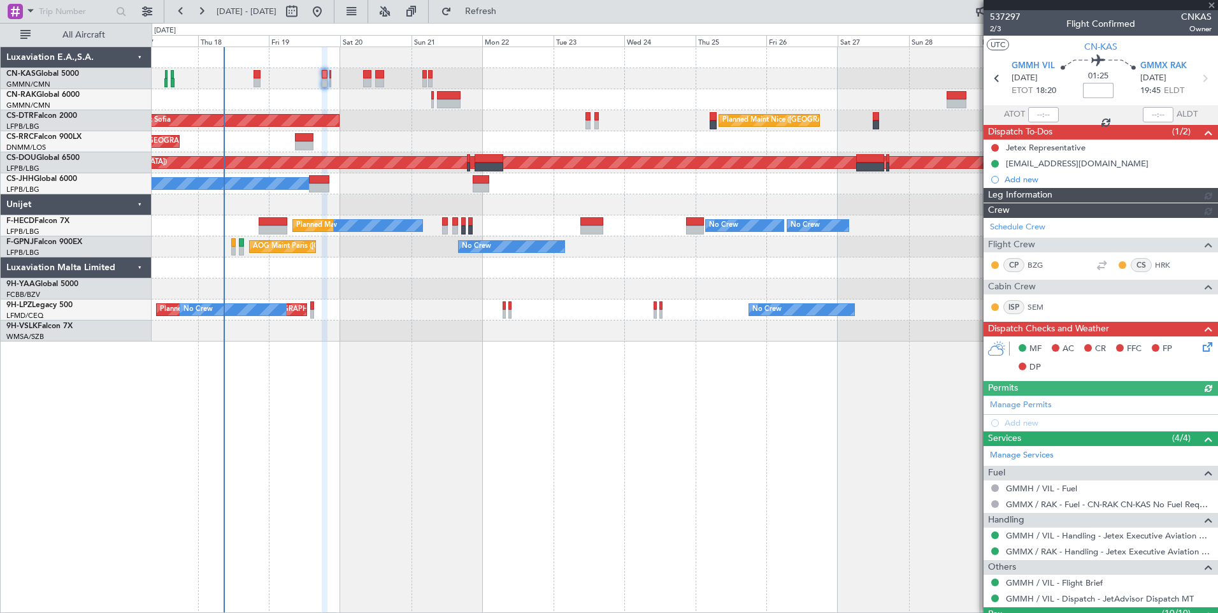
click at [238, 58] on div at bounding box center [685, 57] width 1066 height 21
type input "[PERSON_NAME] ([PERSON_NAME])"
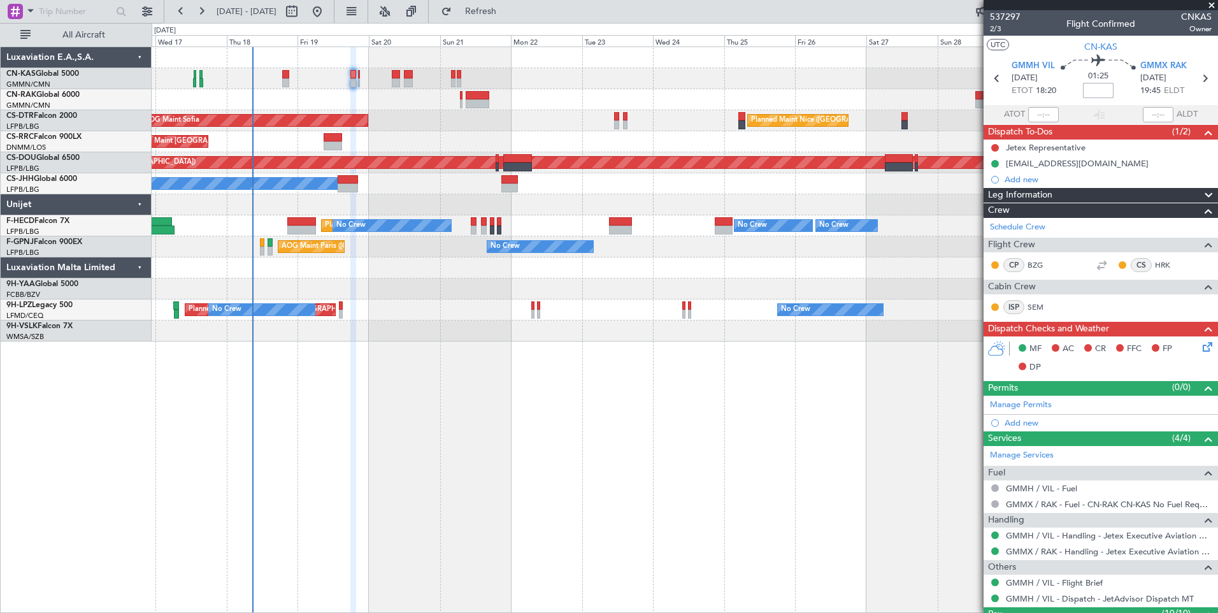
click at [308, 92] on div "AOG Maint Sofia [GEOGRAPHIC_DATA] ([GEOGRAPHIC_DATA]) Planned Maint Sofia Plann…" at bounding box center [685, 194] width 1066 height 294
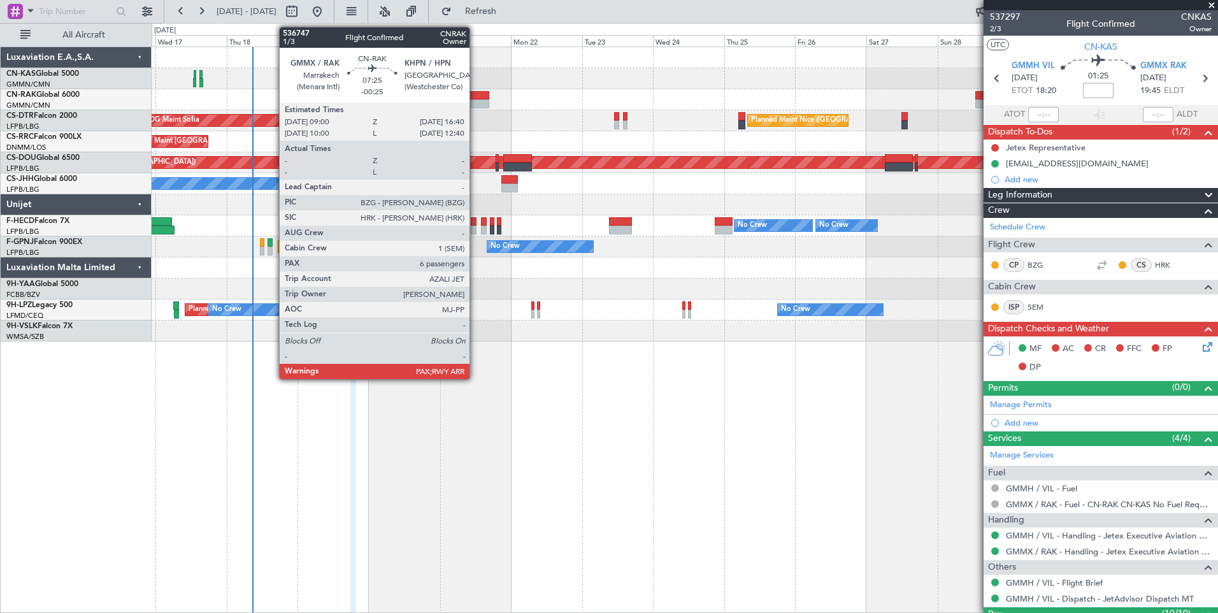
click at [475, 105] on div at bounding box center [477, 103] width 23 height 9
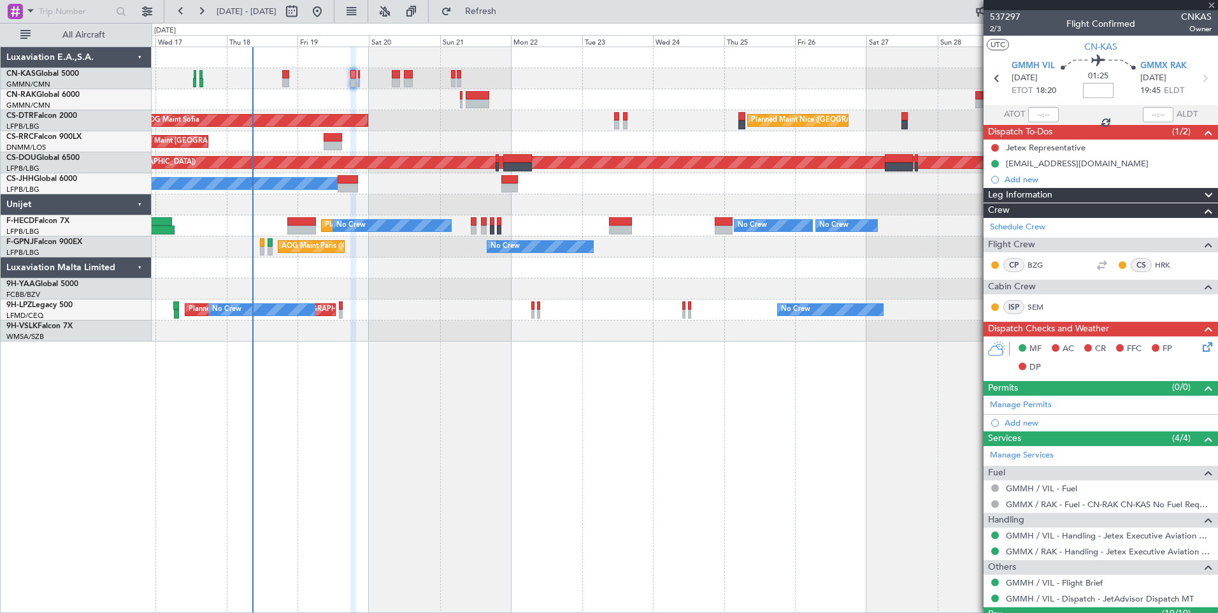
type input "-00:25"
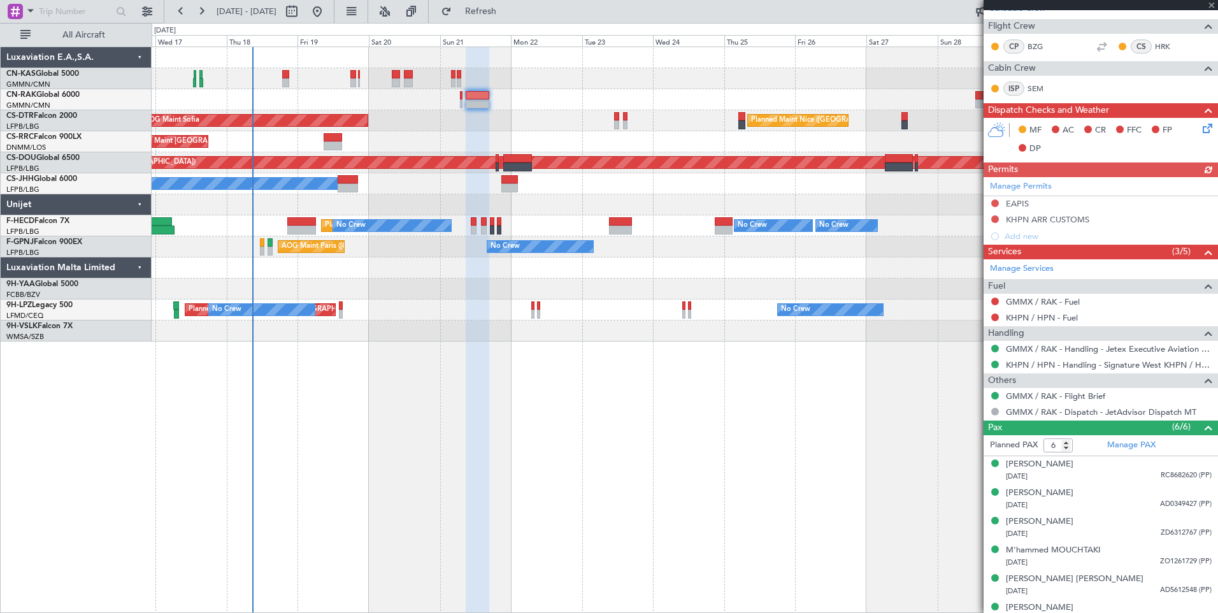
scroll to position [233, 0]
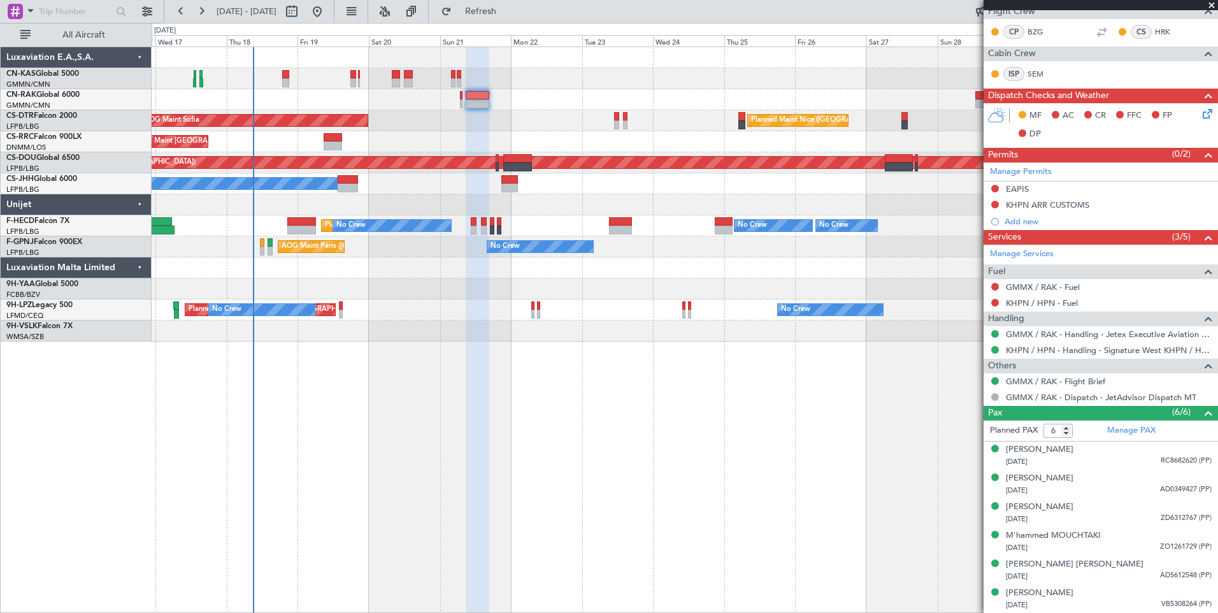
click at [317, 97] on div at bounding box center [685, 99] width 1066 height 21
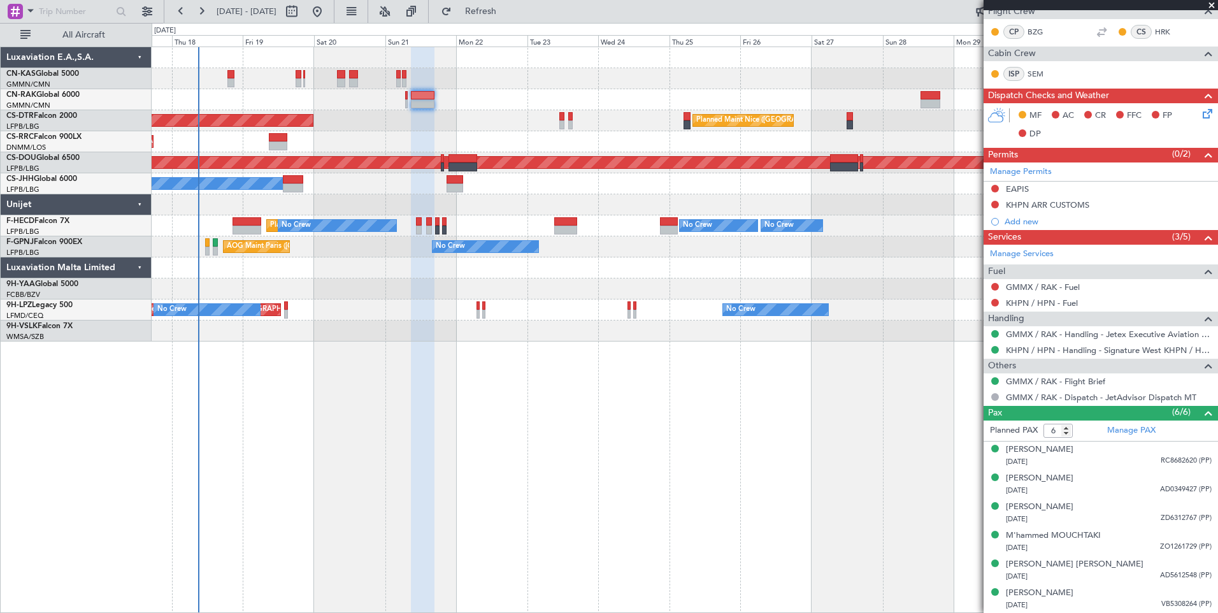
click at [301, 204] on div at bounding box center [685, 204] width 1066 height 21
click at [1214, 3] on span at bounding box center [1211, 5] width 13 height 11
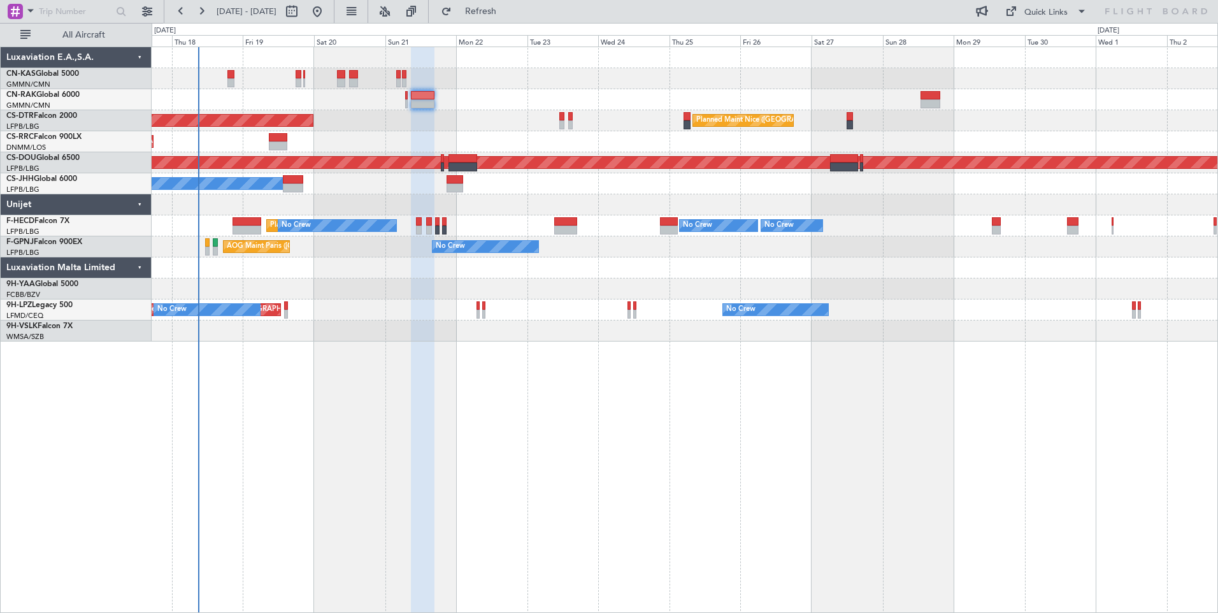
type input "0"
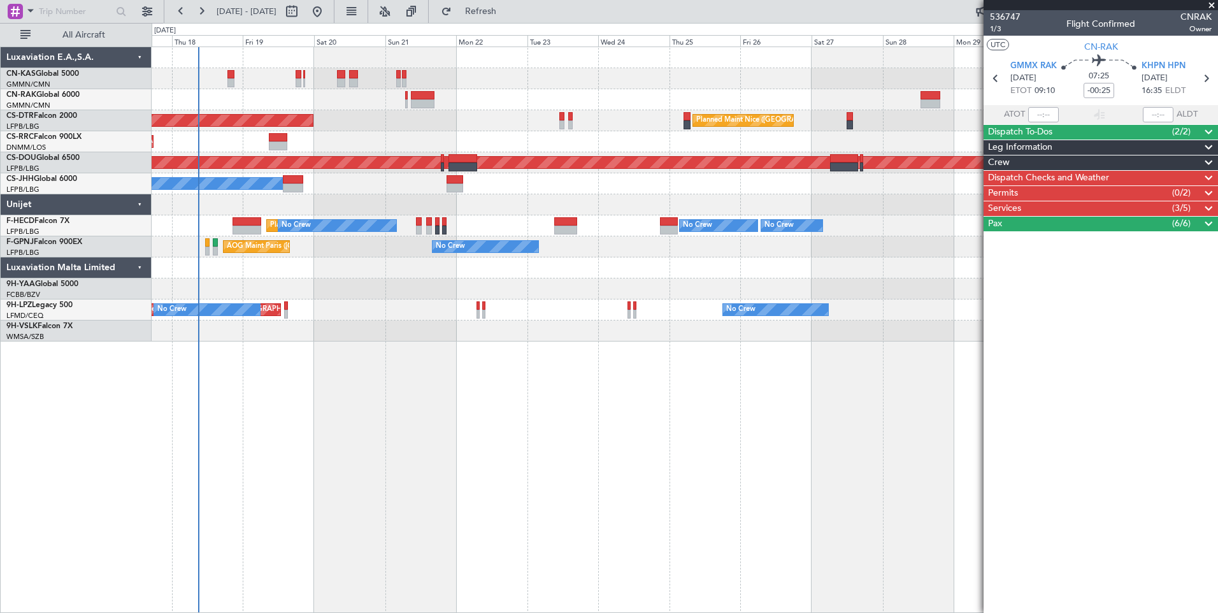
scroll to position [0, 0]
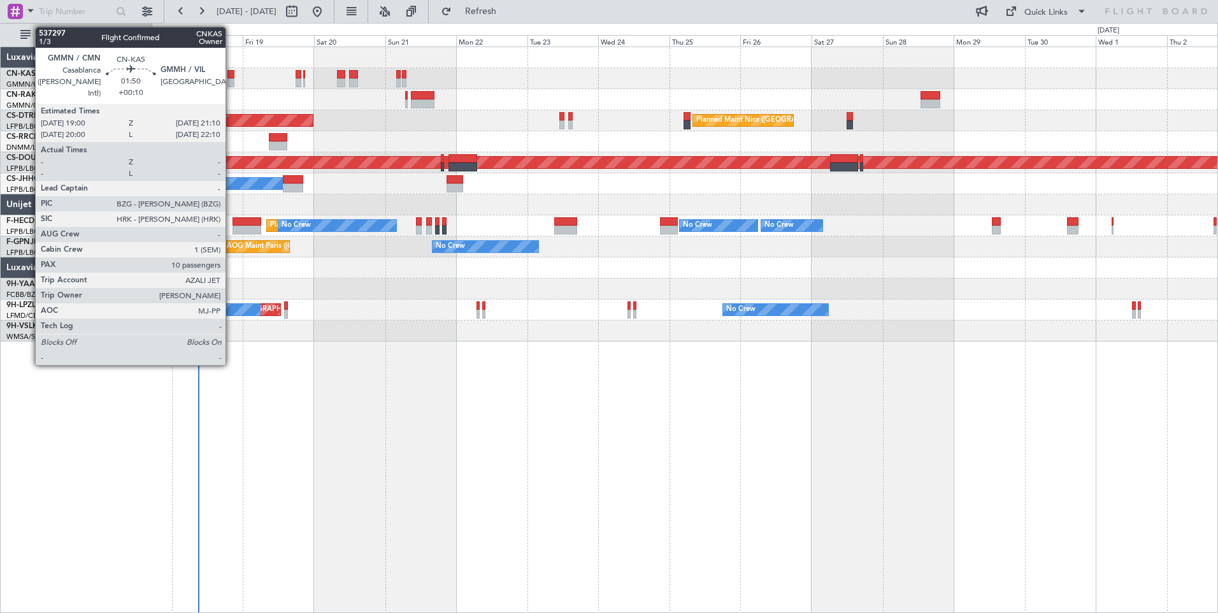
click at [231, 75] on div at bounding box center [230, 74] width 7 height 9
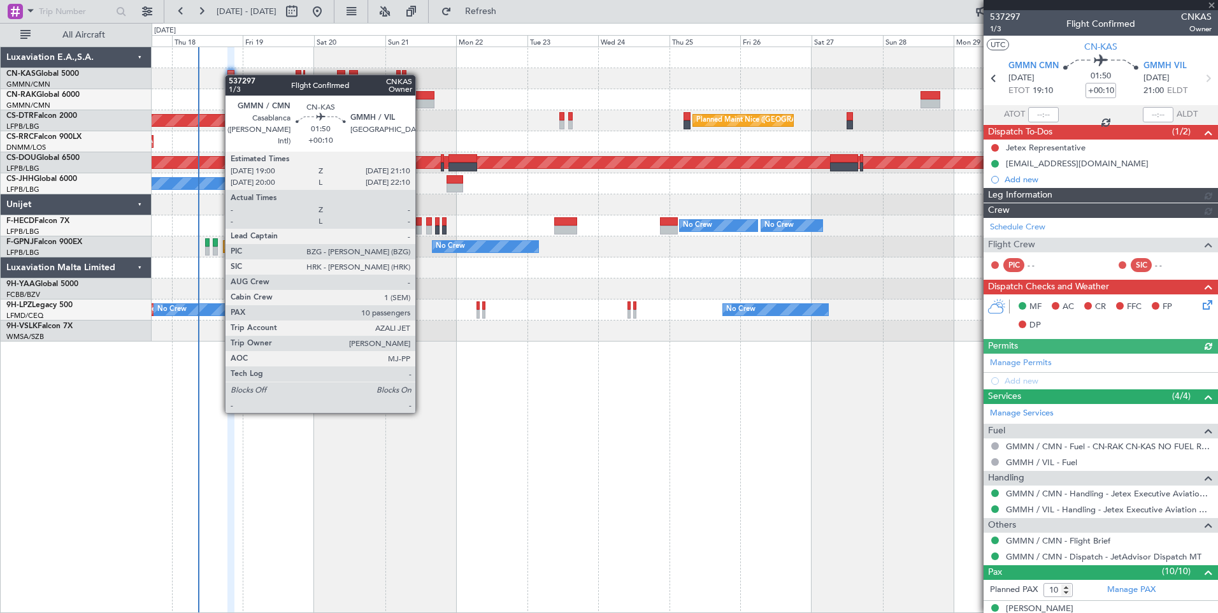
type input "[PERSON_NAME] ([PERSON_NAME])"
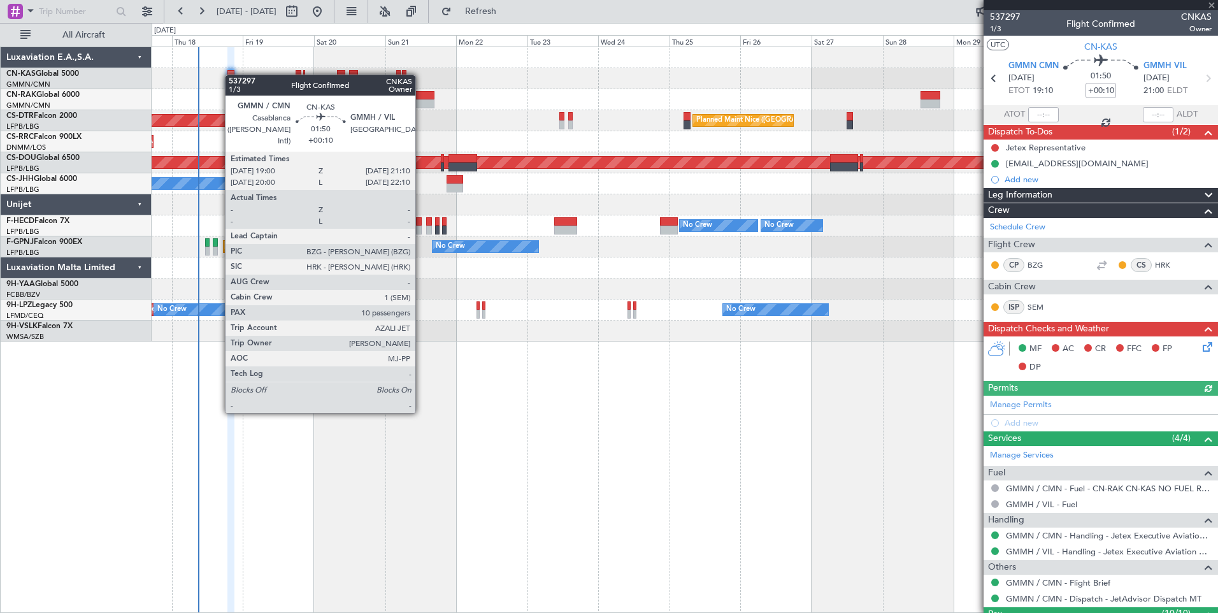
click at [231, 75] on div at bounding box center [230, 74] width 7 height 9
